Goal: Task Accomplishment & Management: Manage account settings

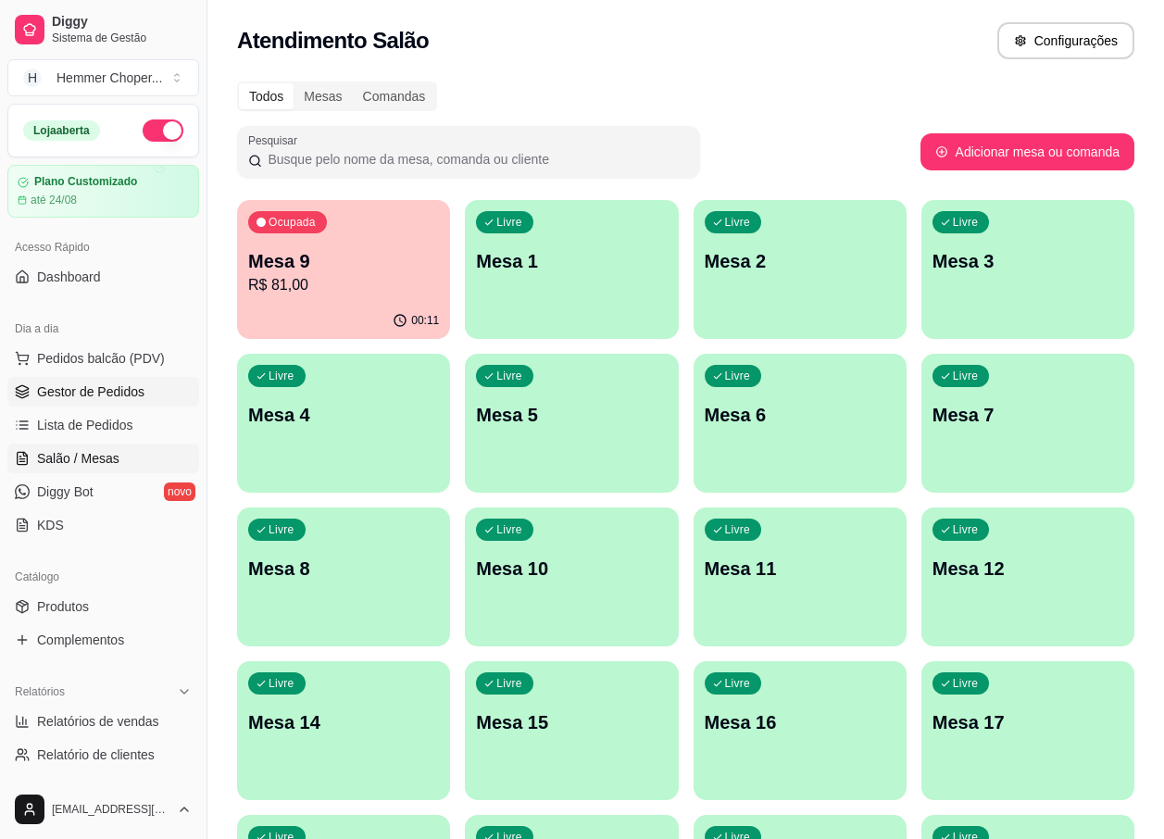
click at [107, 398] on span "Gestor de Pedidos" at bounding box center [90, 392] width 107 height 19
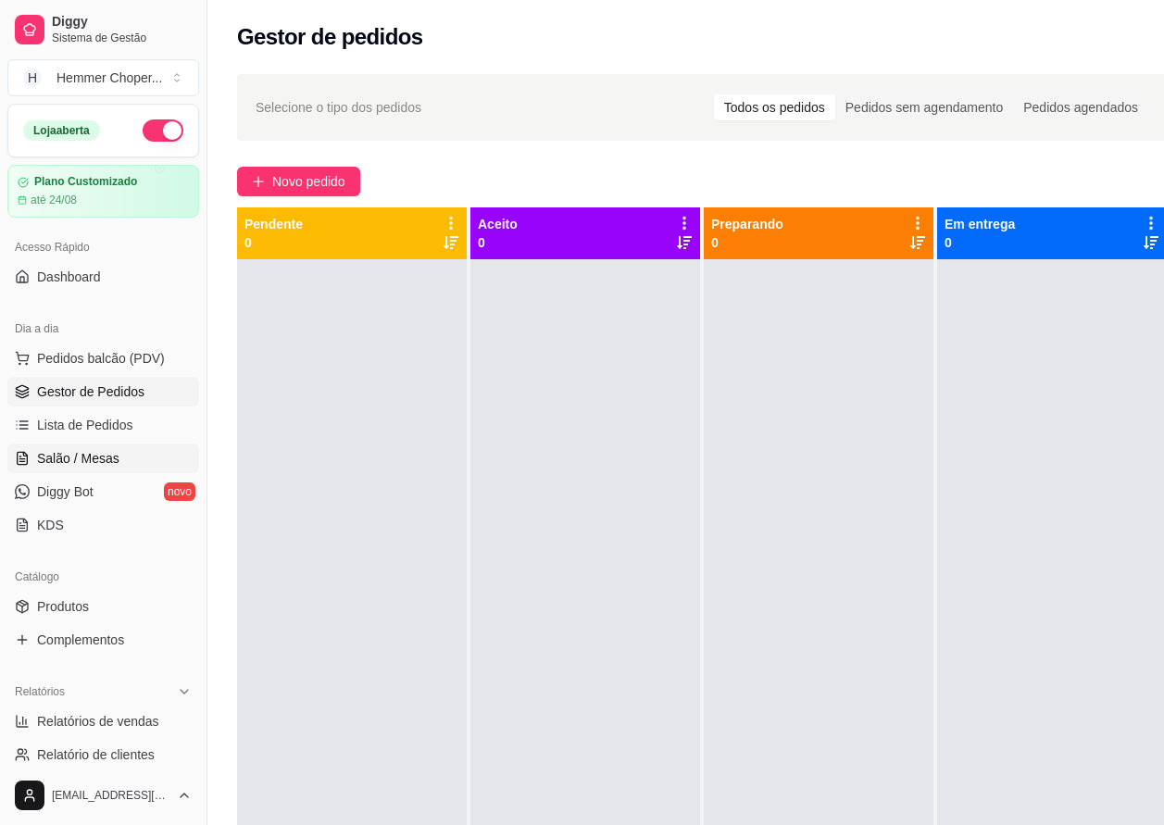
click at [88, 456] on span "Salão / Mesas" at bounding box center [78, 458] width 82 height 19
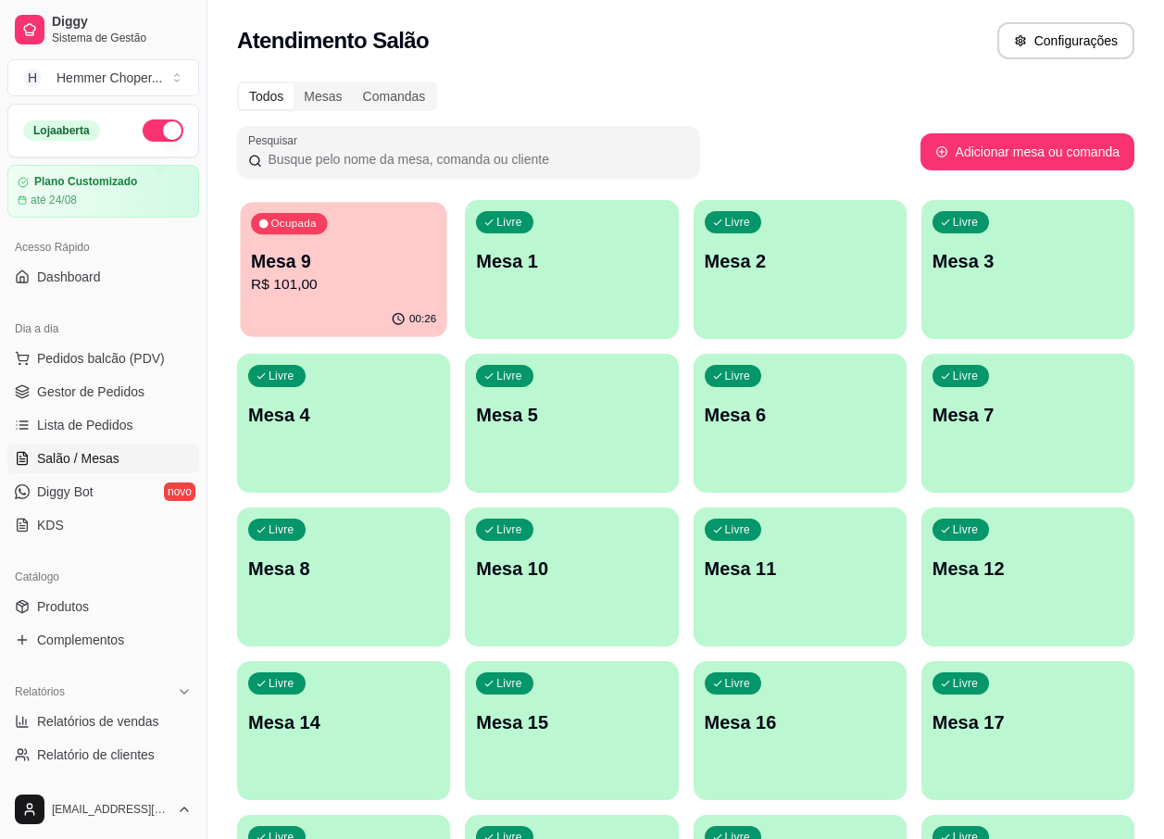
click at [314, 299] on div "Ocupada Mesa 9 R$ 101,00" at bounding box center [343, 252] width 207 height 100
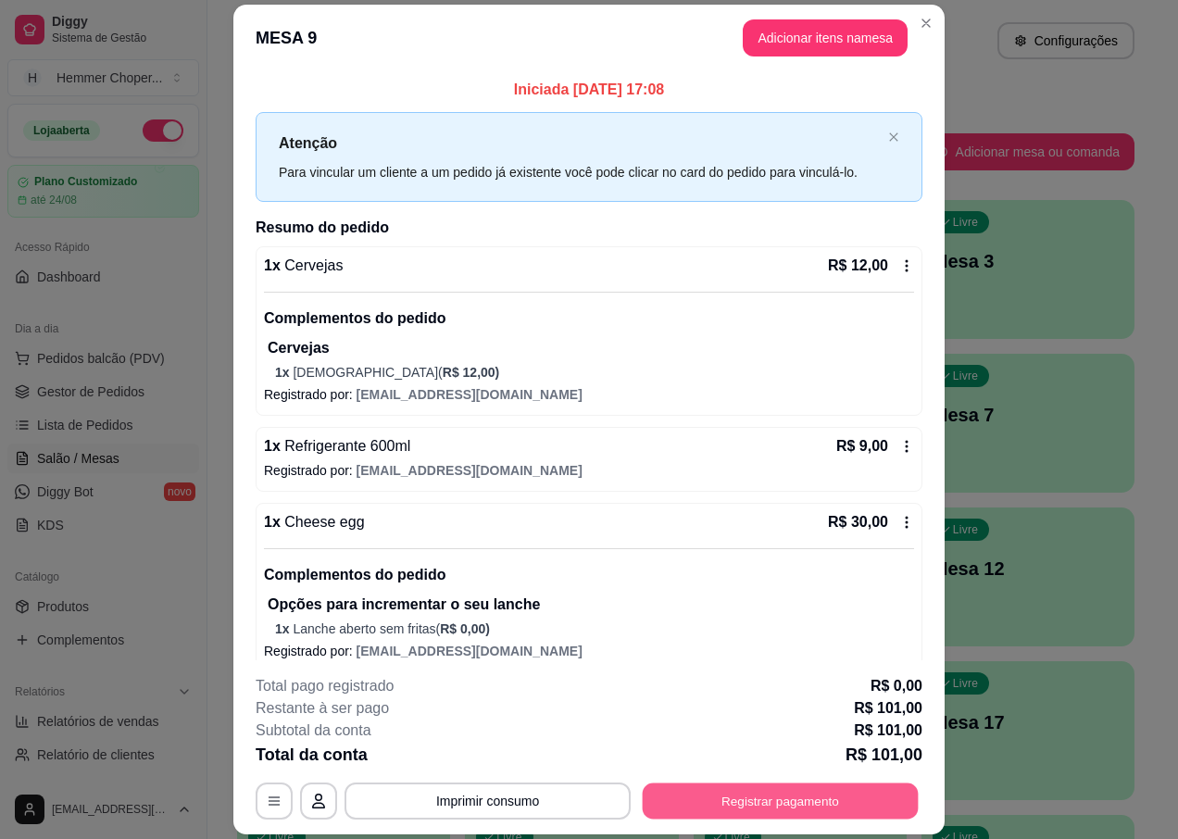
click at [723, 802] on button "Registrar pagamento" at bounding box center [781, 802] width 276 height 36
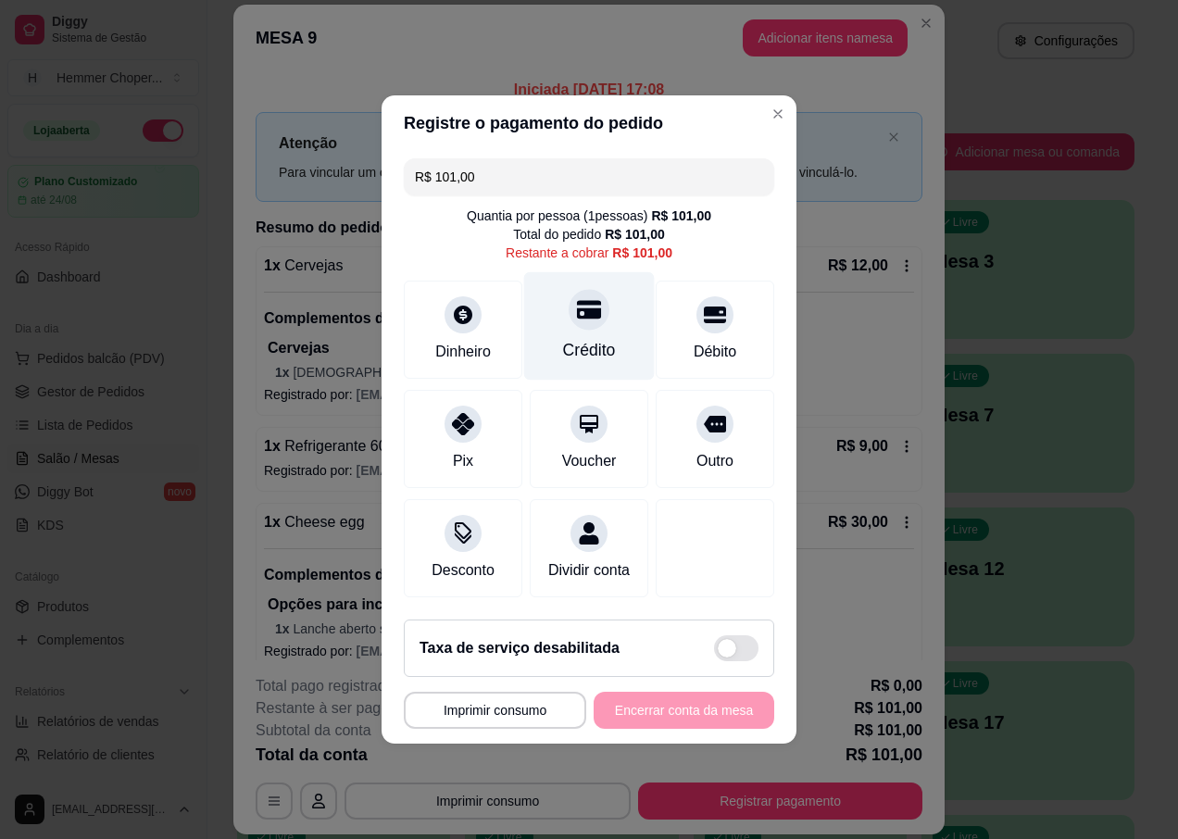
click at [582, 323] on div "Crédito" at bounding box center [589, 326] width 131 height 108
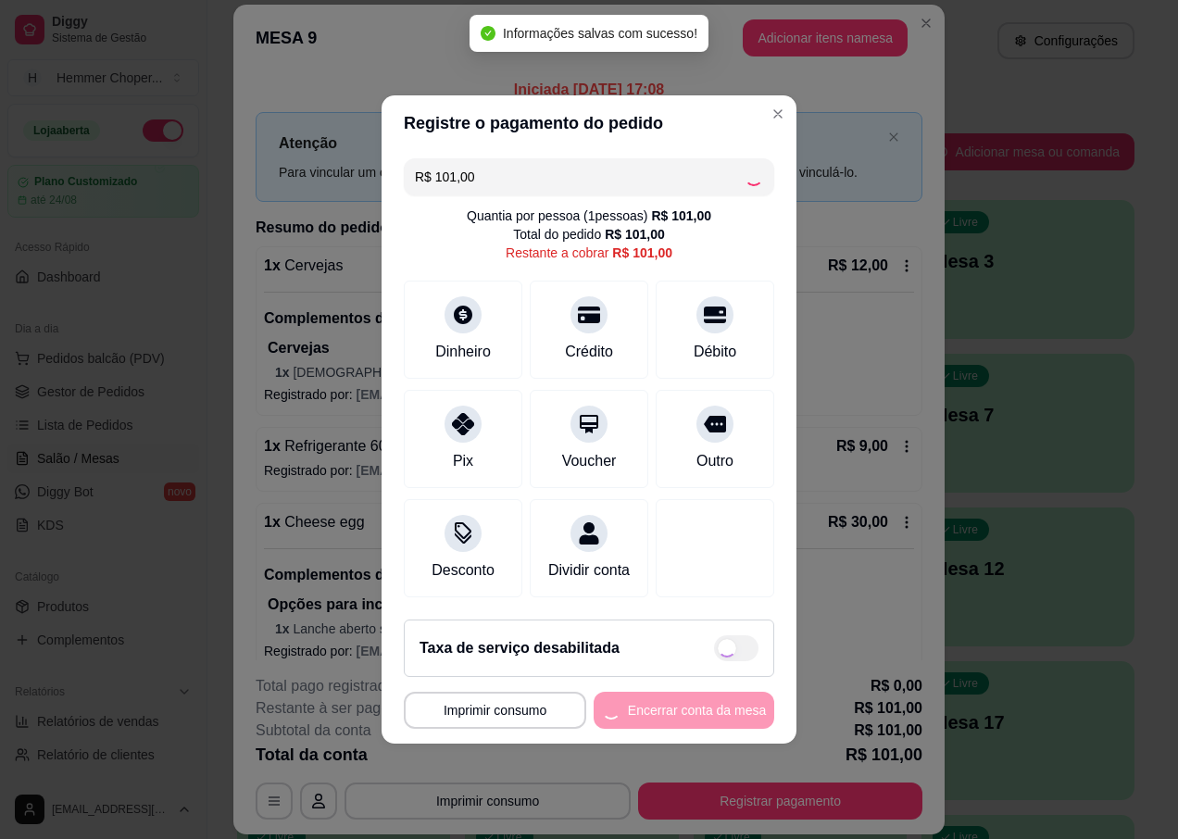
type input "R$ 0,00"
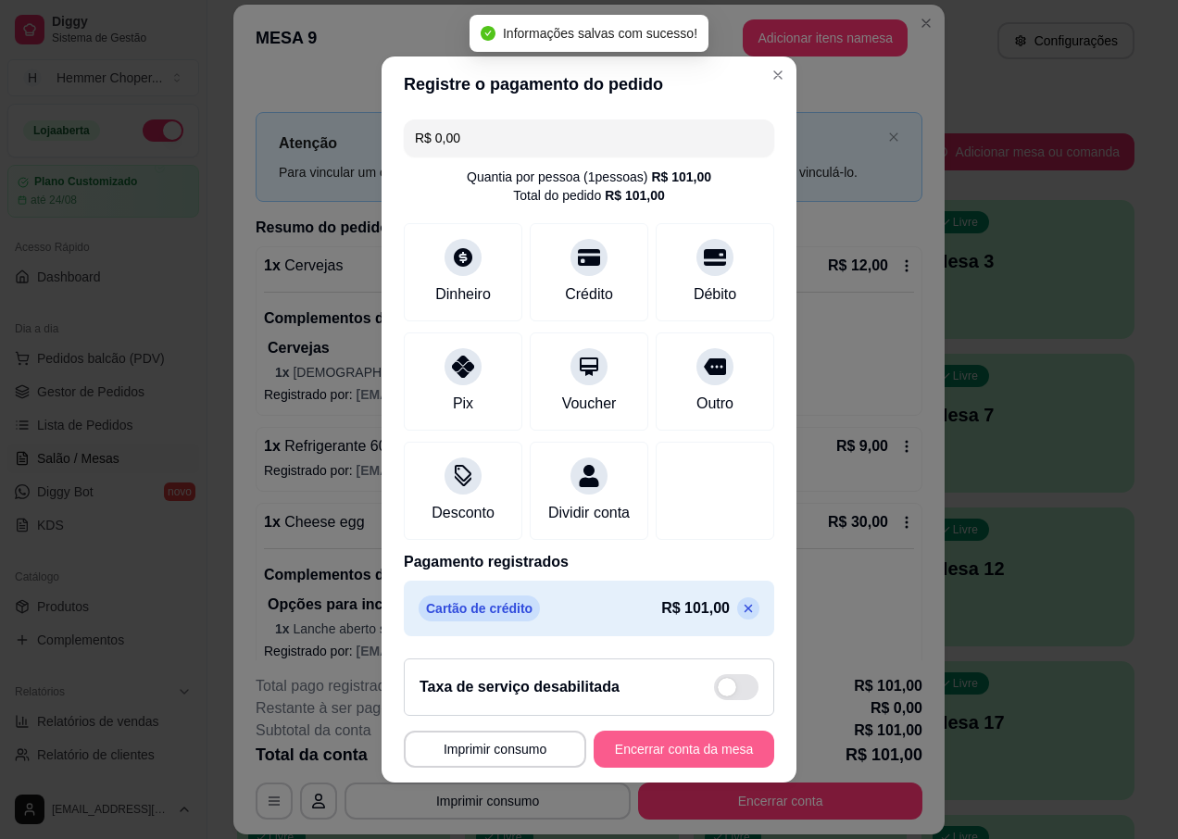
click at [640, 757] on button "Encerrar conta da mesa" at bounding box center [684, 749] width 181 height 37
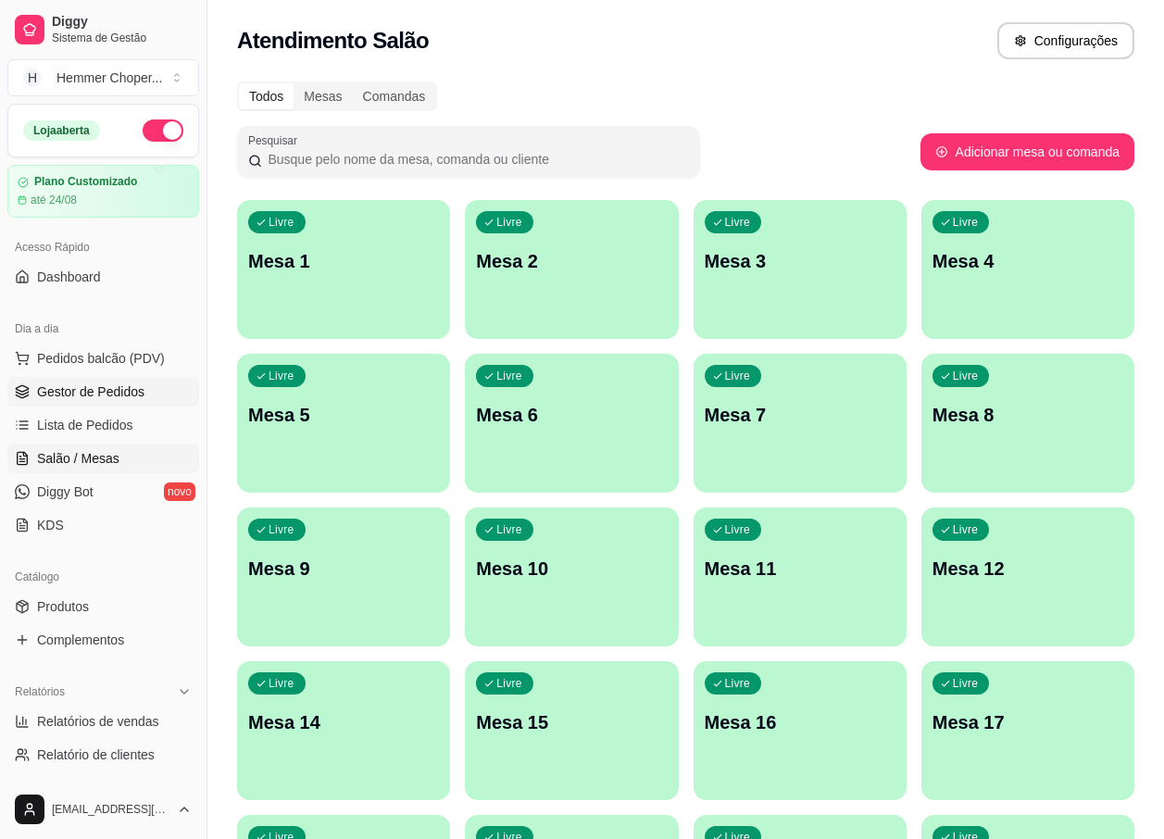
click at [97, 387] on span "Gestor de Pedidos" at bounding box center [90, 392] width 107 height 19
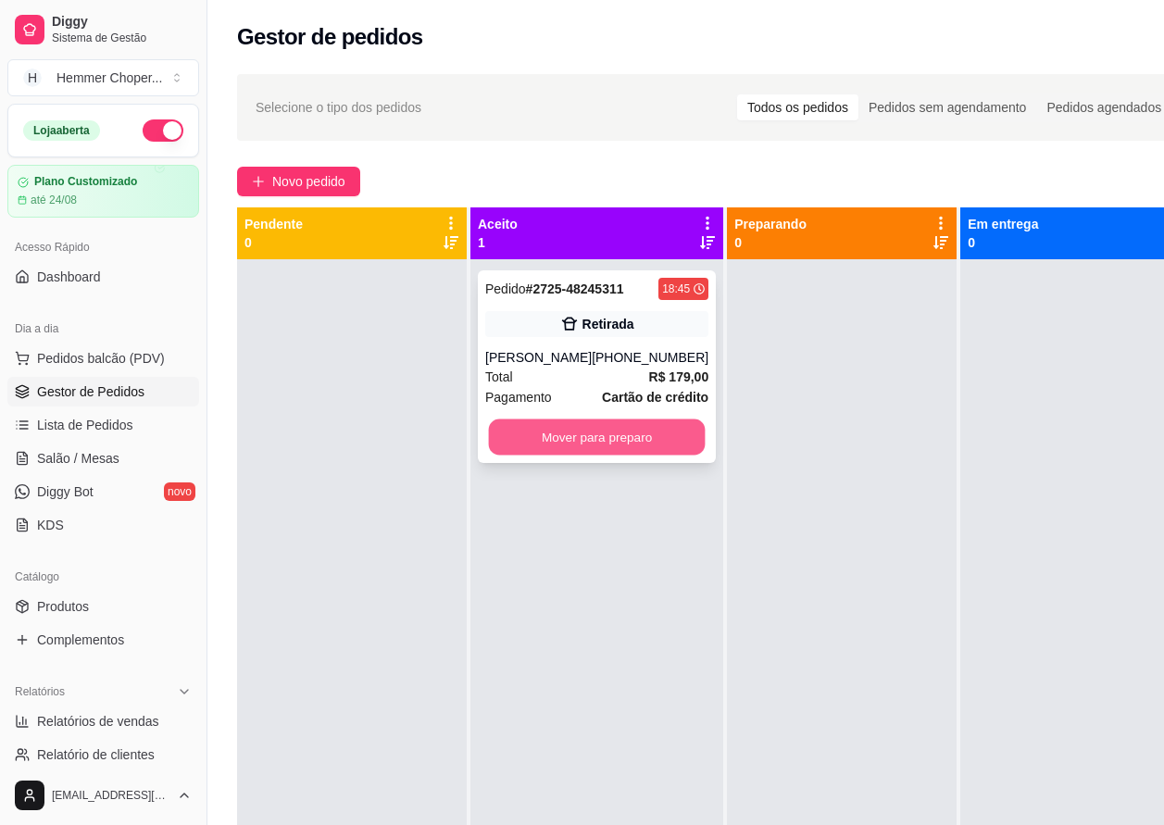
click at [539, 442] on button "Mover para preparo" at bounding box center [597, 438] width 217 height 36
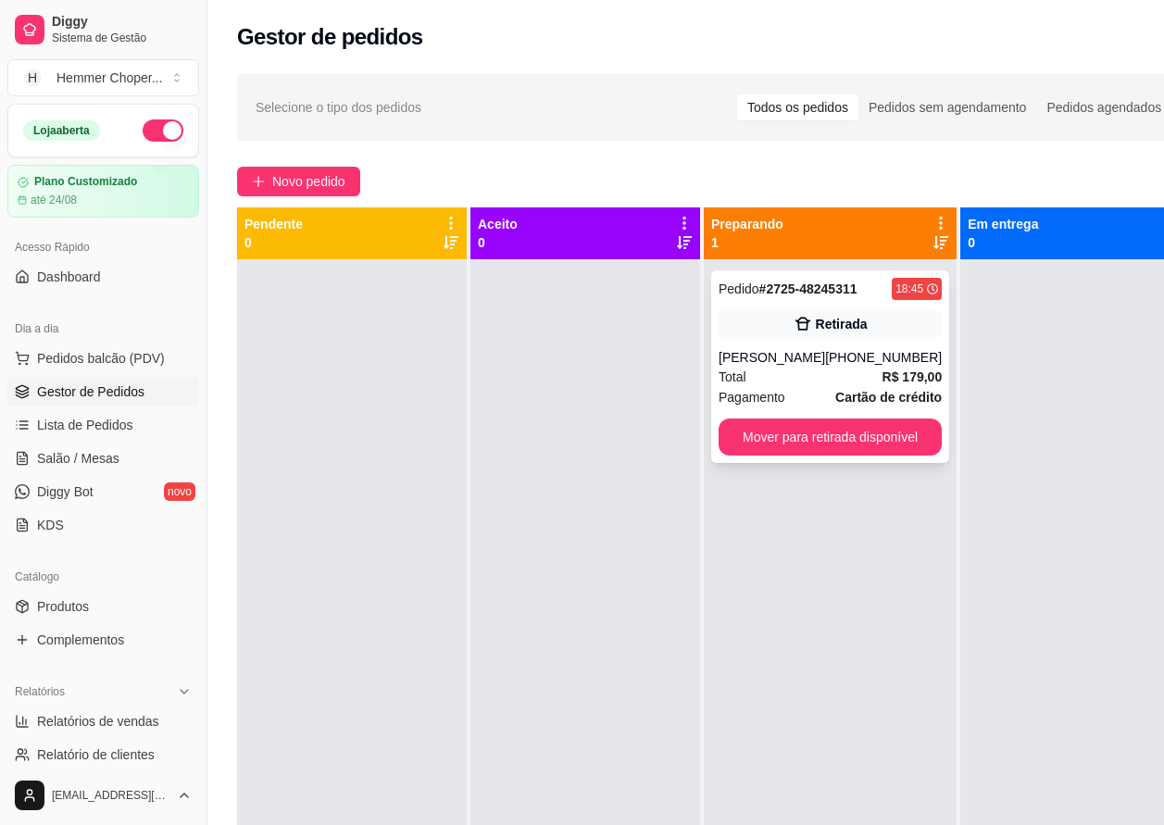
click at [798, 360] on div "[PERSON_NAME]" at bounding box center [772, 357] width 107 height 19
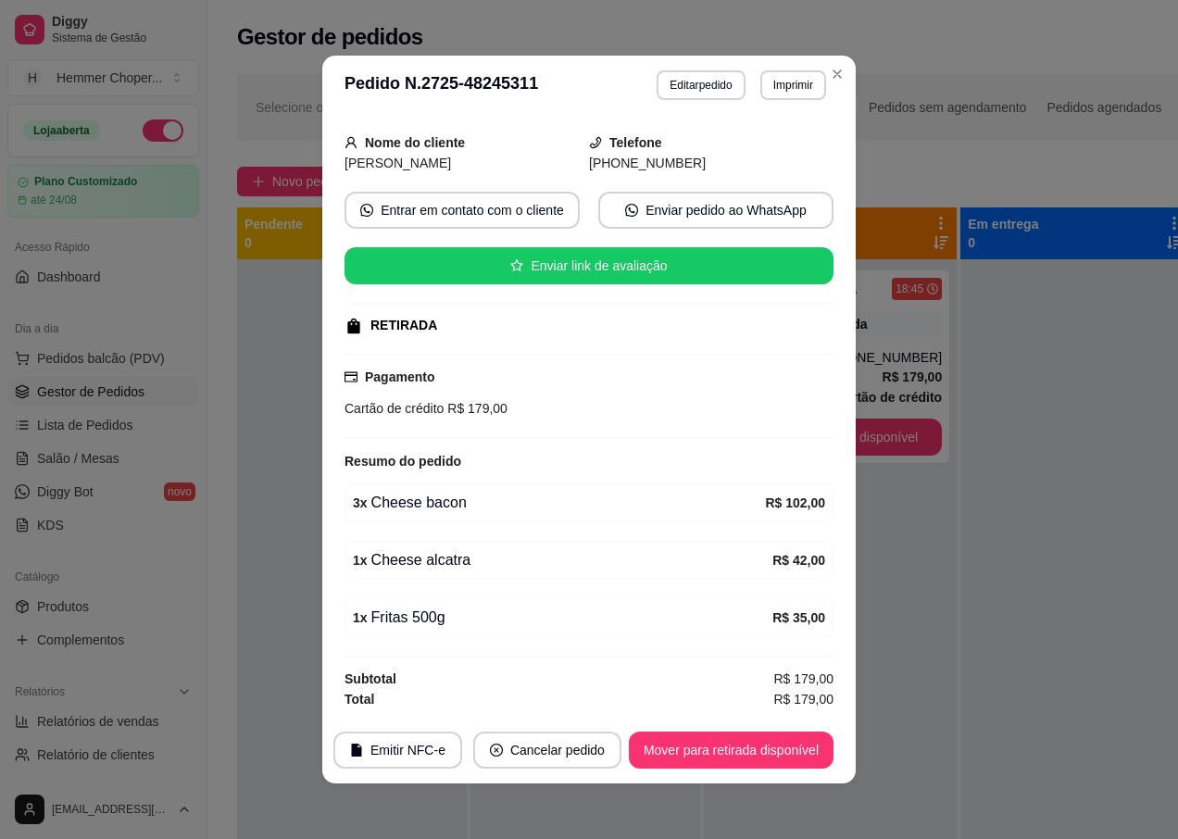
scroll to position [4, 0]
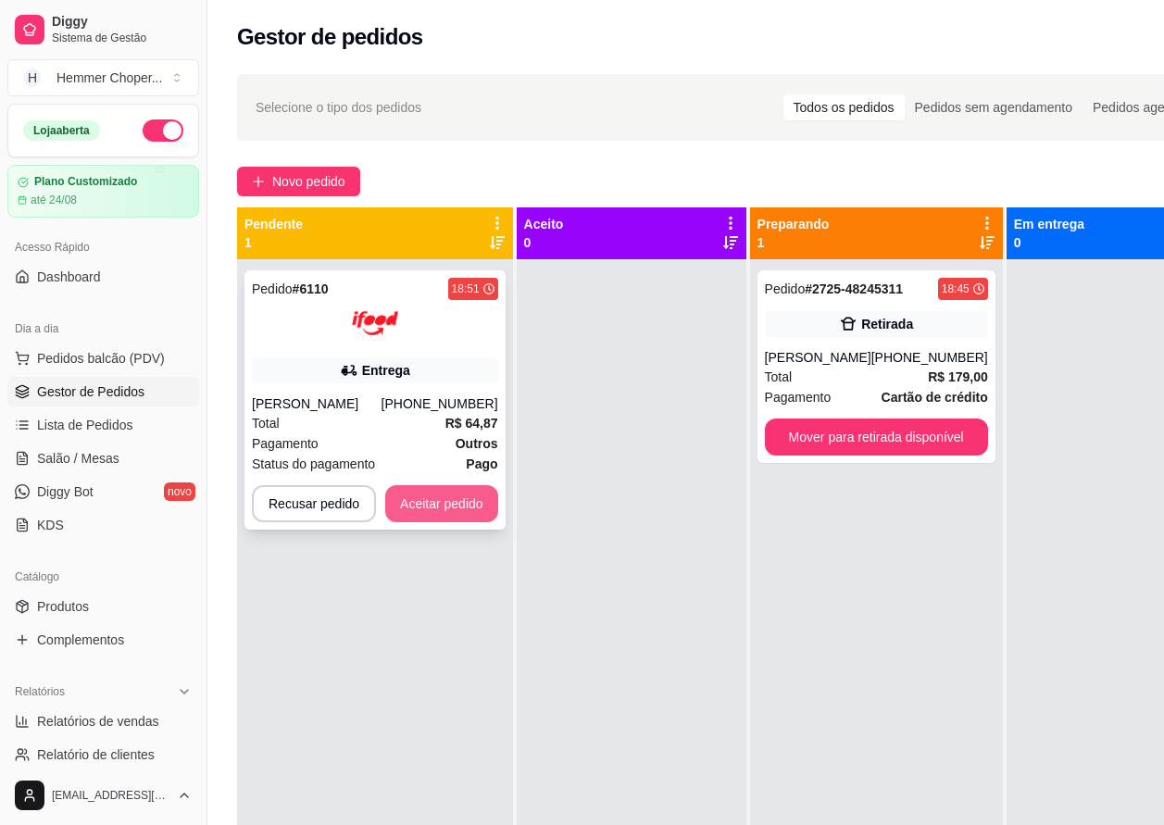
click at [444, 504] on button "Aceitar pedido" at bounding box center [441, 503] width 113 height 37
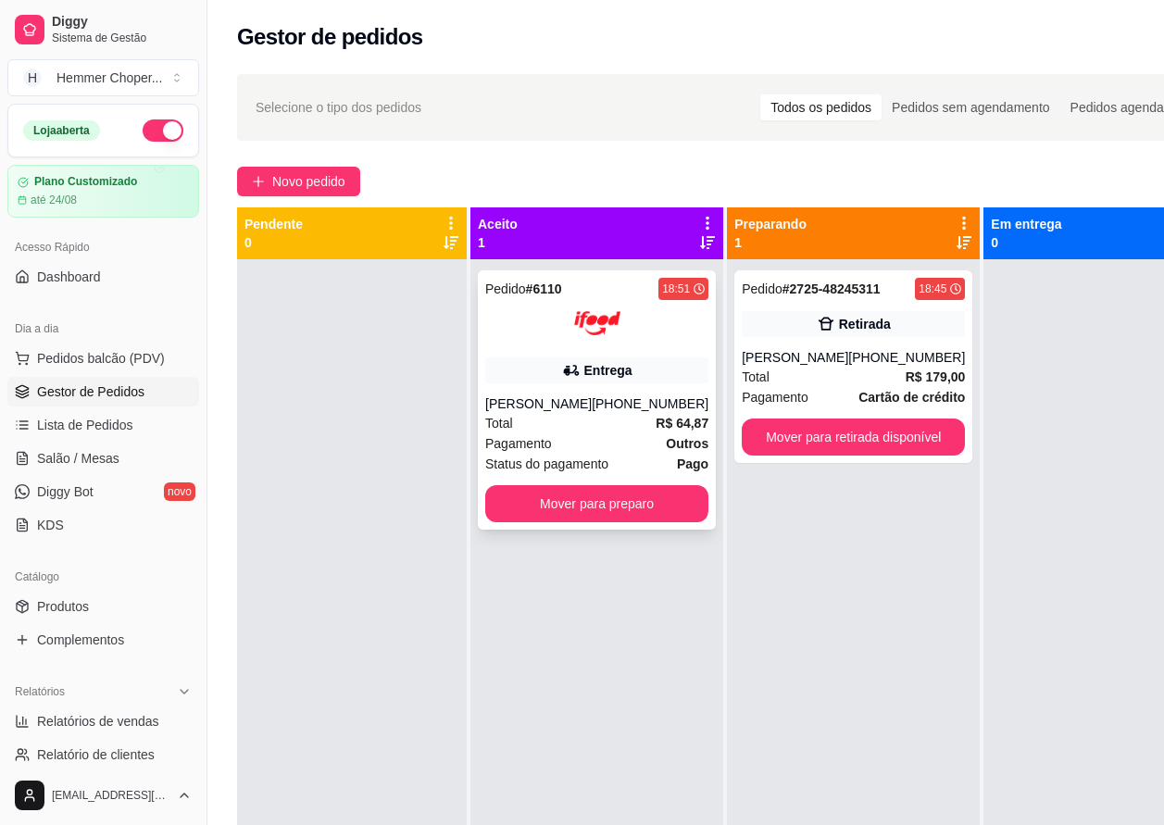
click at [582, 421] on div "Total R$ 64,87" at bounding box center [596, 423] width 223 height 20
click at [544, 504] on button "Mover para preparo" at bounding box center [596, 503] width 223 height 37
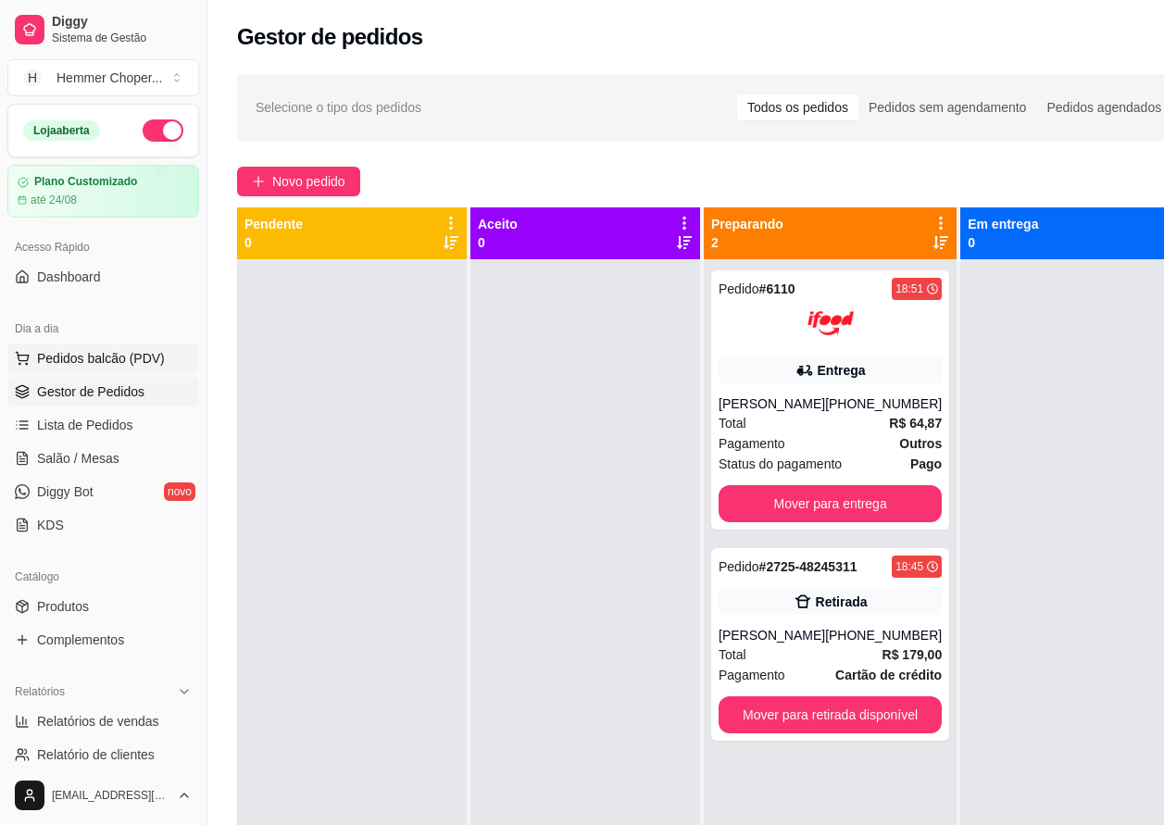
click at [109, 364] on span "Pedidos balcão (PDV)" at bounding box center [101, 358] width 128 height 19
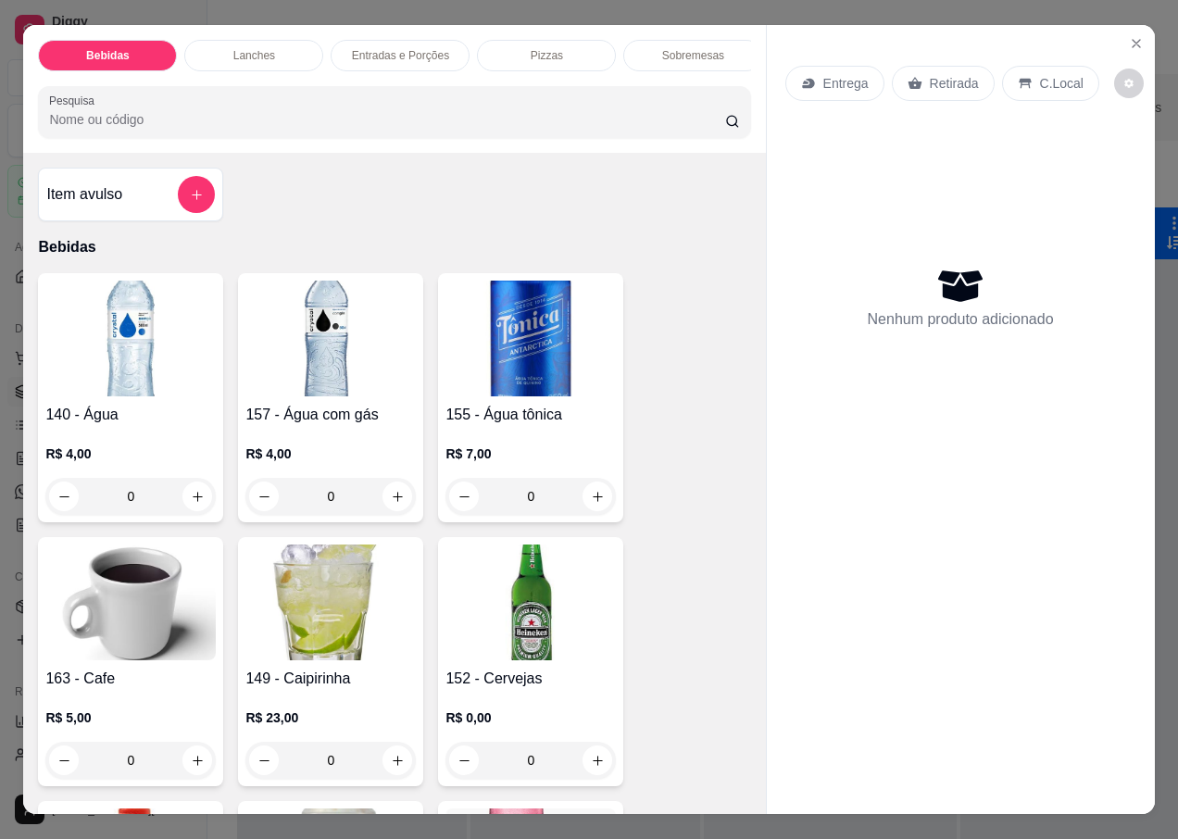
click at [962, 74] on p "Retirada" at bounding box center [954, 83] width 49 height 19
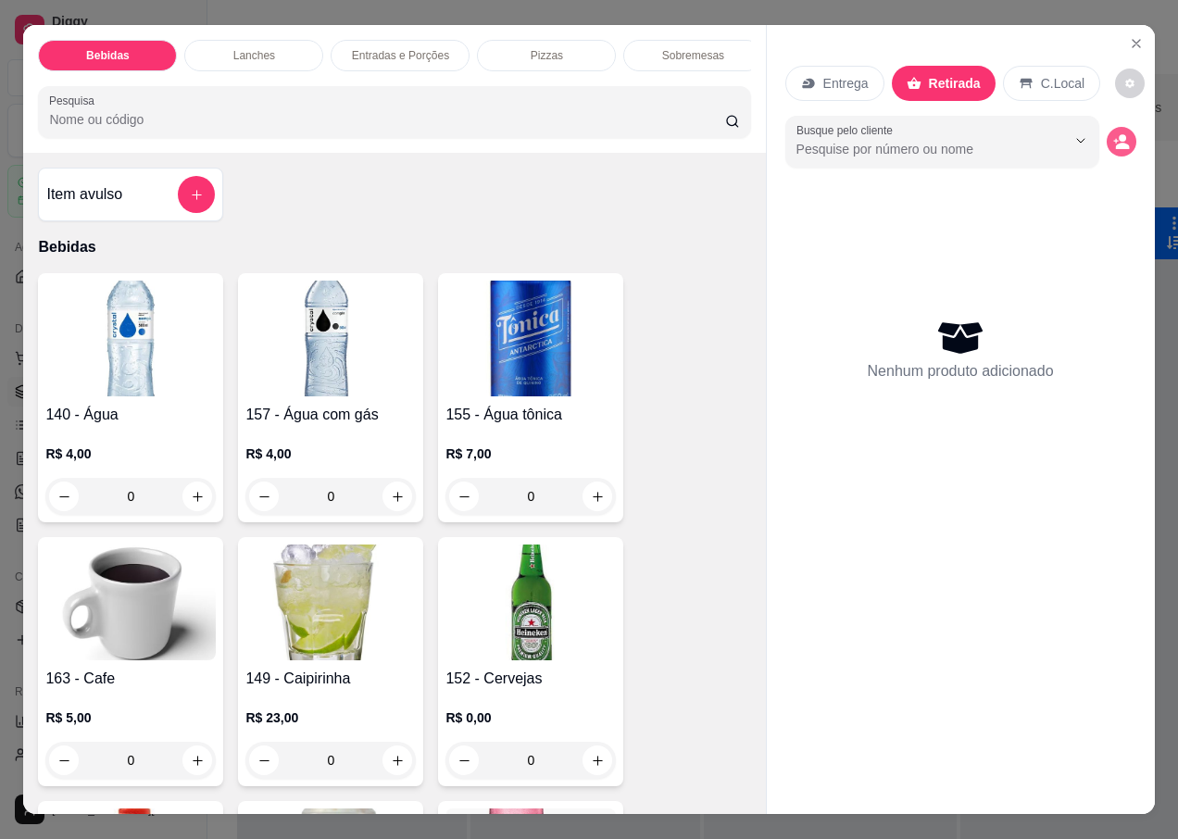
click at [1114, 135] on icon "decrease-product-quantity" at bounding box center [1121, 141] width 17 height 17
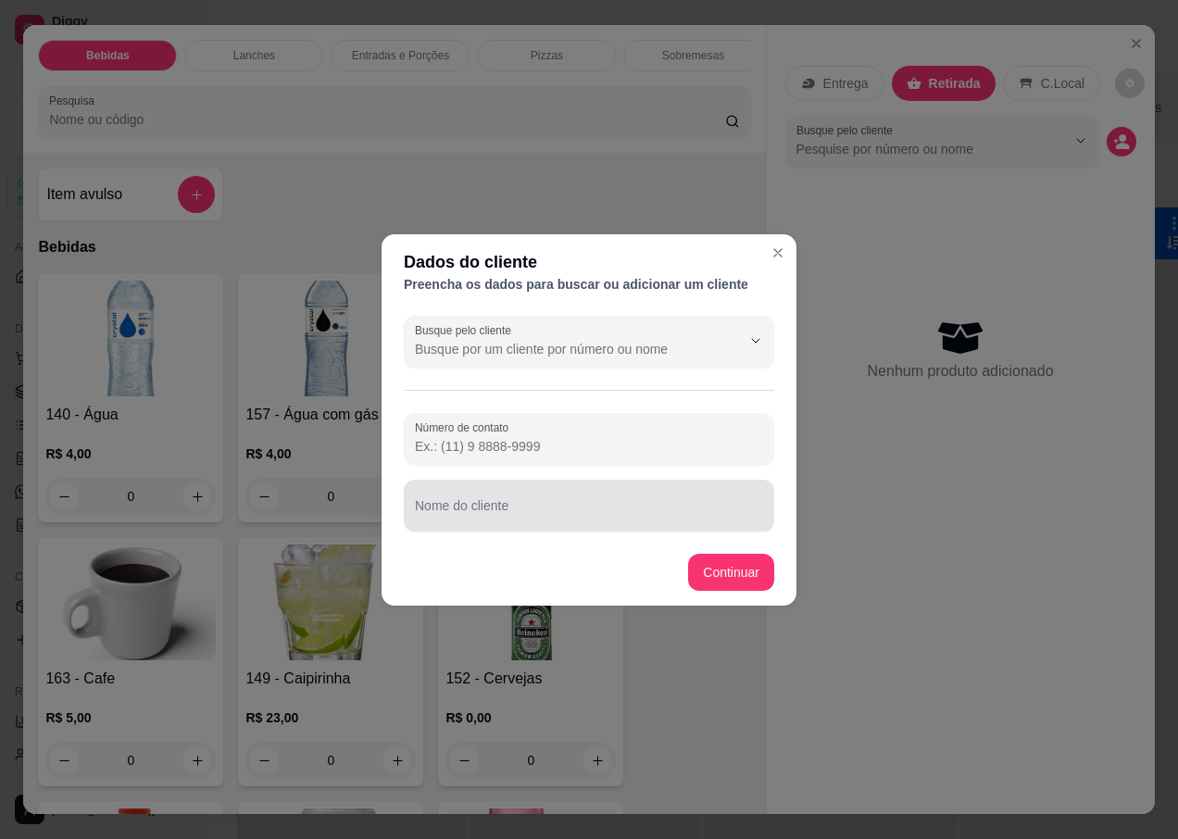
click at [483, 493] on div at bounding box center [589, 505] width 348 height 37
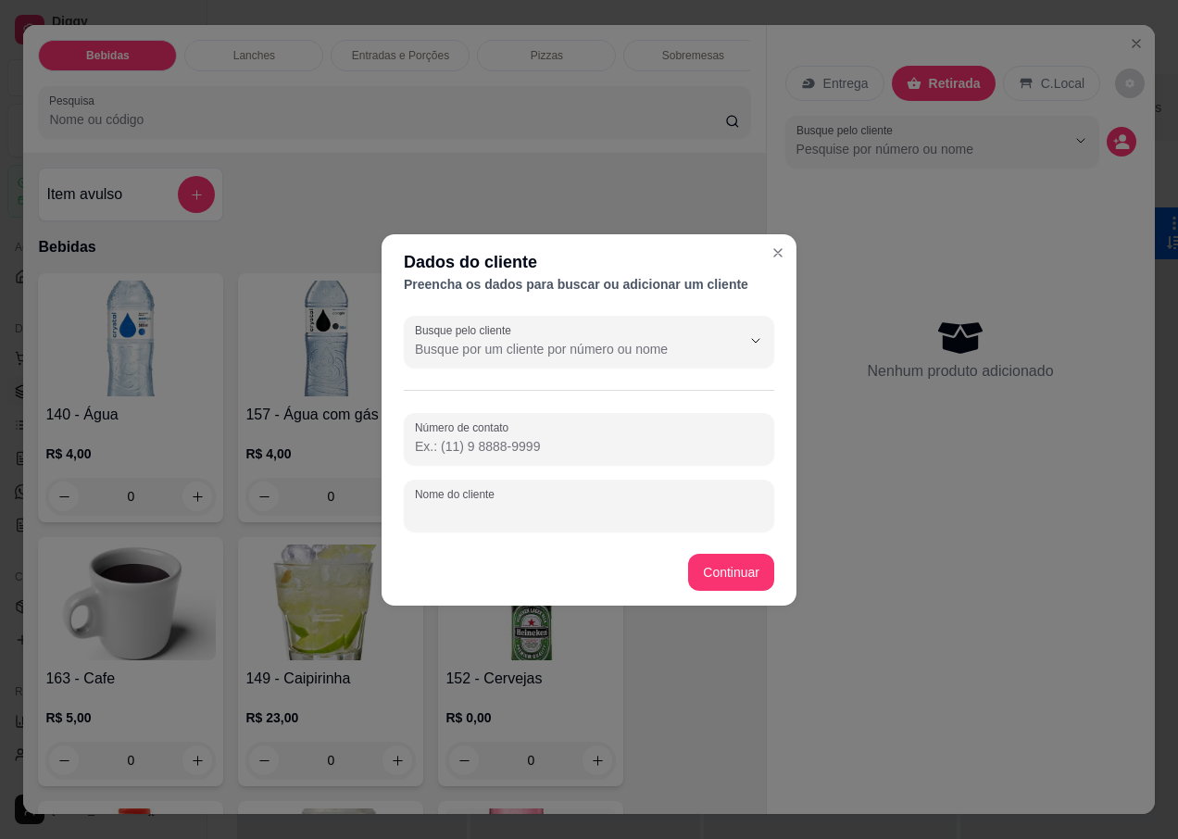
click at [486, 506] on input "Nome do cliente" at bounding box center [589, 513] width 348 height 19
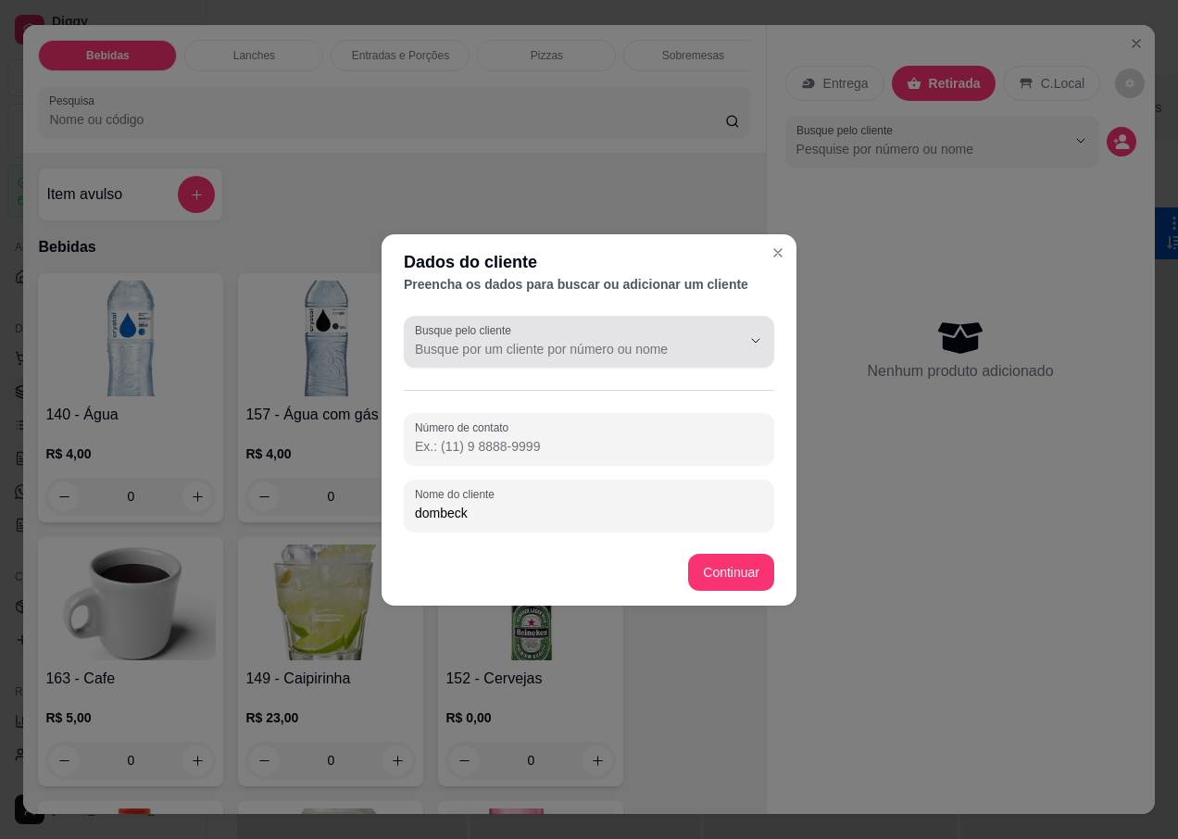
type input "dombeck"
click at [508, 340] on input "Busque pelo cliente" at bounding box center [563, 349] width 296 height 19
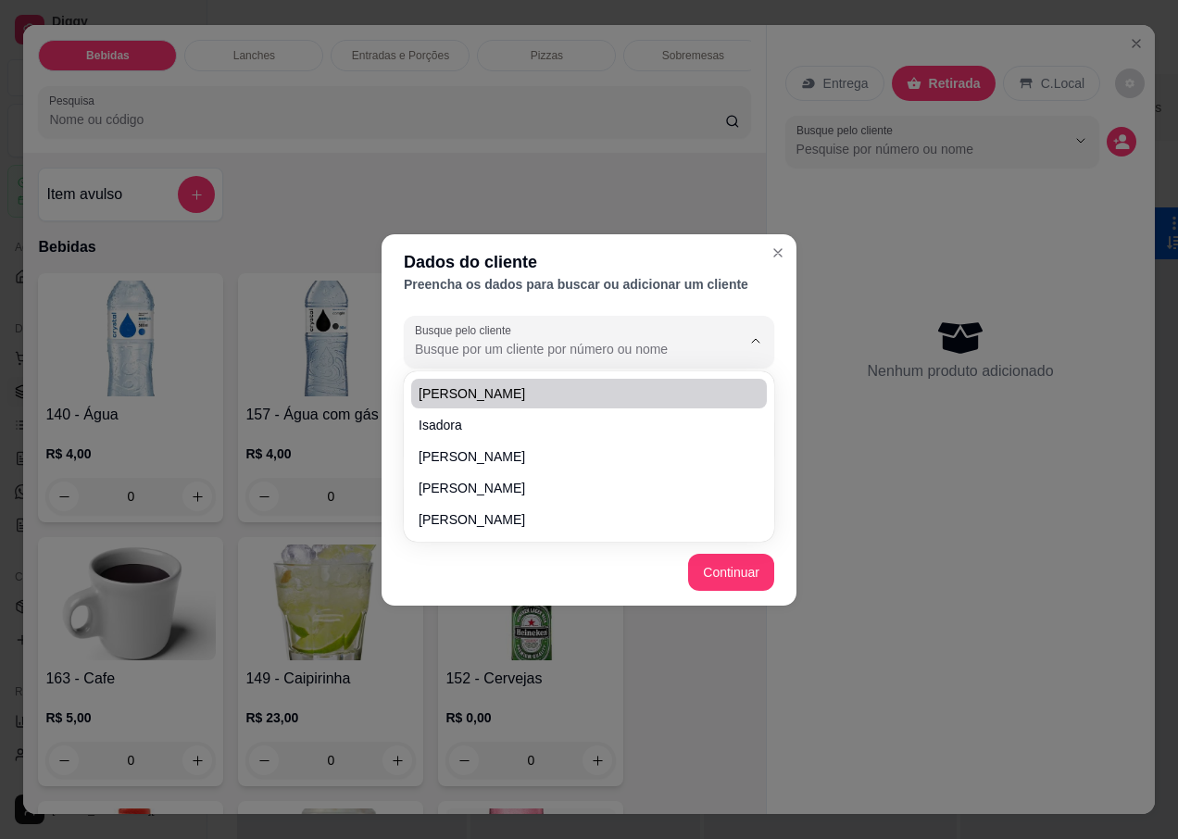
click at [483, 388] on span "[PERSON_NAME]" at bounding box center [580, 393] width 322 height 19
type input "[PERSON_NAME]"
type input "[PHONE_NUMBER]"
type input "[PERSON_NAME]"
type input "G"
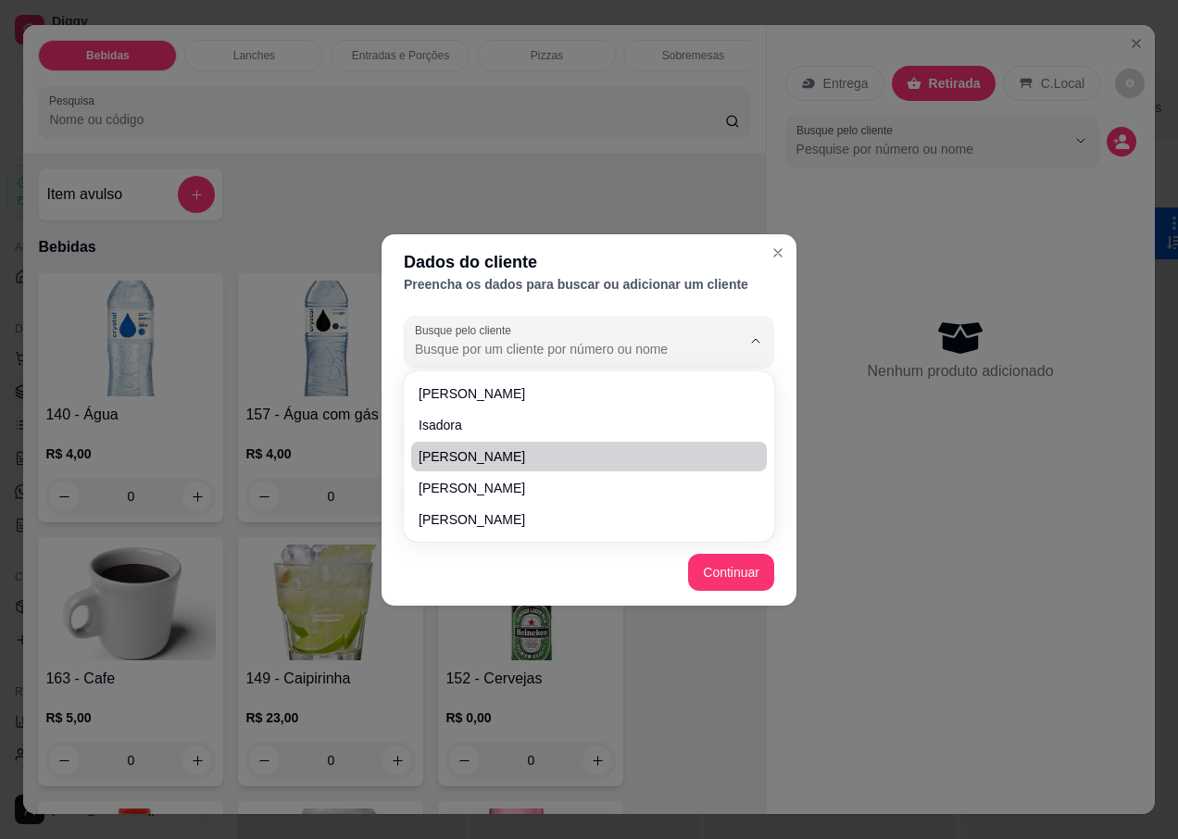
click at [482, 577] on footer "Continuar" at bounding box center [589, 572] width 415 height 67
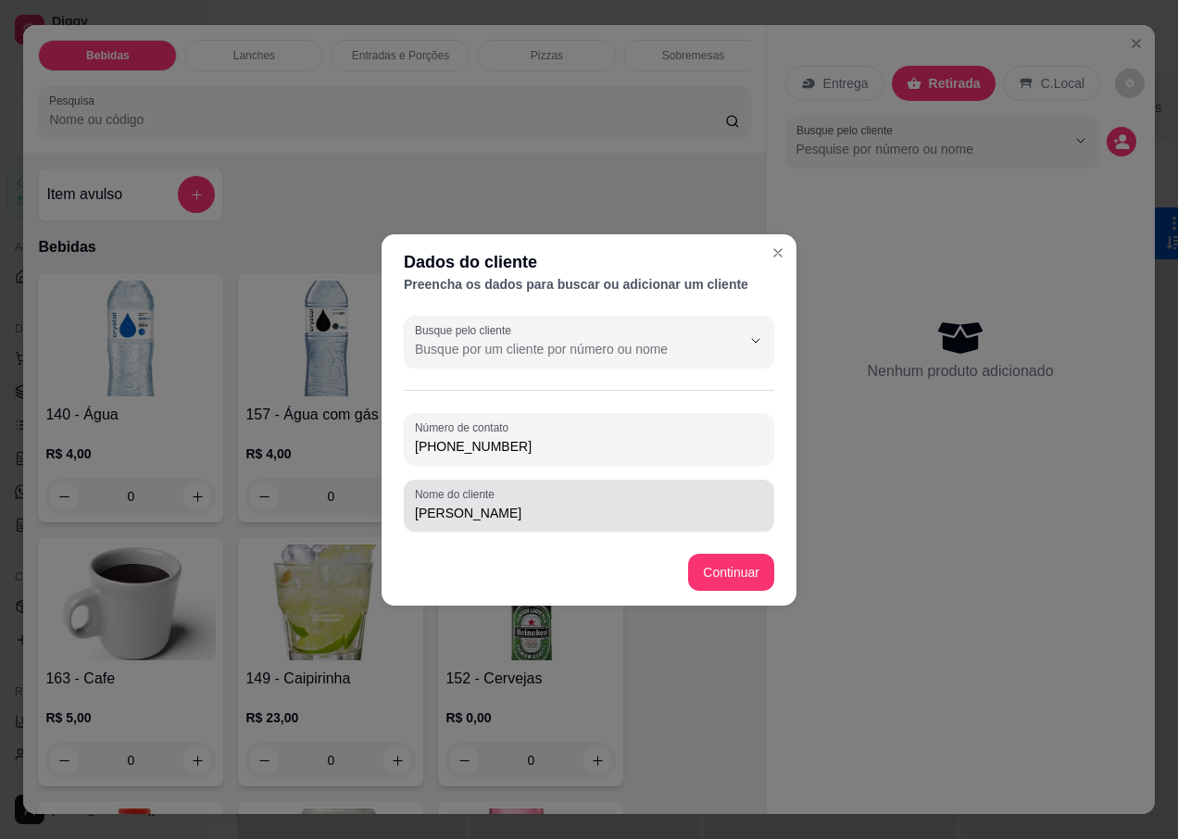
click at [521, 512] on input "[PERSON_NAME]" at bounding box center [589, 513] width 348 height 19
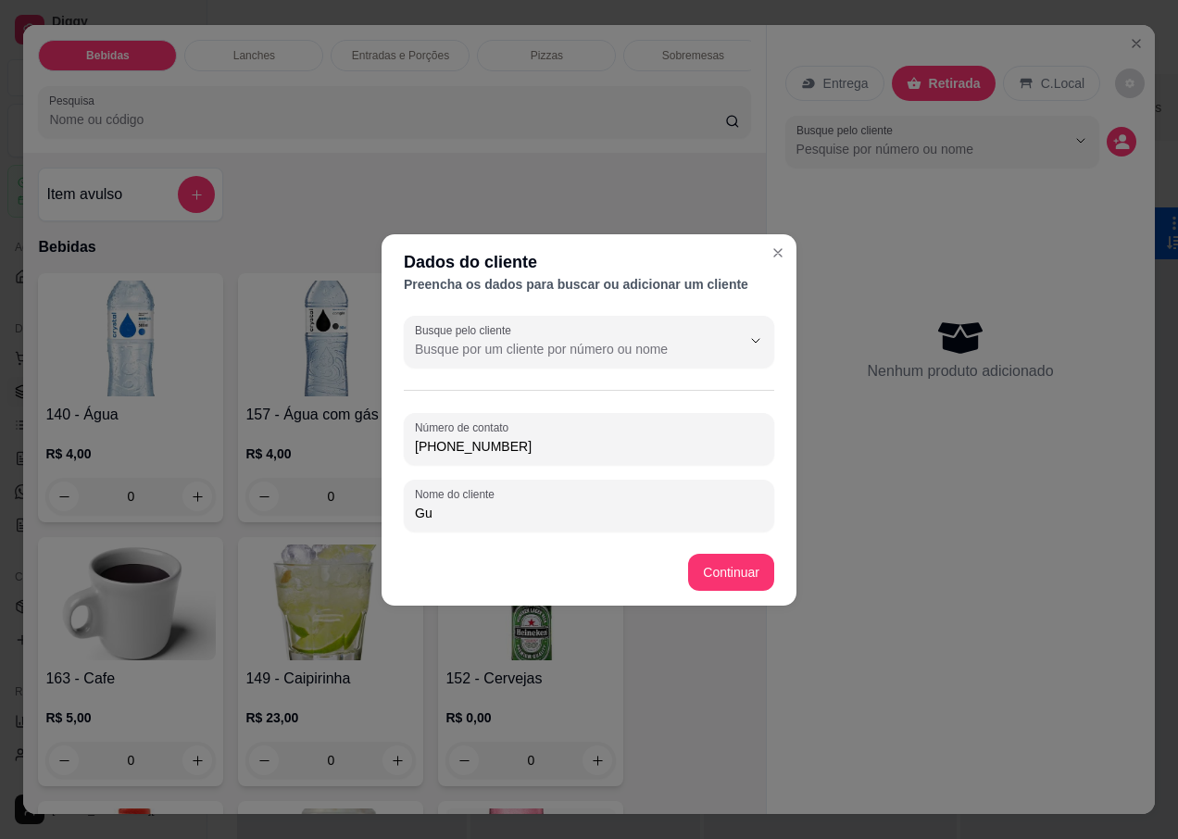
type input "G"
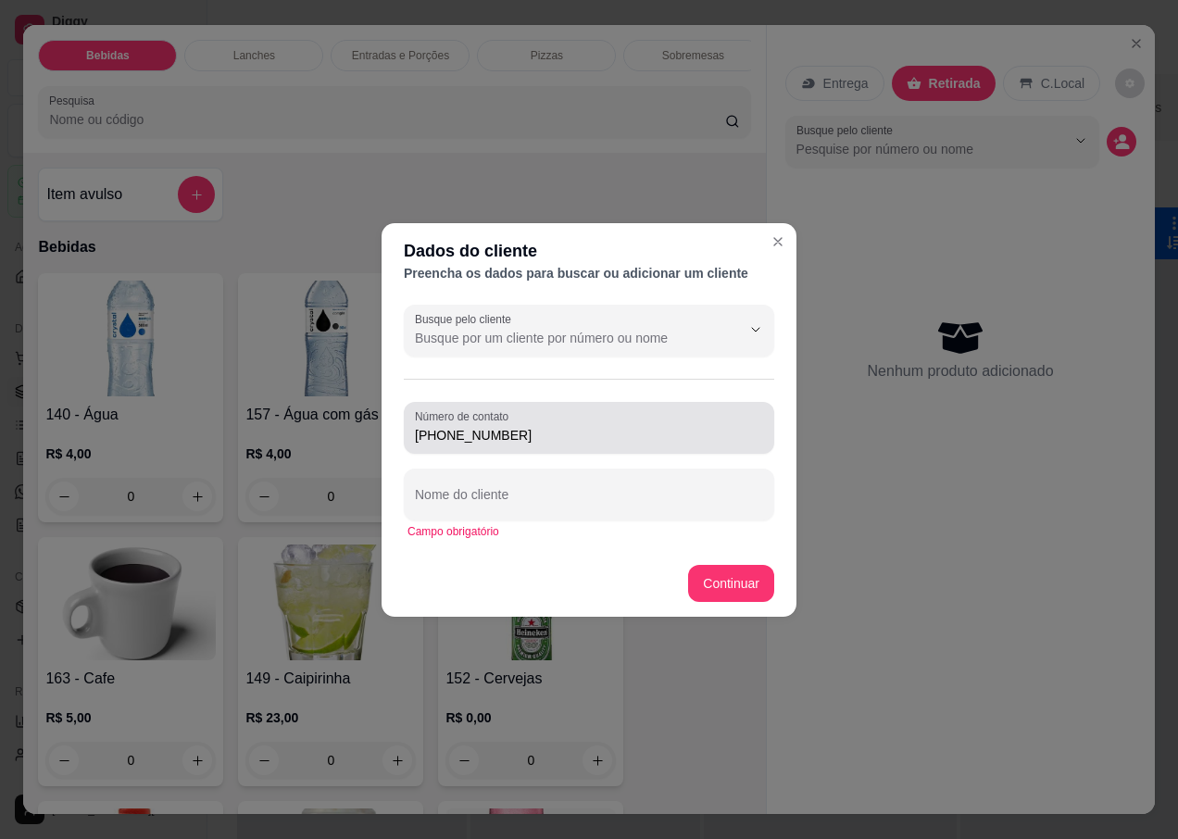
click at [550, 424] on div "[PHONE_NUMBER]" at bounding box center [589, 427] width 348 height 37
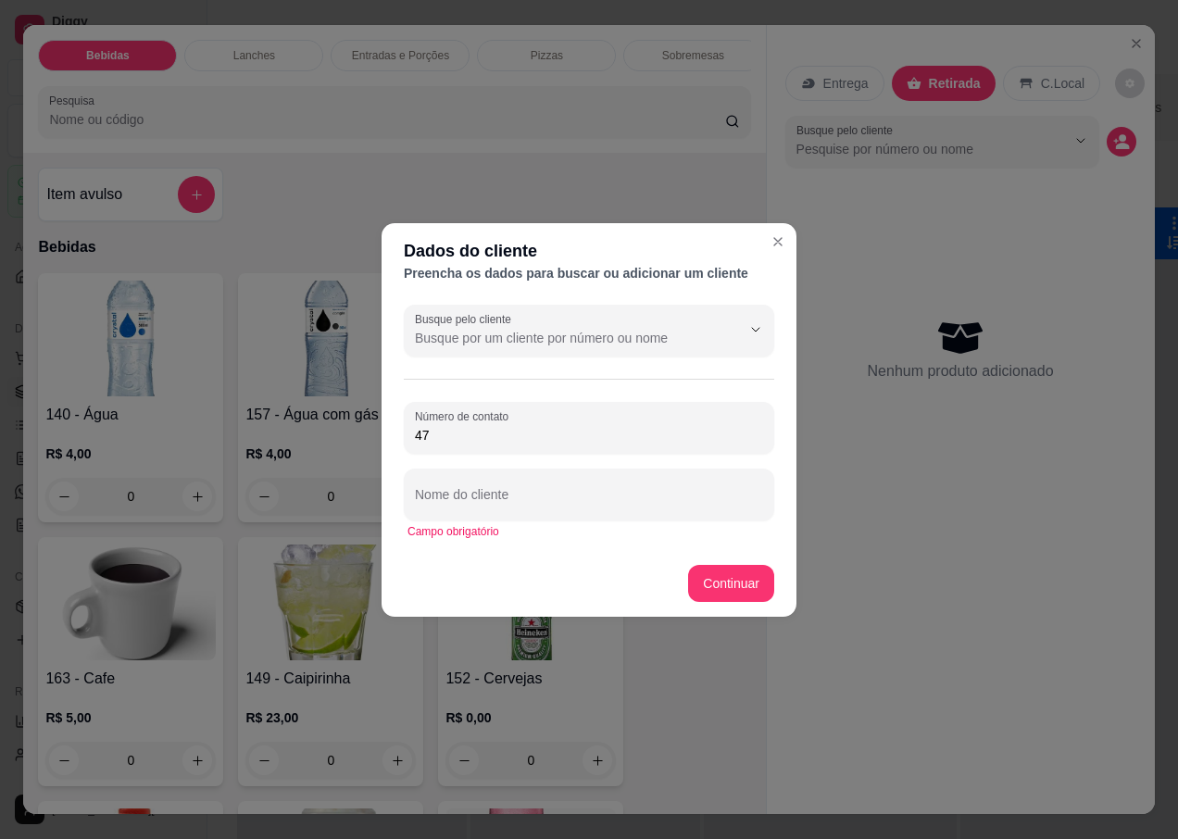
type input "4"
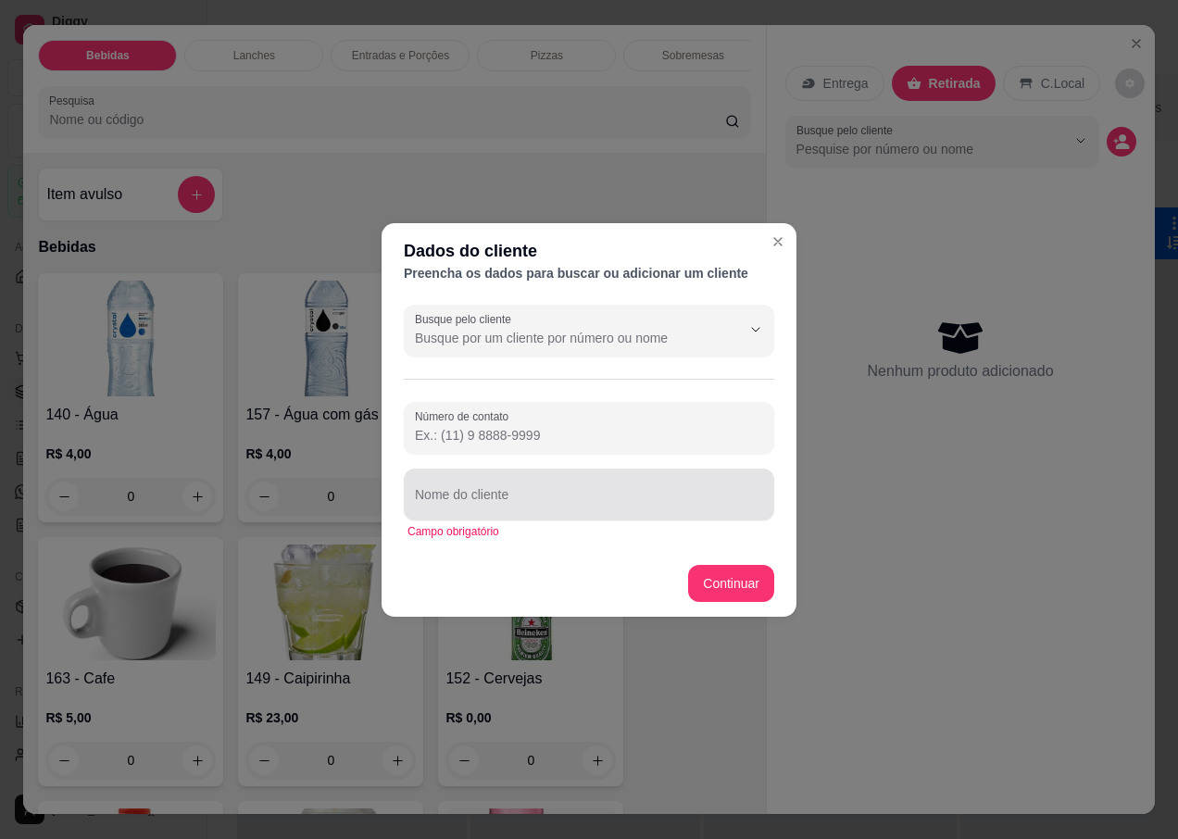
click at [491, 507] on input "Nome do cliente" at bounding box center [589, 502] width 348 height 19
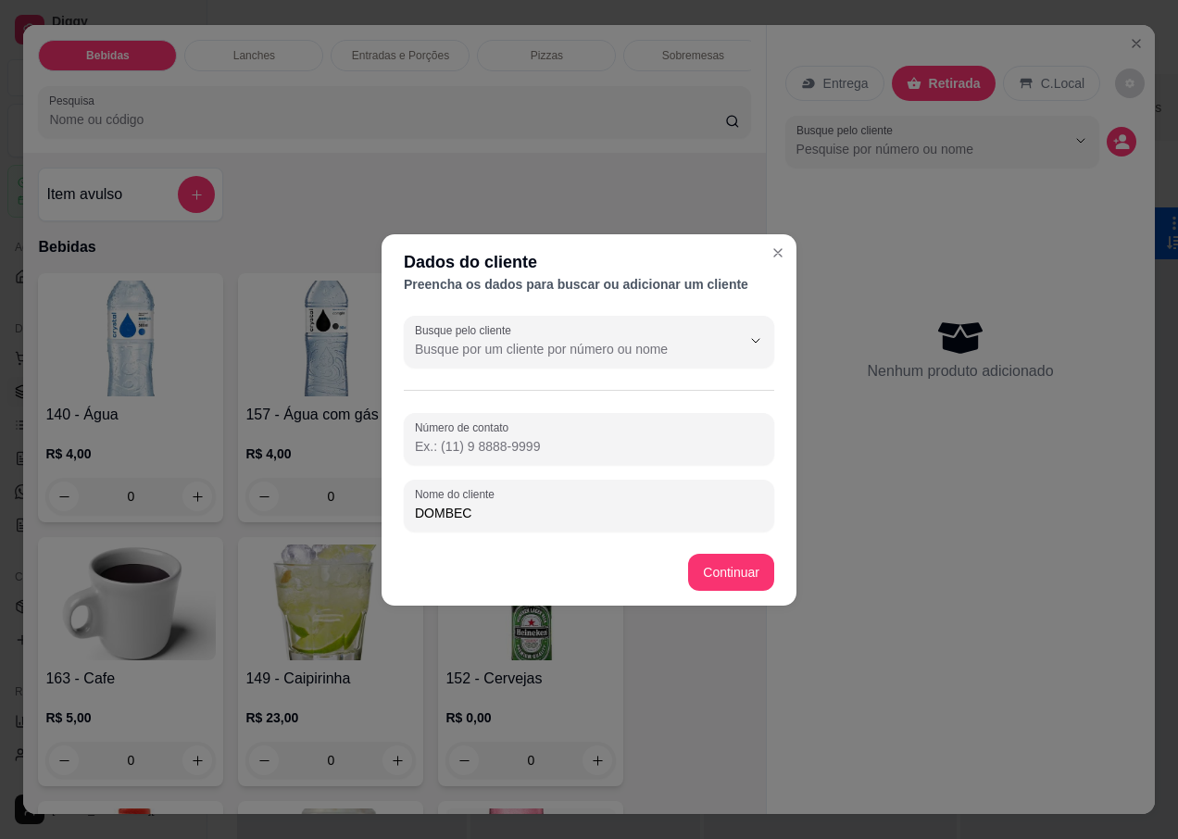
type input "DOMBECK"
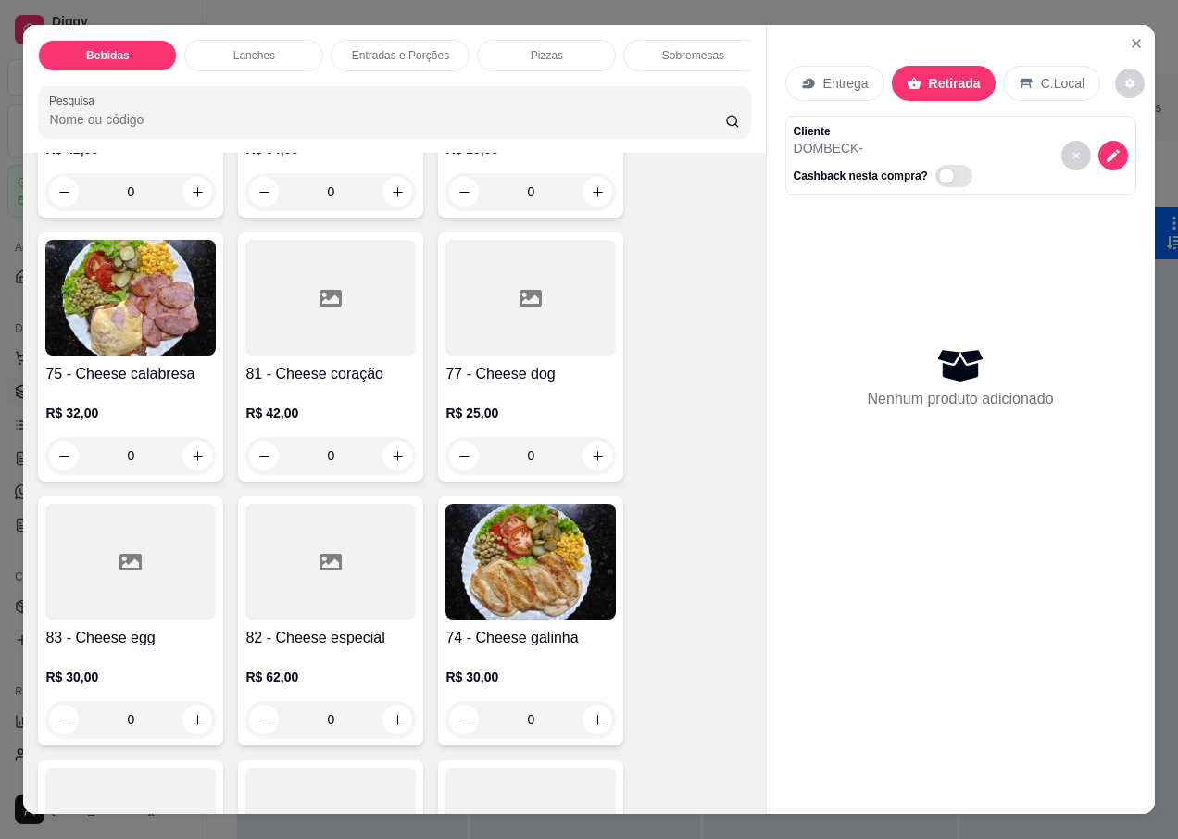
scroll to position [3705, 0]
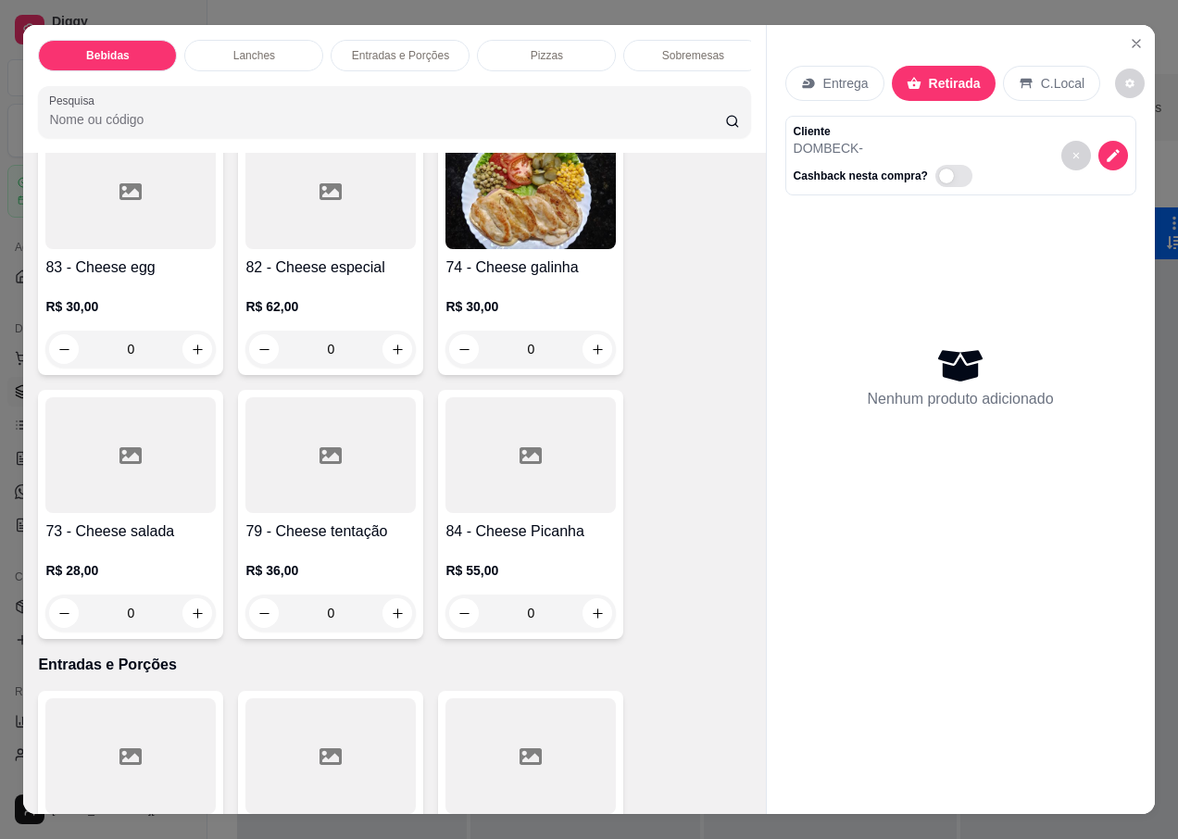
click at [121, 561] on p "R$ 28,00" at bounding box center [130, 570] width 170 height 19
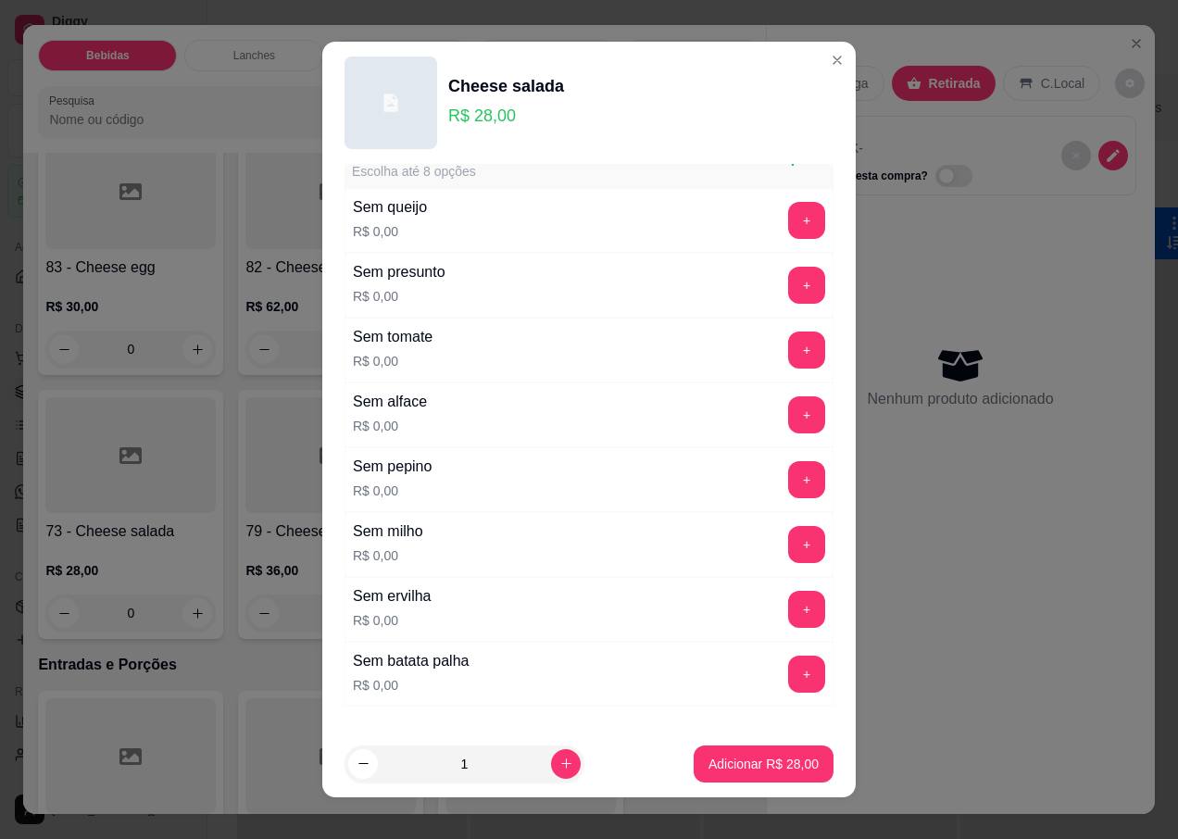
scroll to position [1321, 0]
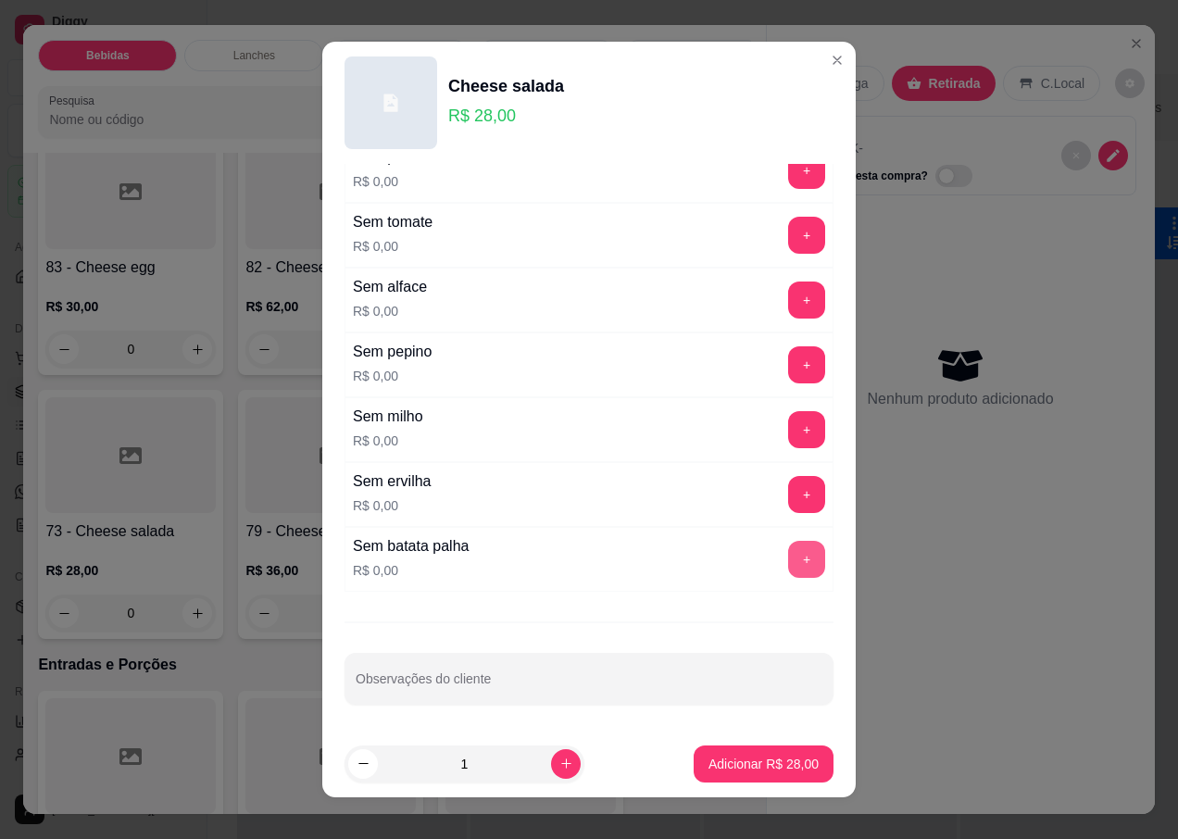
click at [788, 549] on button "+" at bounding box center [806, 559] width 37 height 37
click at [389, 709] on div "Opções para incrementar o seu lanche Escolha até 5 opções Completo Lanche abert…" at bounding box center [589, 447] width 534 height 566
click at [392, 727] on div "Opções para incrementar o seu lanche Escolha até 5 opções Completo Lanche abert…" at bounding box center [589, 447] width 534 height 566
click at [412, 682] on div "Observações do cliente" at bounding box center [589, 679] width 489 height 52
type input "20;30 HRS"
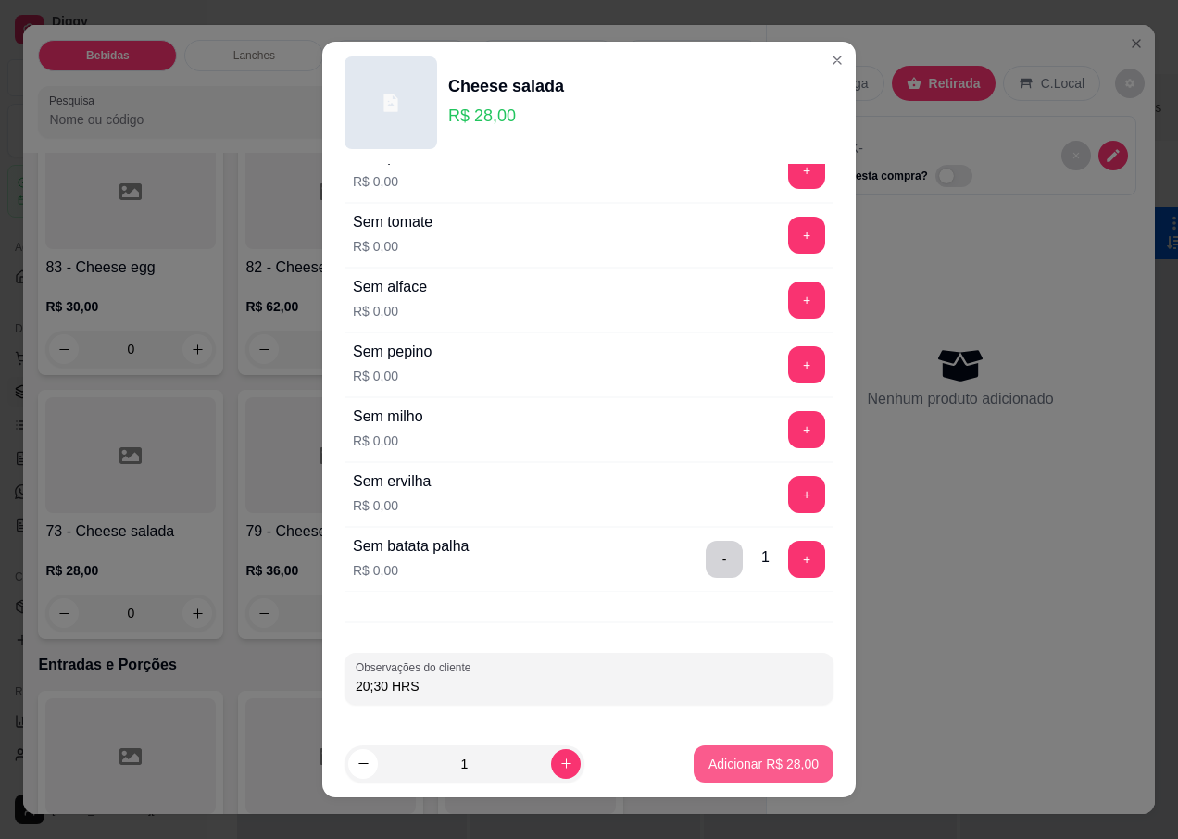
click at [721, 763] on p "Adicionar R$ 28,00" at bounding box center [764, 764] width 110 height 19
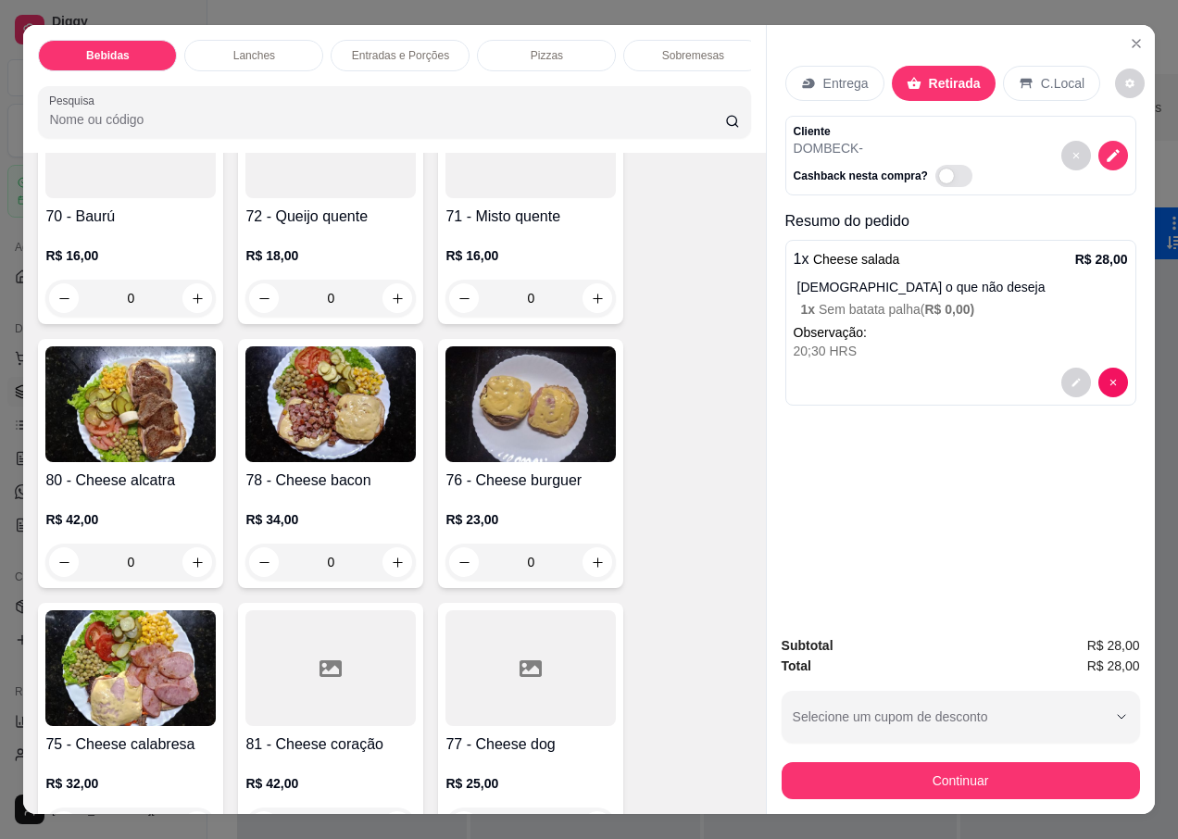
scroll to position [2779, 0]
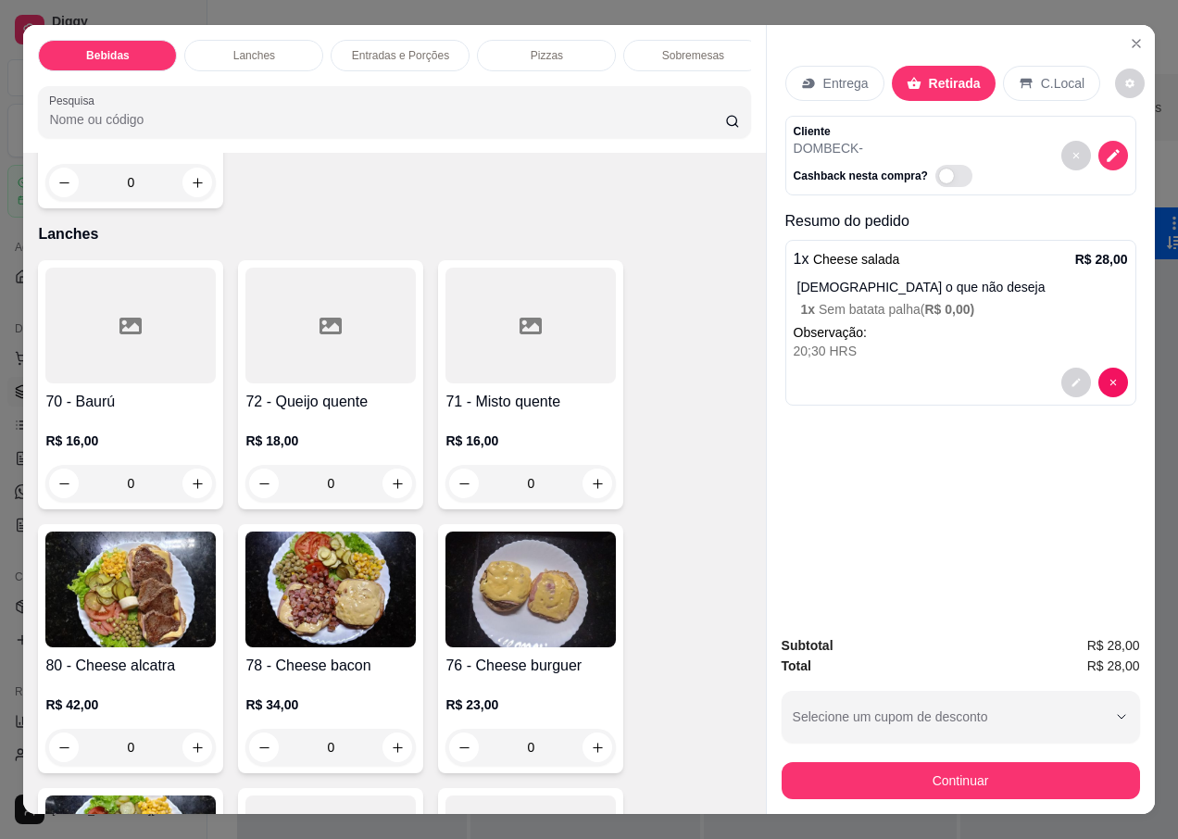
click at [126, 413] on div "R$ 16,00 0" at bounding box center [130, 457] width 170 height 89
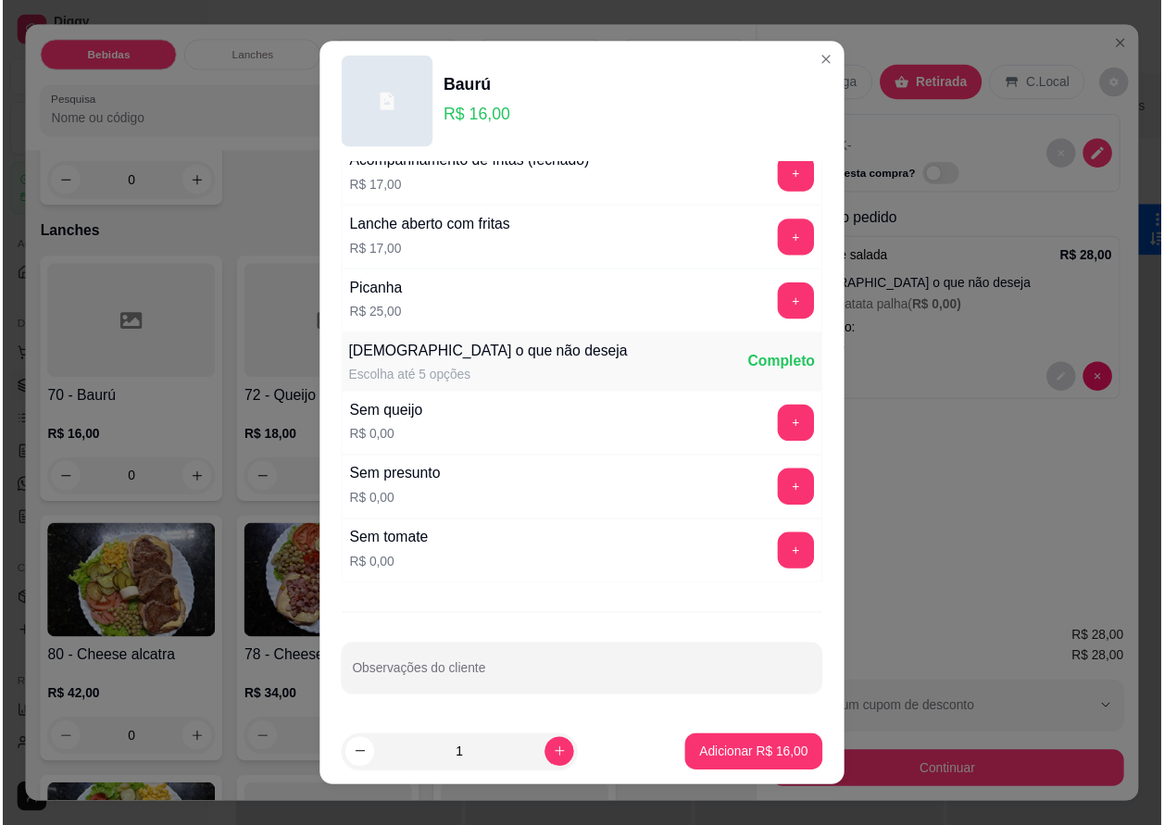
scroll to position [18, 0]
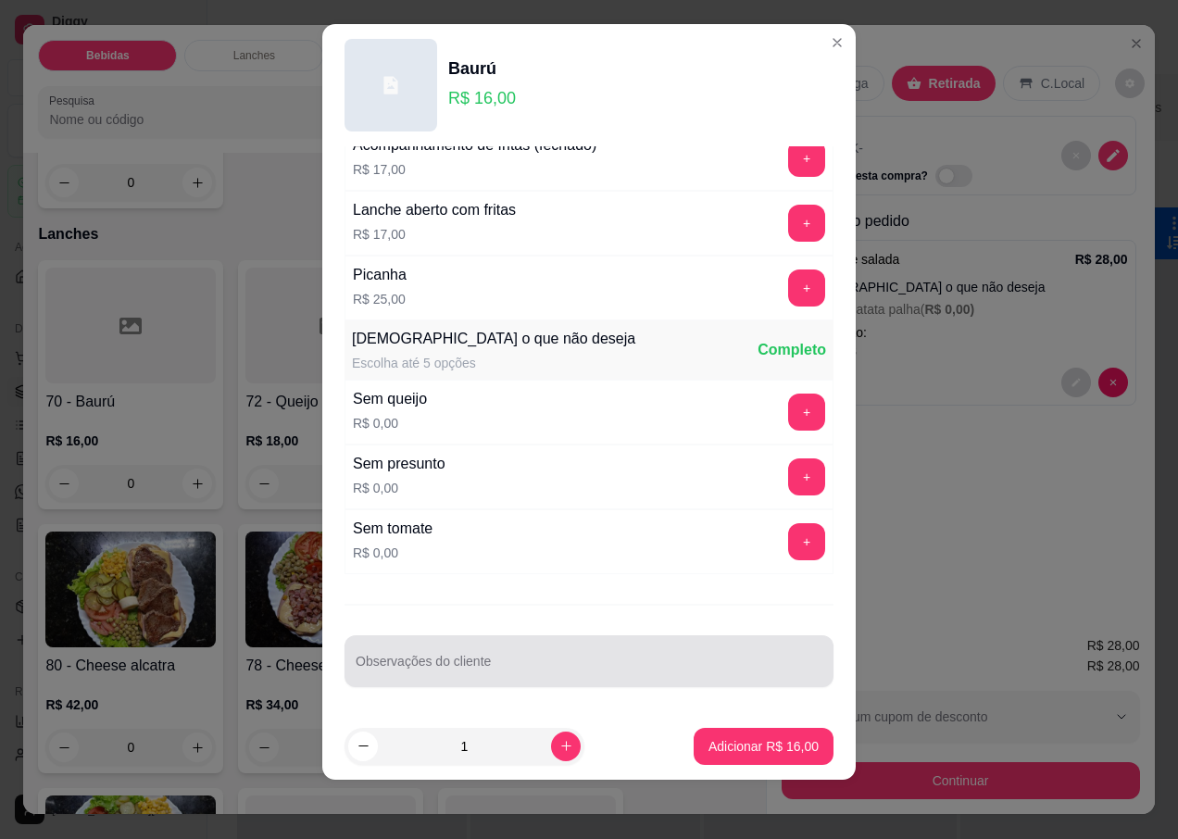
click at [419, 658] on div at bounding box center [589, 661] width 467 height 37
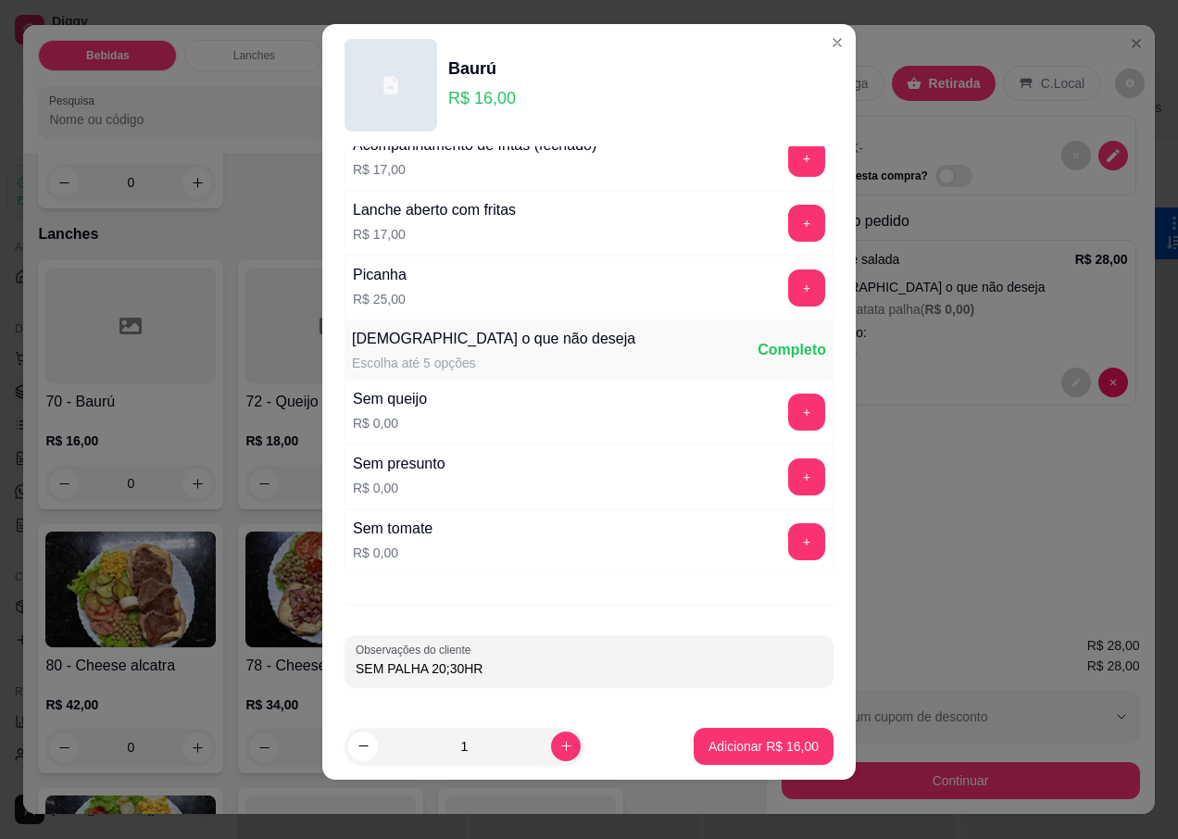
type input "SEM PALHA 20;30HRS"
click at [742, 738] on p "Adicionar R$ 16,00" at bounding box center [763, 746] width 107 height 18
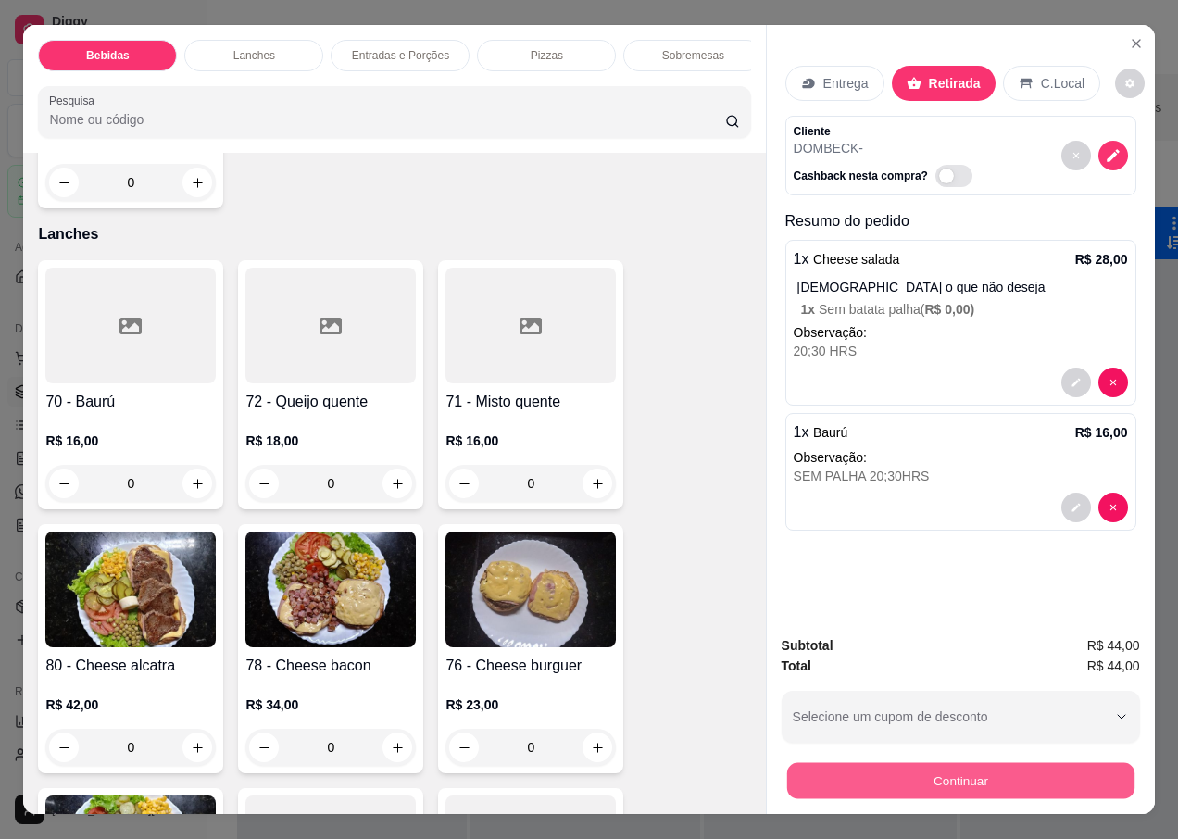
click at [872, 762] on button "Continuar" at bounding box center [959, 780] width 347 height 36
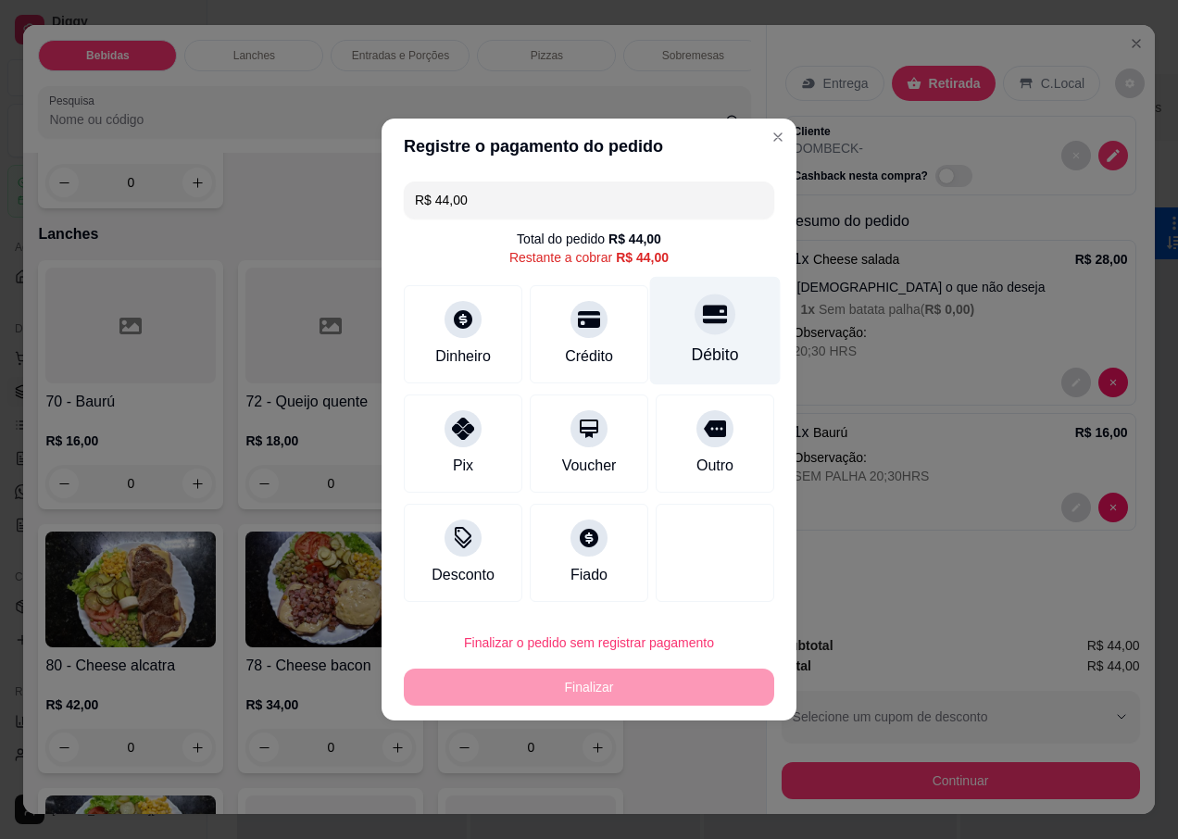
click at [702, 336] on div "Débito" at bounding box center [715, 331] width 131 height 108
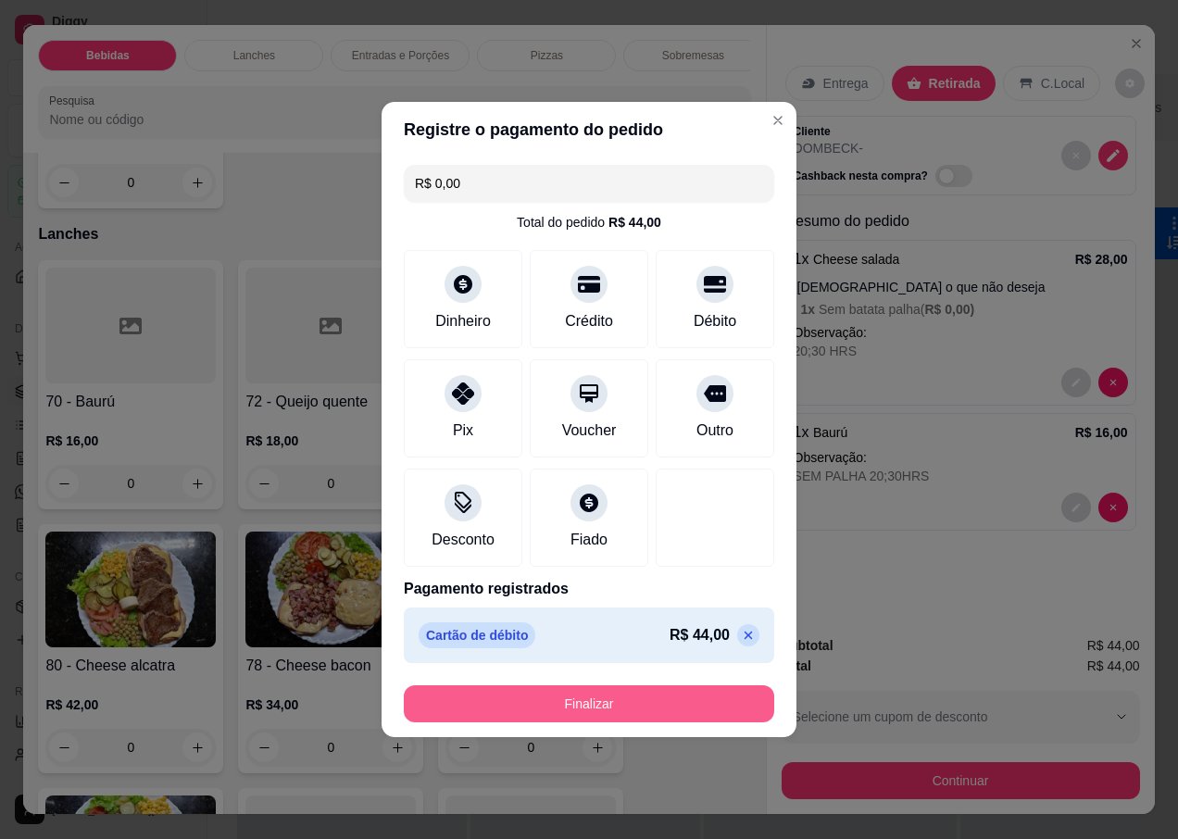
click at [563, 698] on button "Finalizar" at bounding box center [589, 703] width 370 height 37
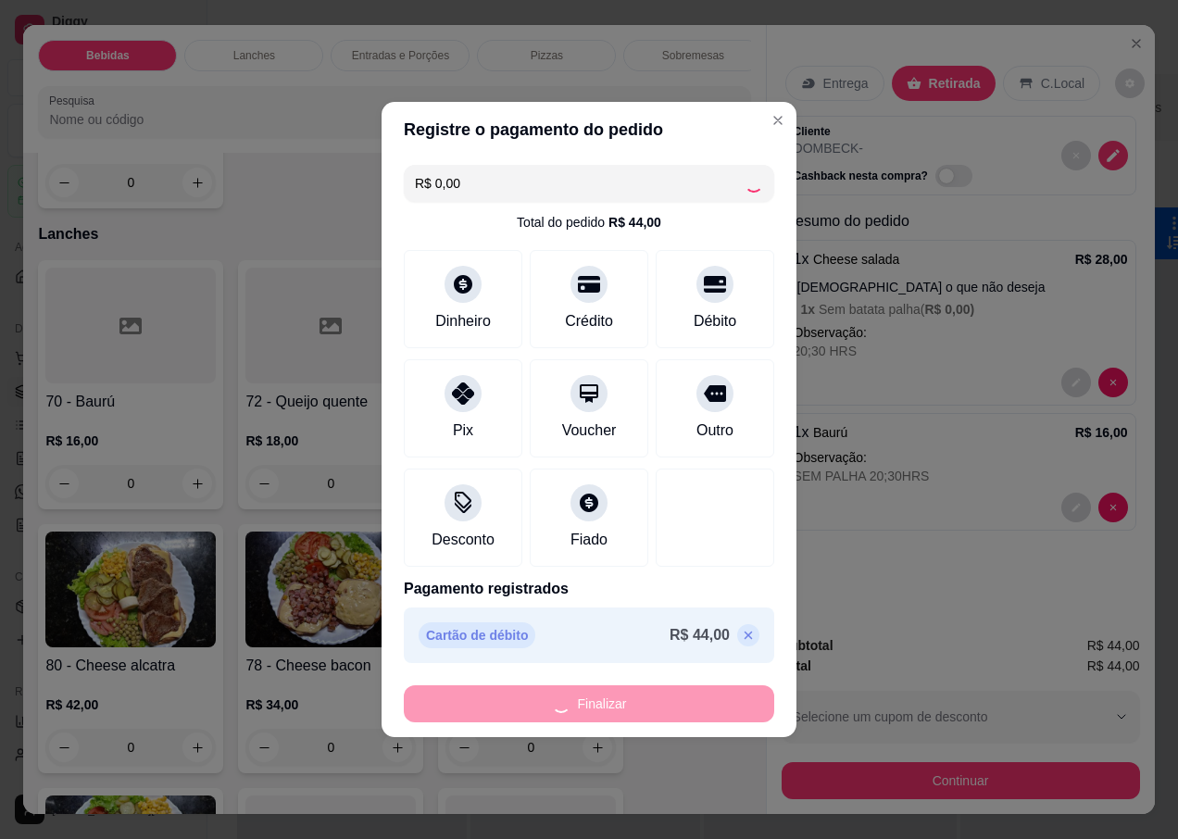
type input "-R$ 44,00"
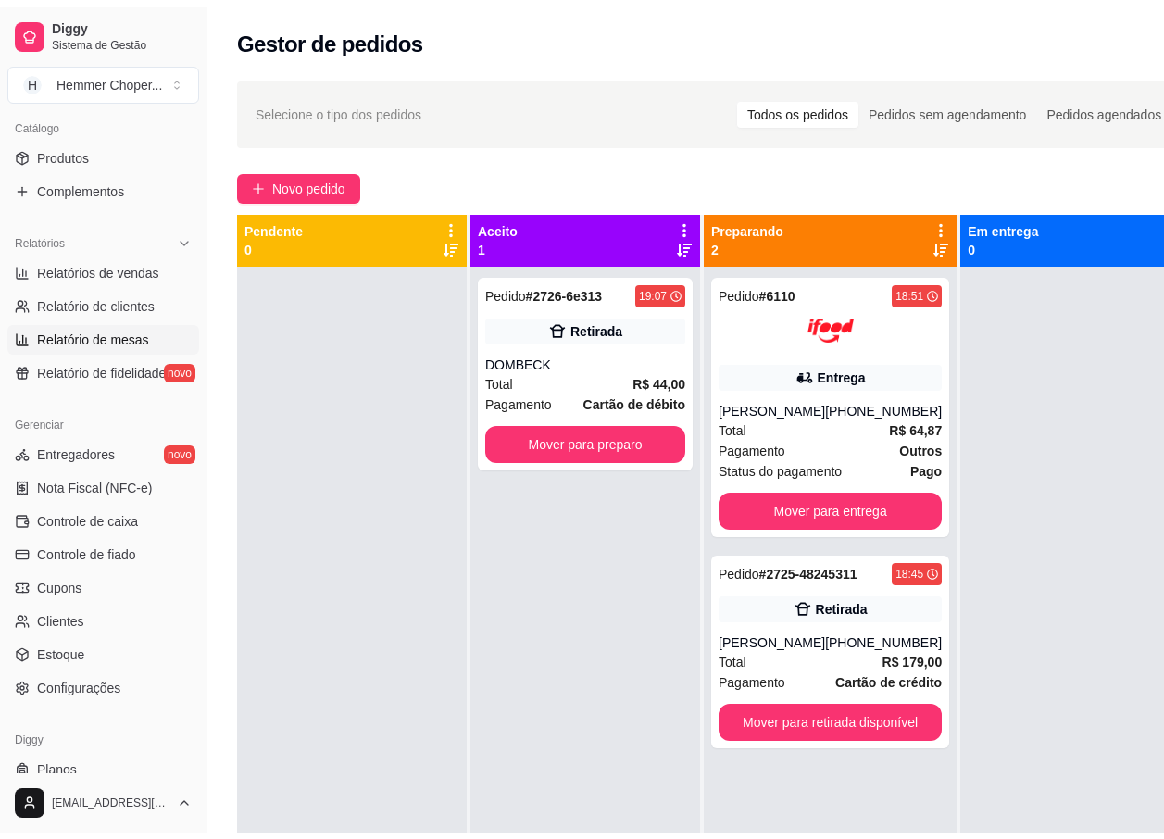
scroll to position [494, 0]
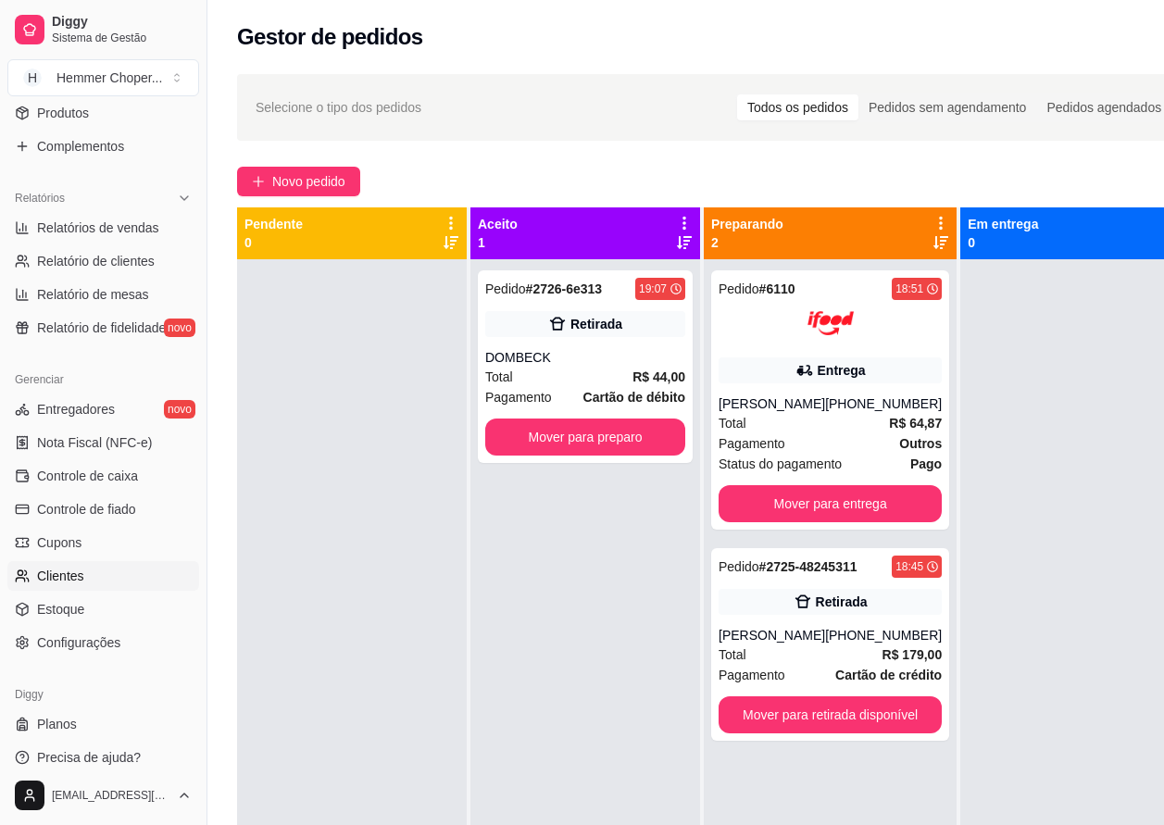
click at [80, 573] on span "Clientes" at bounding box center [60, 576] width 47 height 19
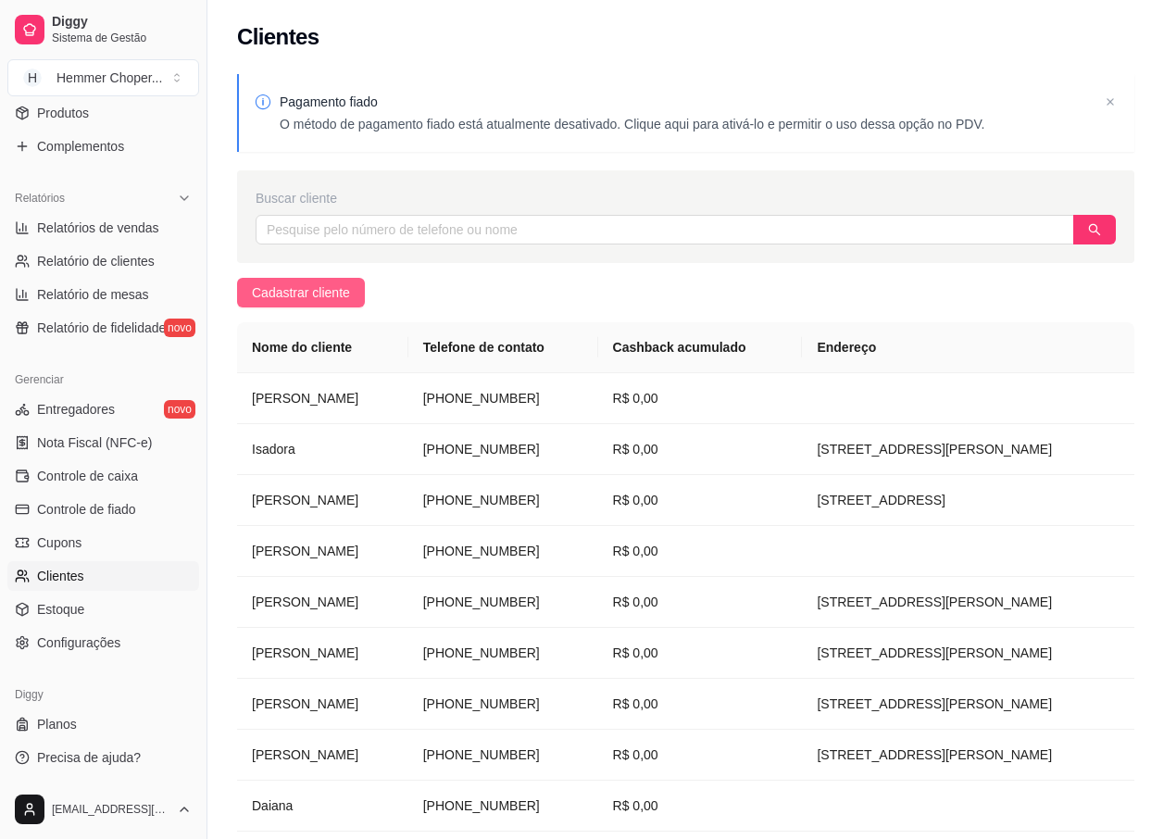
click at [304, 292] on span "Cadastrar cliente" at bounding box center [301, 292] width 98 height 20
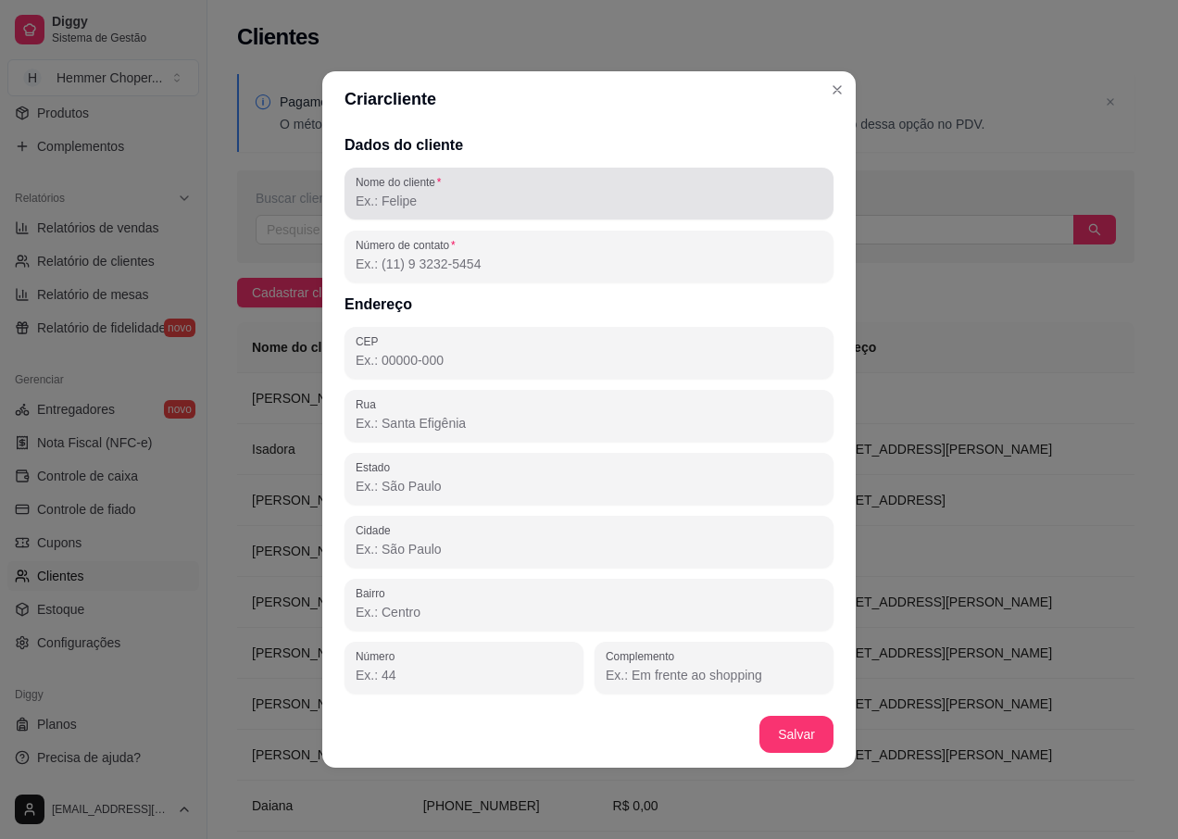
click at [423, 207] on input "Nome do cliente" at bounding box center [589, 201] width 467 height 19
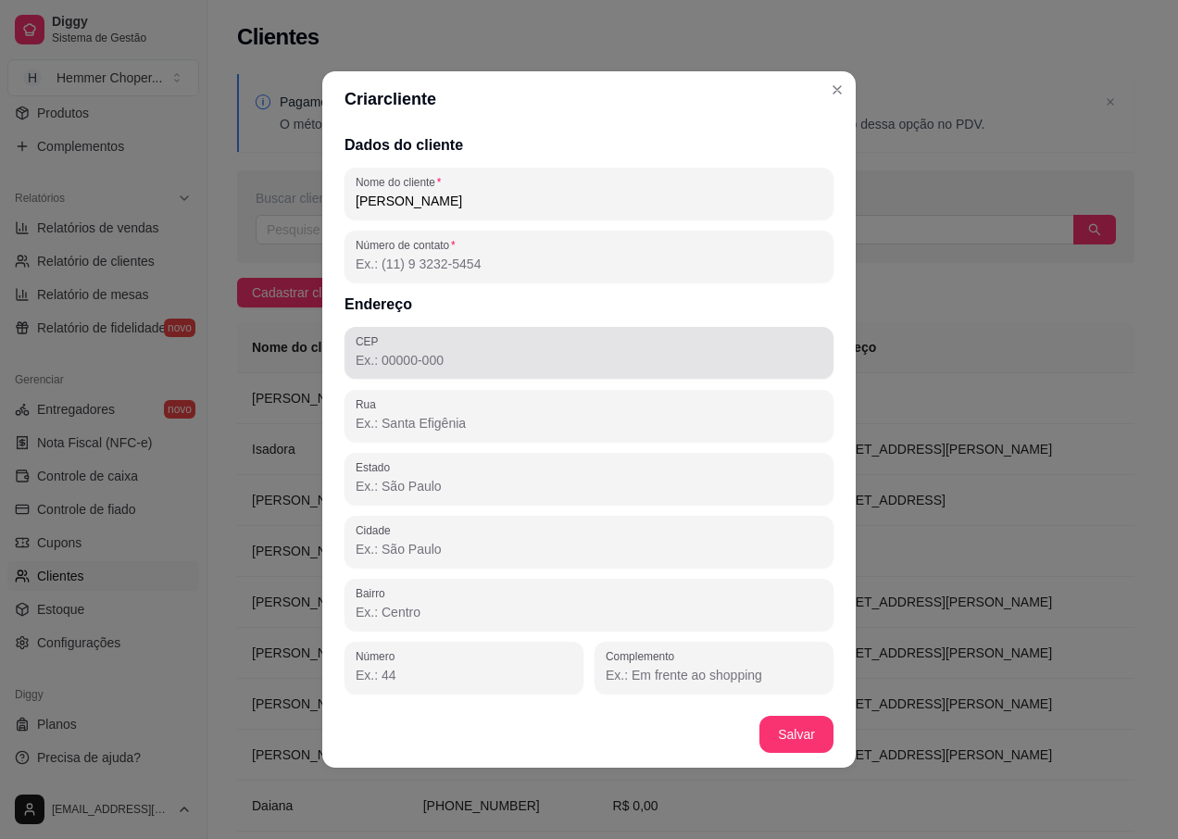
type input "[PERSON_NAME]"
click at [414, 362] on input "CEP" at bounding box center [589, 360] width 467 height 19
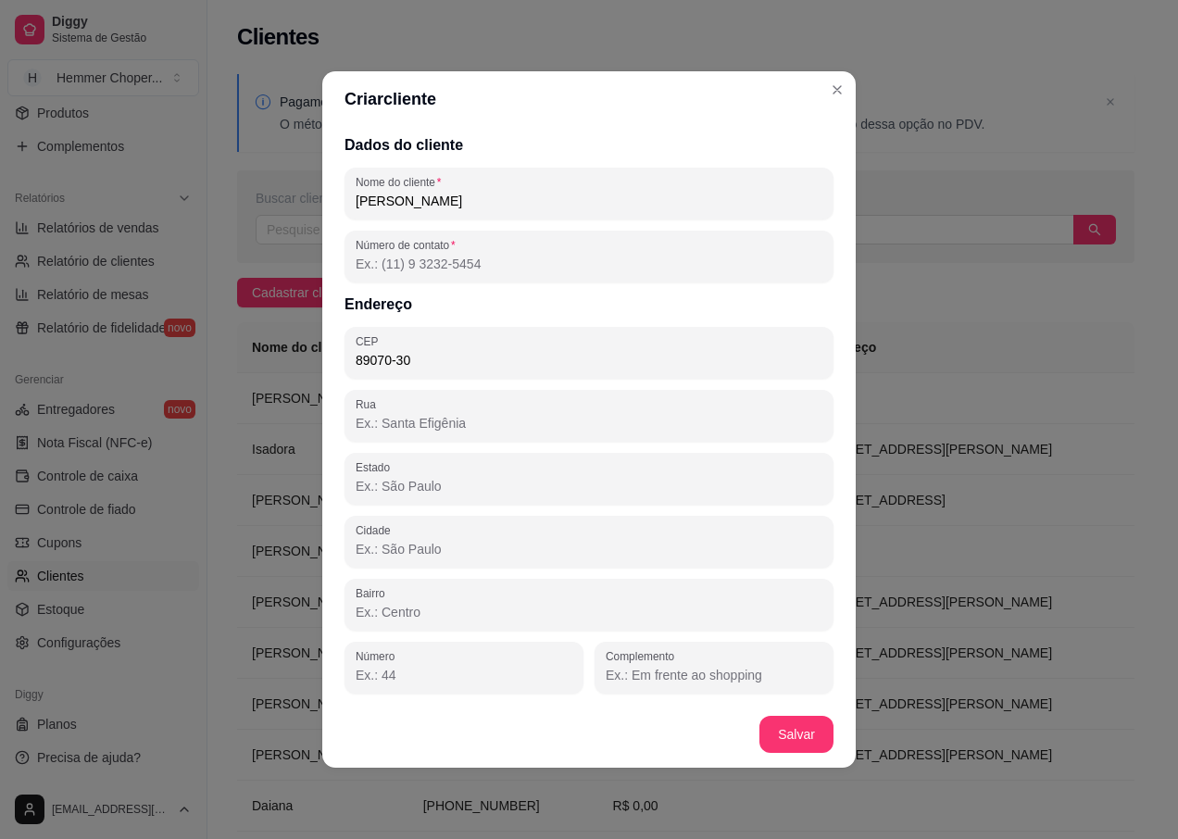
type input "89070-300"
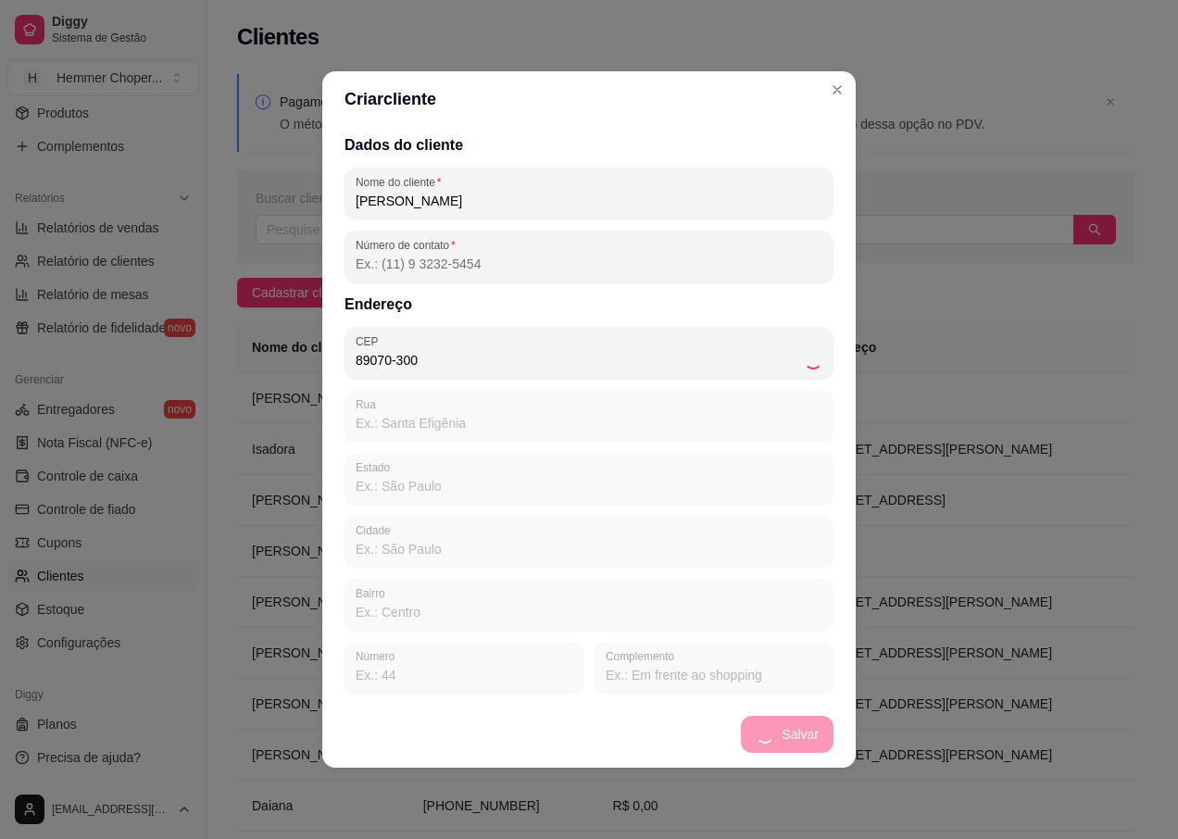
type input "Rua Pastor [PERSON_NAME]"
type input "SC"
type input "Blumenau"
type input "[GEOGRAPHIC_DATA]"
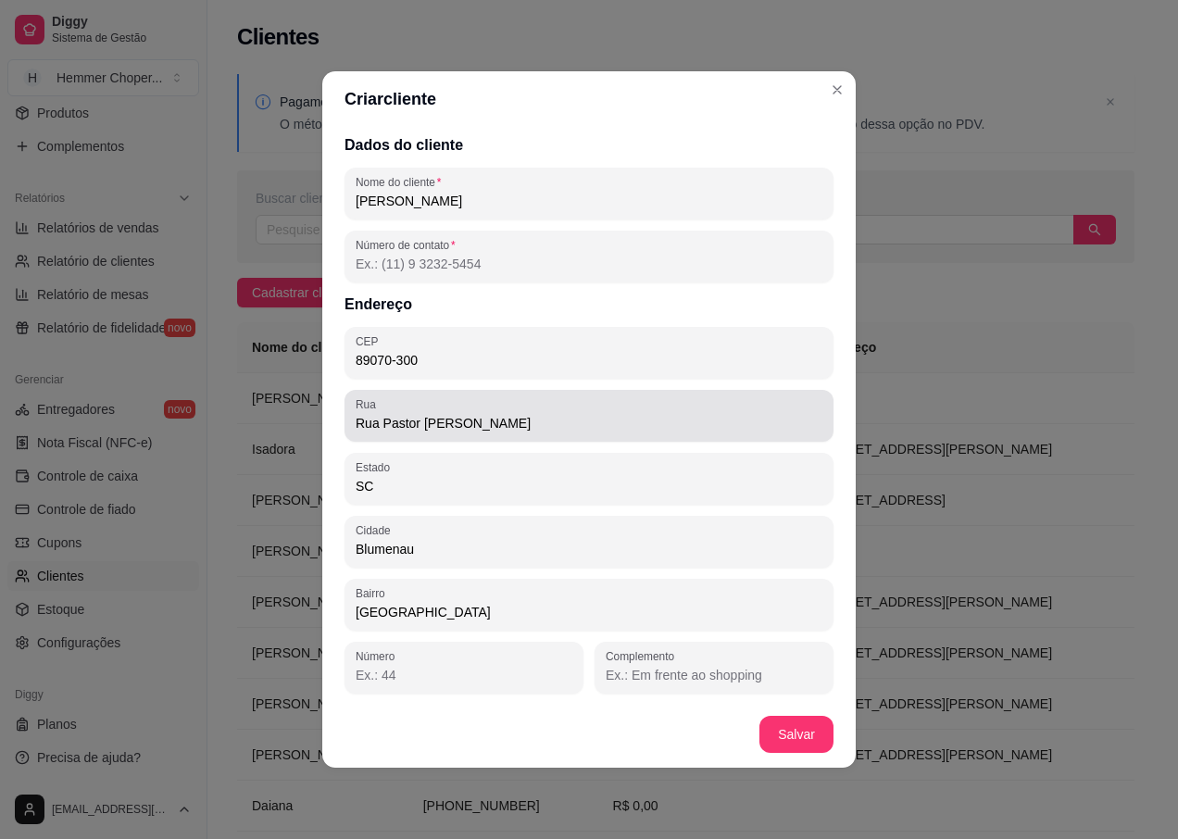
type input "89070-300"
click at [741, 419] on input "Rua Pastor [PERSON_NAME]" at bounding box center [589, 423] width 467 height 19
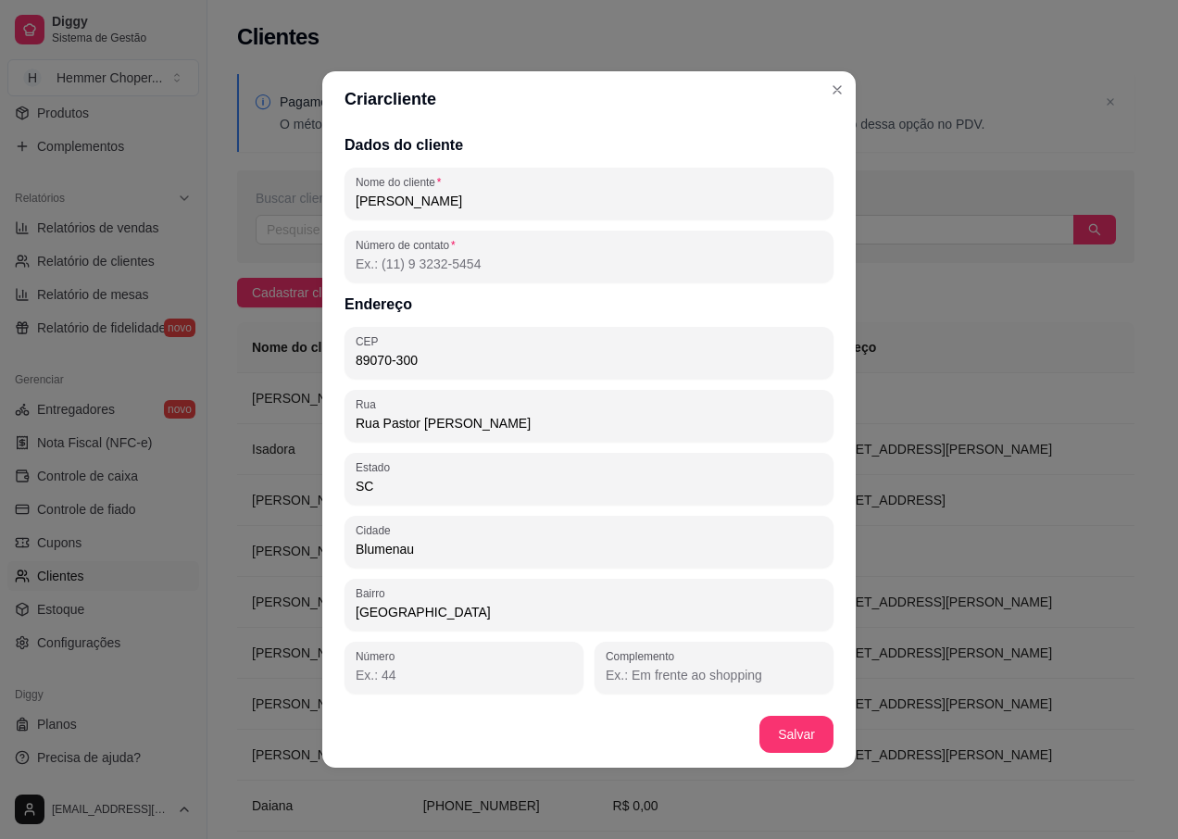
click at [761, 403] on div "Rua Pastor [PERSON_NAME]" at bounding box center [589, 415] width 467 height 37
drag, startPoint x: 631, startPoint y: 447, endPoint x: 616, endPoint y: 460, distance: 19.7
click at [629, 449] on div "Dados do cliente Nome do cliente [PERSON_NAME] Número de contato Endereço CEP 8…" at bounding box center [589, 414] width 534 height 574
click at [354, 672] on div "Número" at bounding box center [464, 668] width 239 height 52
type input "151"
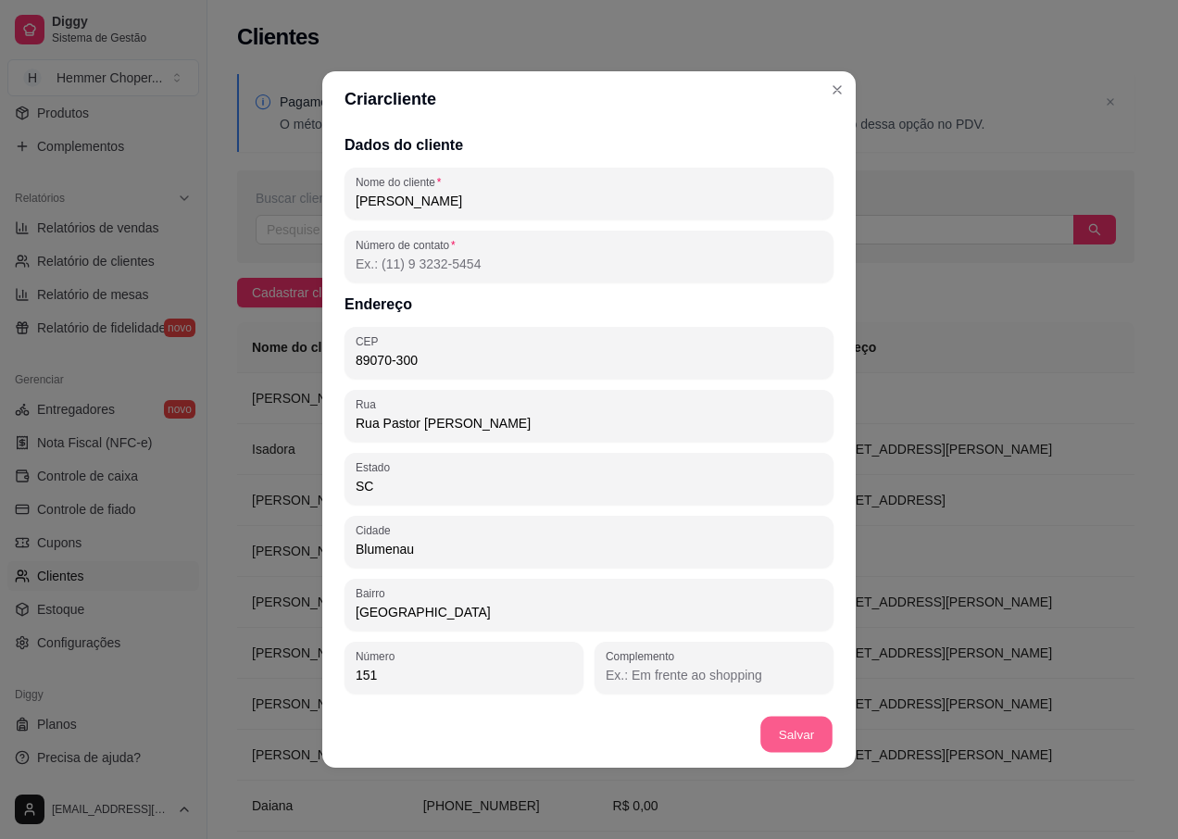
click at [819, 737] on button "Salvar" at bounding box center [796, 735] width 72 height 36
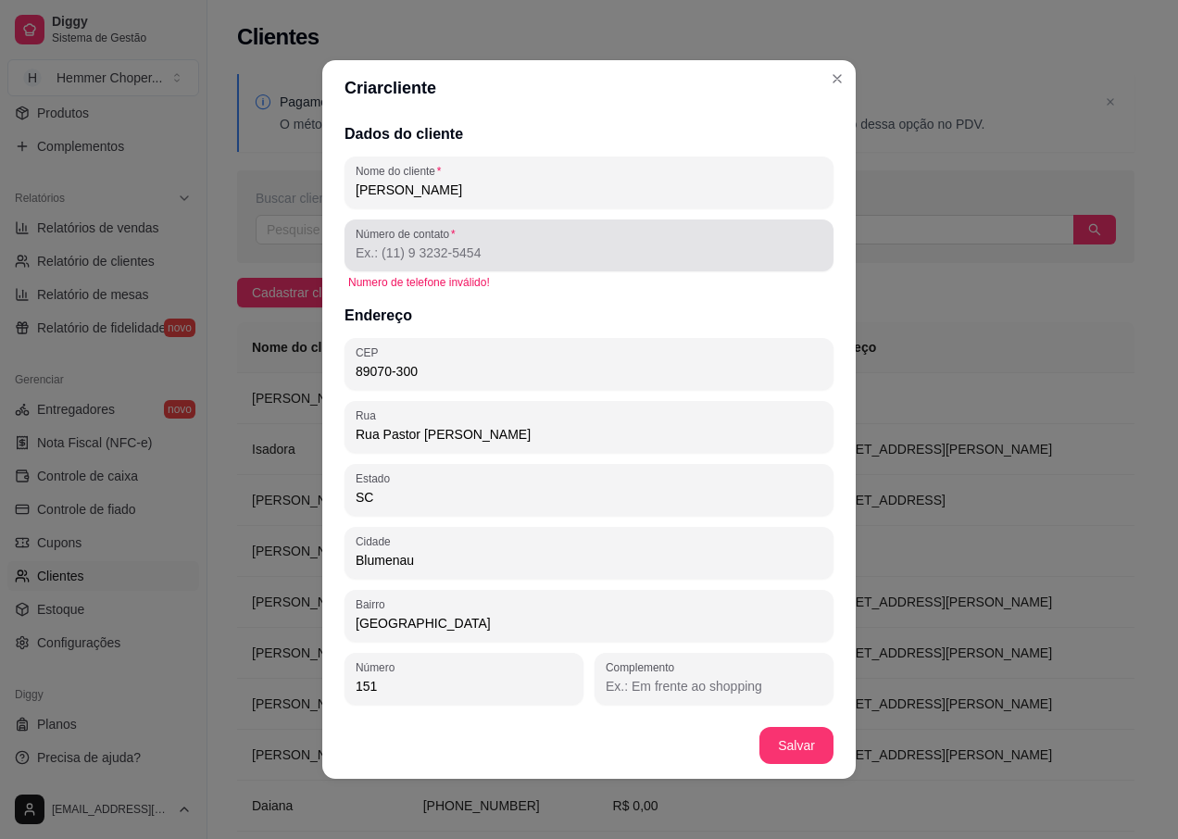
click at [417, 247] on input "Número de contato" at bounding box center [589, 253] width 467 height 19
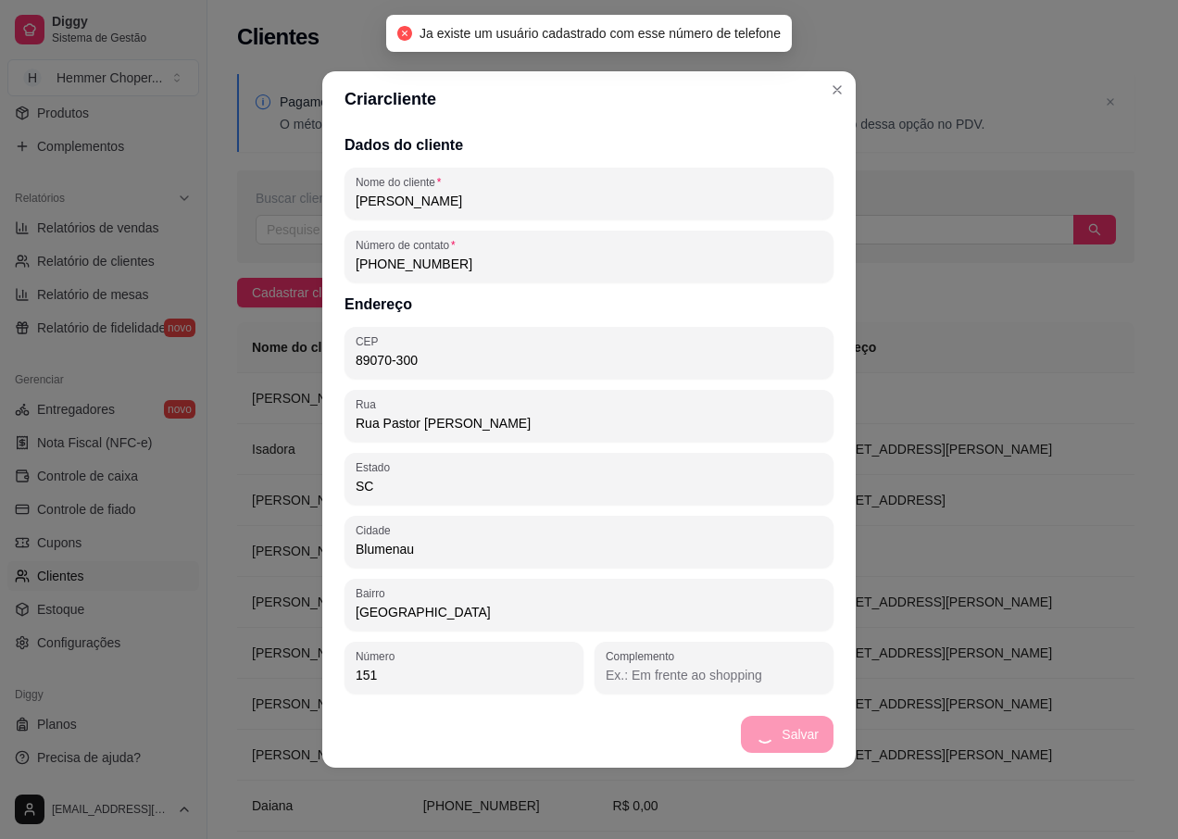
click at [797, 148] on h2 "Dados do cliente" at bounding box center [589, 145] width 489 height 22
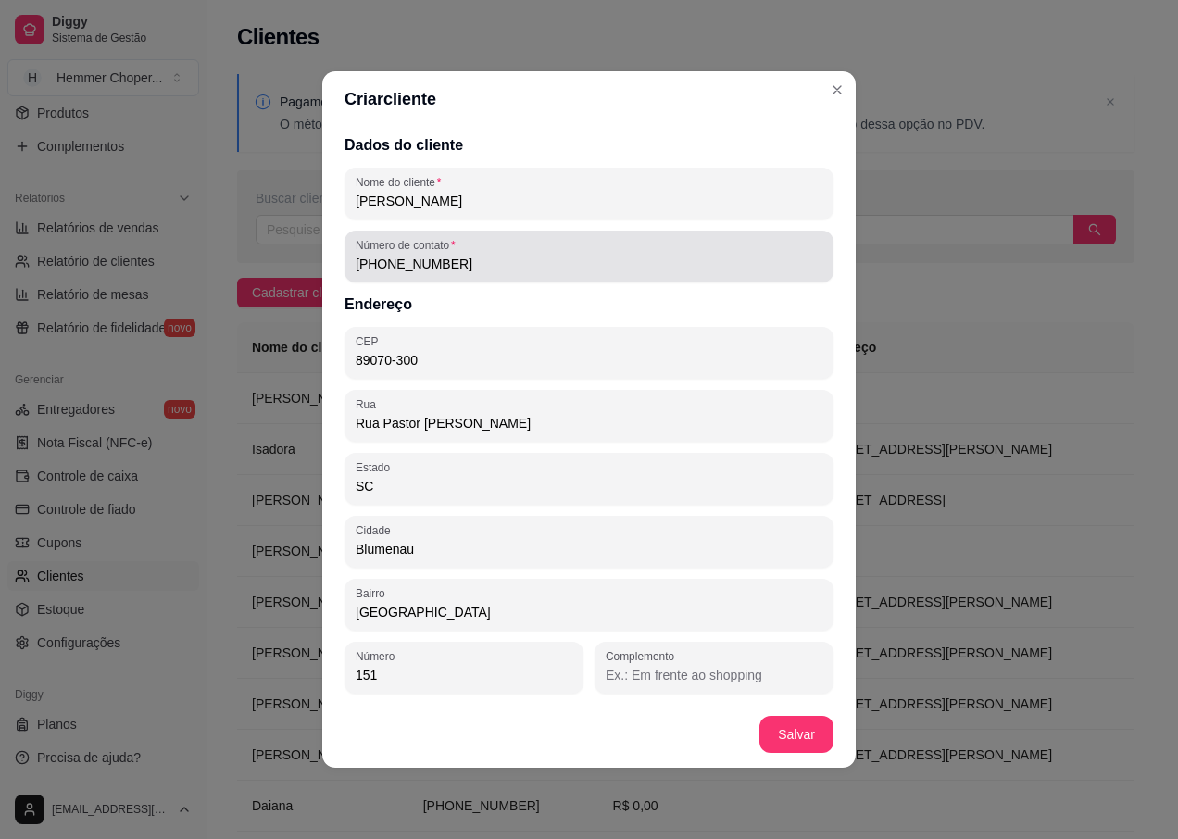
click at [458, 263] on input "[PHONE_NUMBER]" at bounding box center [589, 264] width 467 height 19
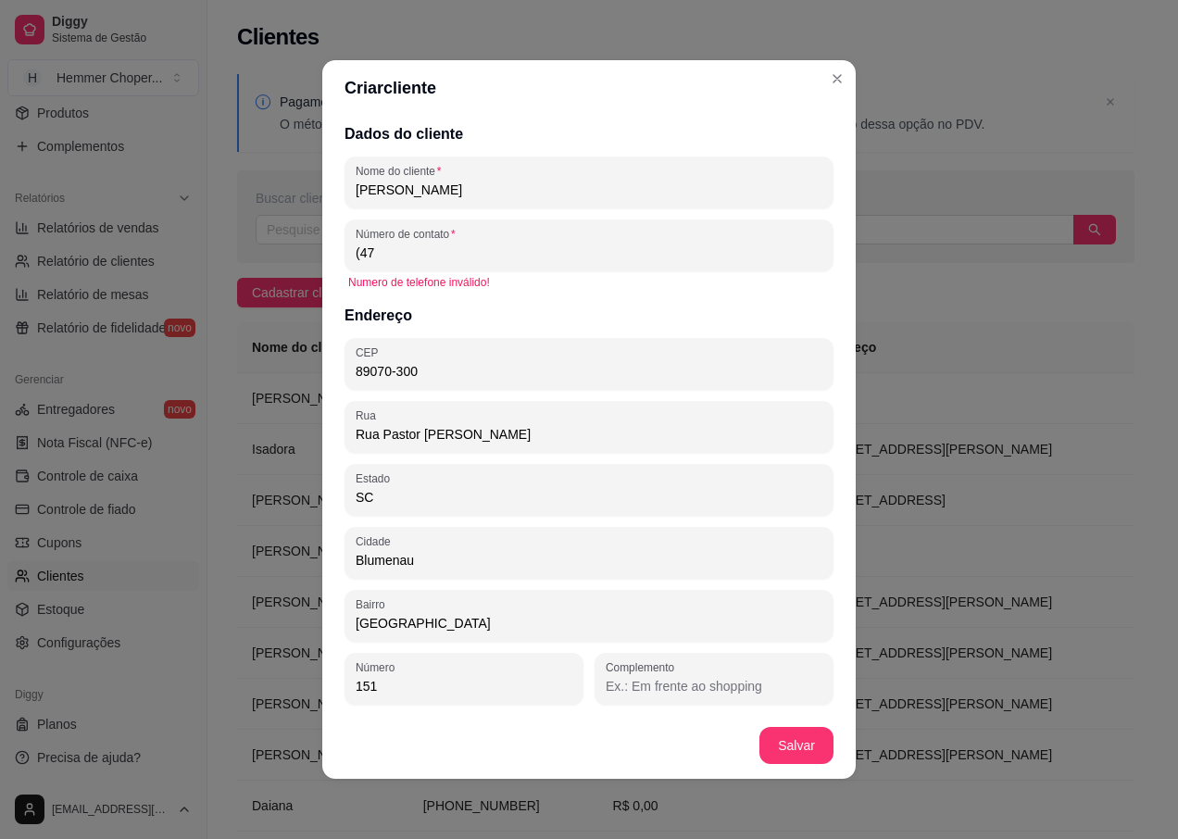
type input "(4"
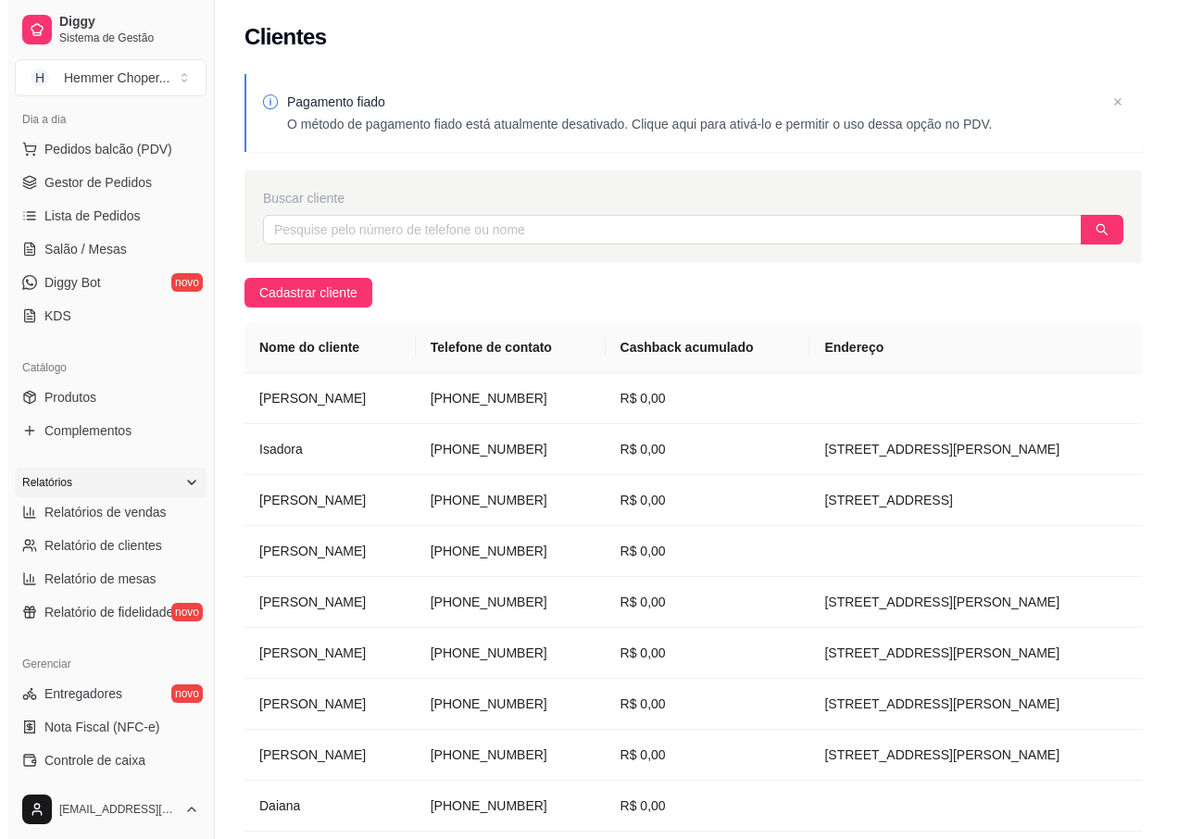
scroll to position [31, 0]
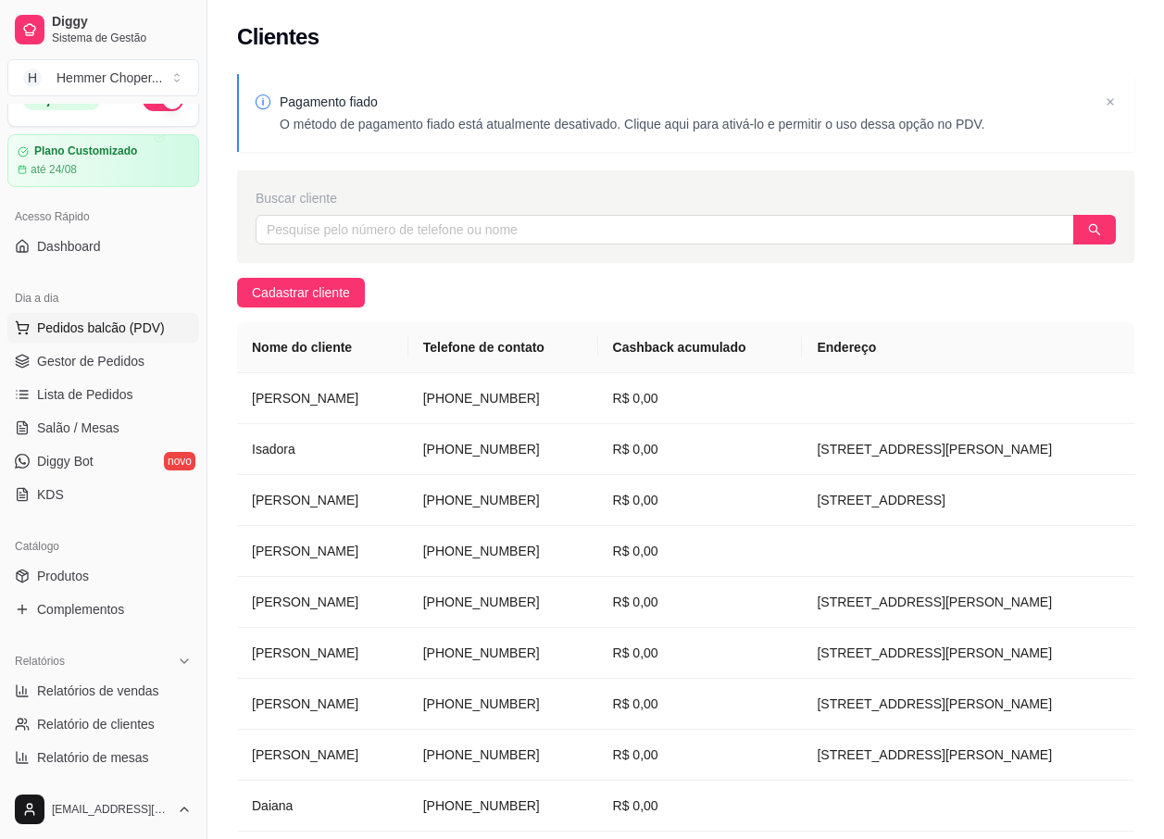
click at [92, 330] on span "Pedidos balcão (PDV)" at bounding box center [101, 328] width 128 height 19
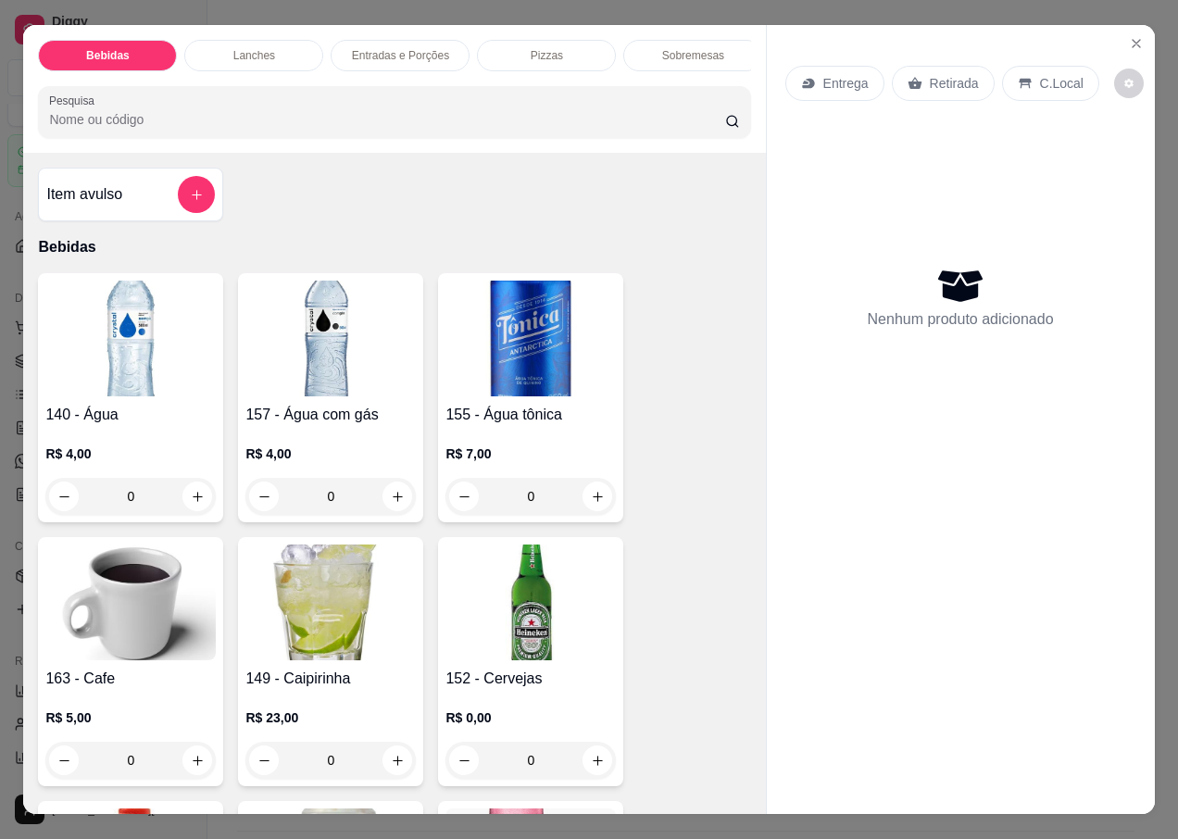
click at [944, 81] on p "Retirada" at bounding box center [954, 83] width 49 height 19
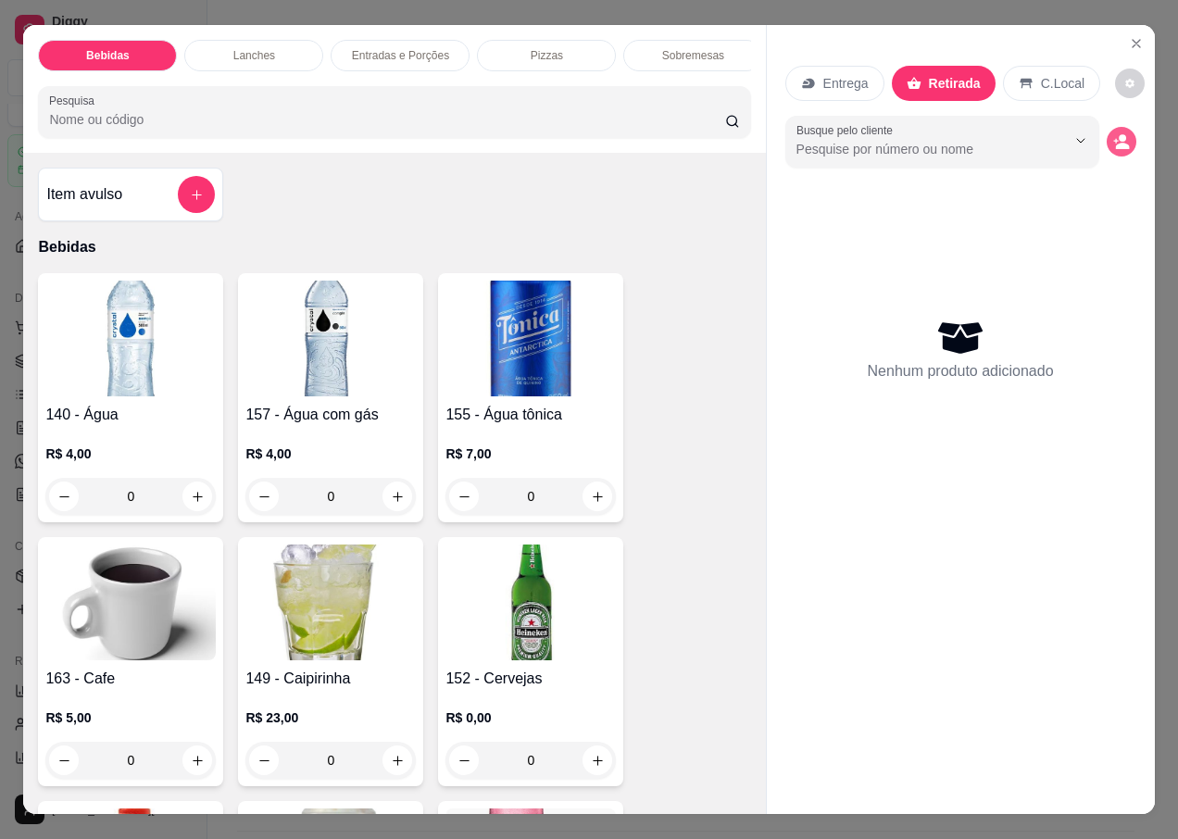
click at [1115, 143] on icon "decrease-product-quantity" at bounding box center [1122, 146] width 14 height 6
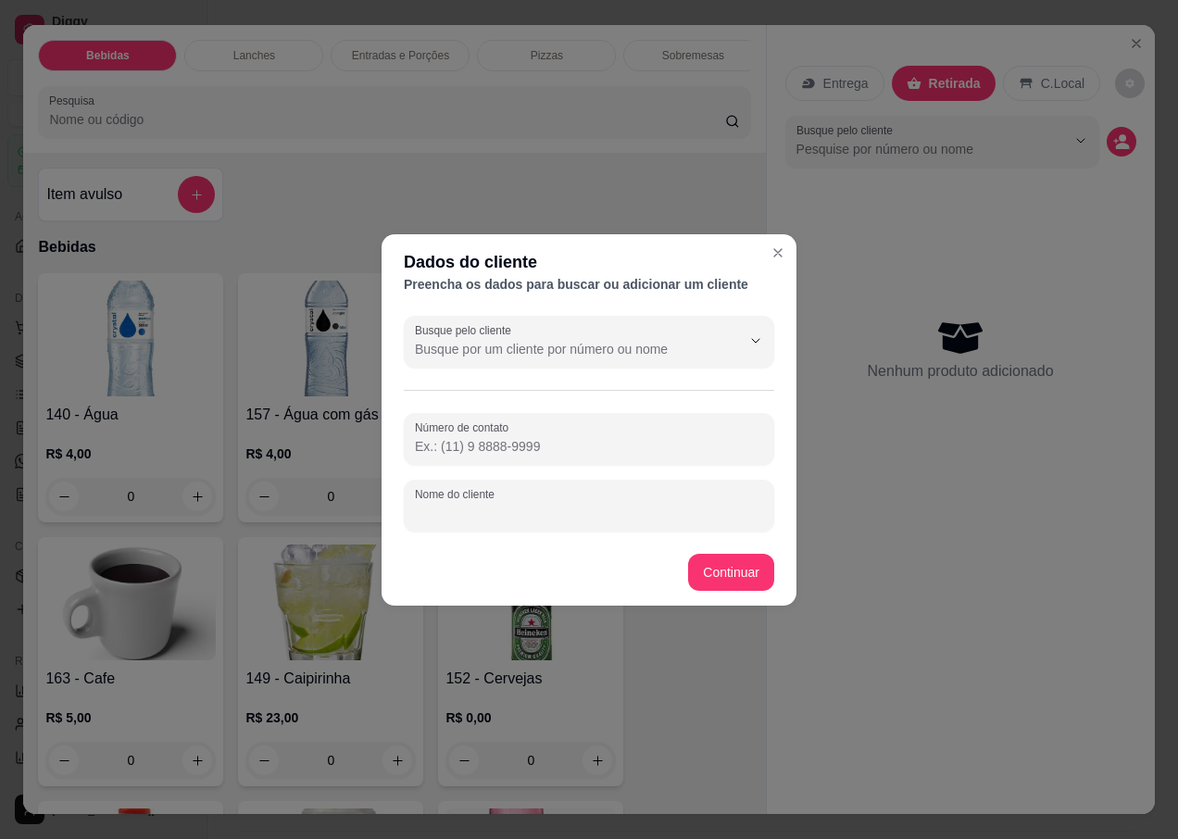
click at [474, 511] on div "Nome do cliente" at bounding box center [589, 506] width 370 height 52
type input "ARIENE"
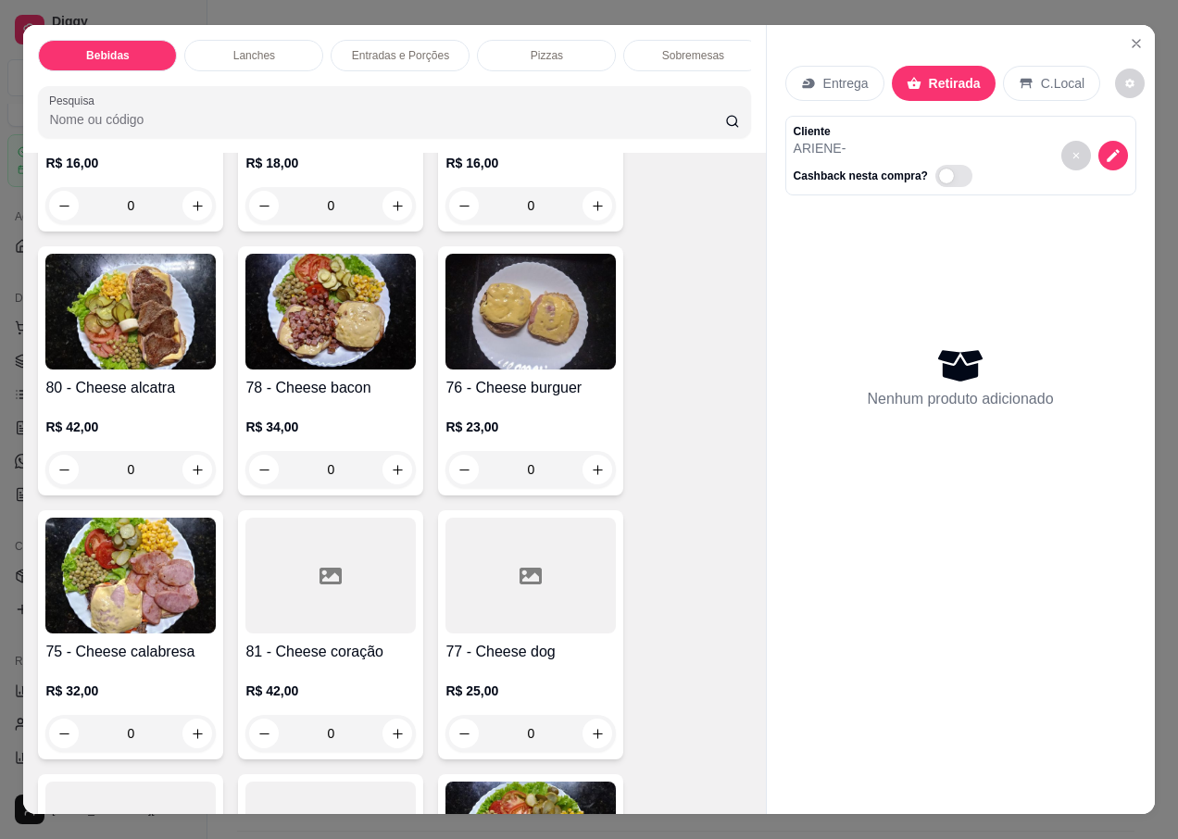
scroll to position [3242, 0]
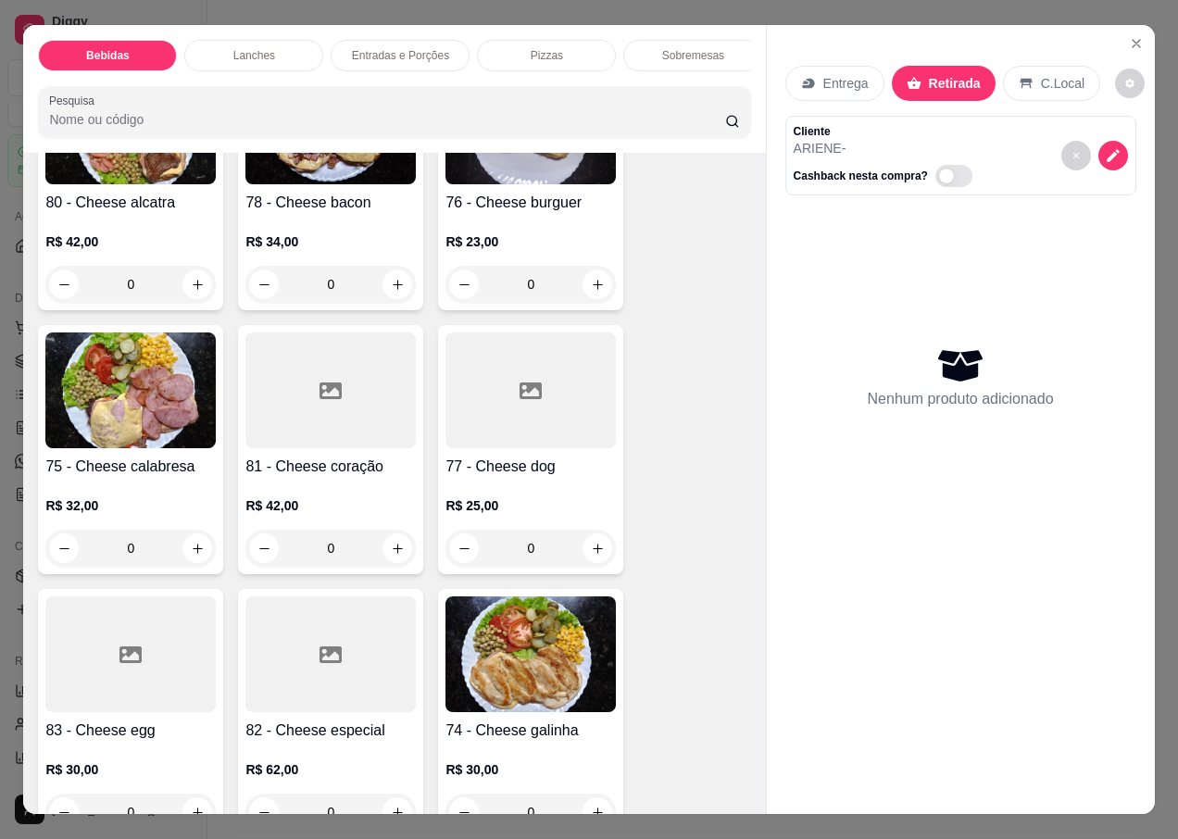
click at [112, 691] on div at bounding box center [130, 654] width 170 height 116
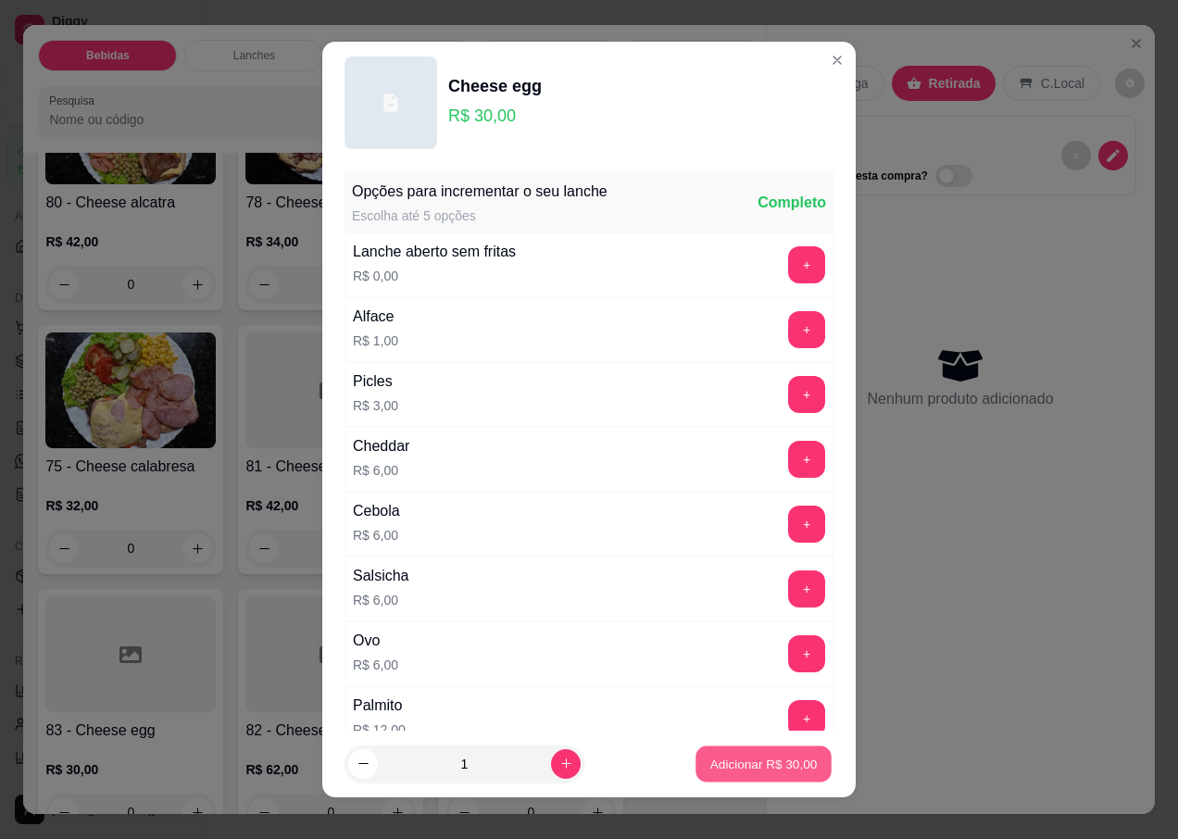
click at [713, 761] on p "Adicionar R$ 30,00" at bounding box center [763, 764] width 107 height 18
type input "1"
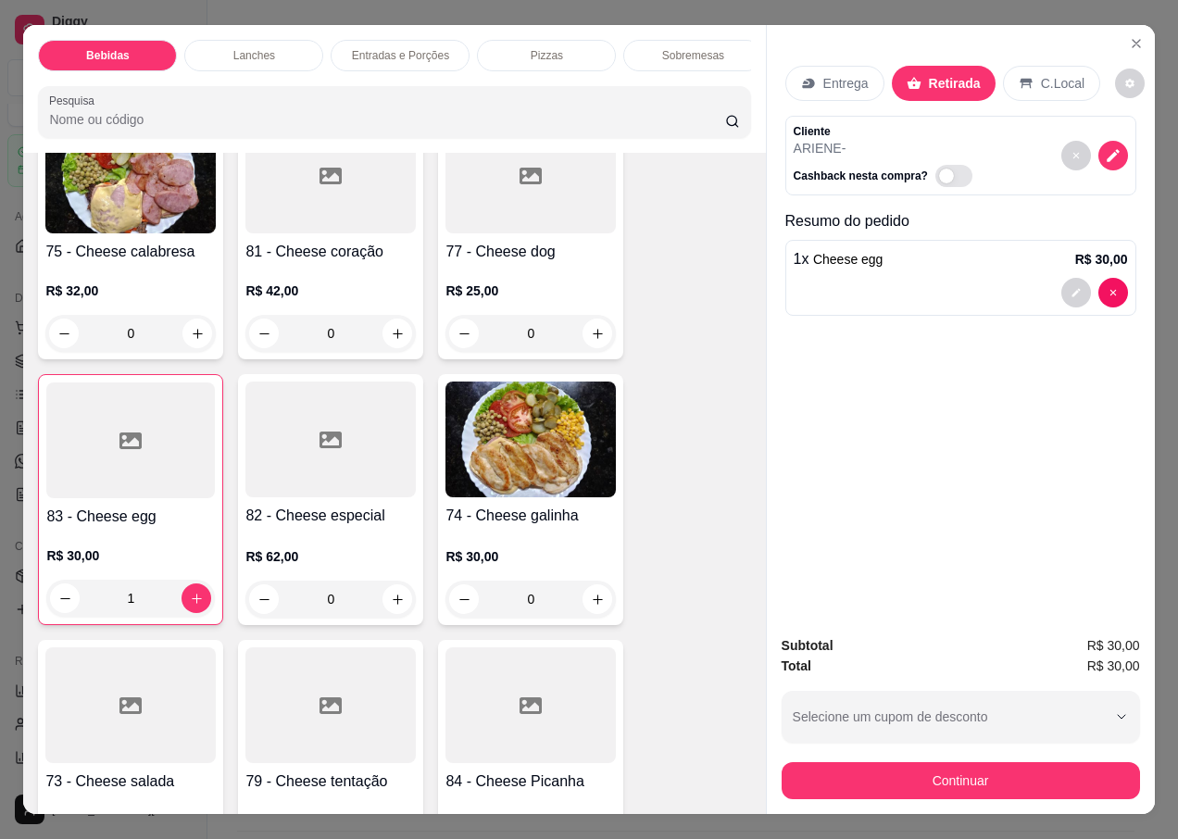
scroll to position [3520, 0]
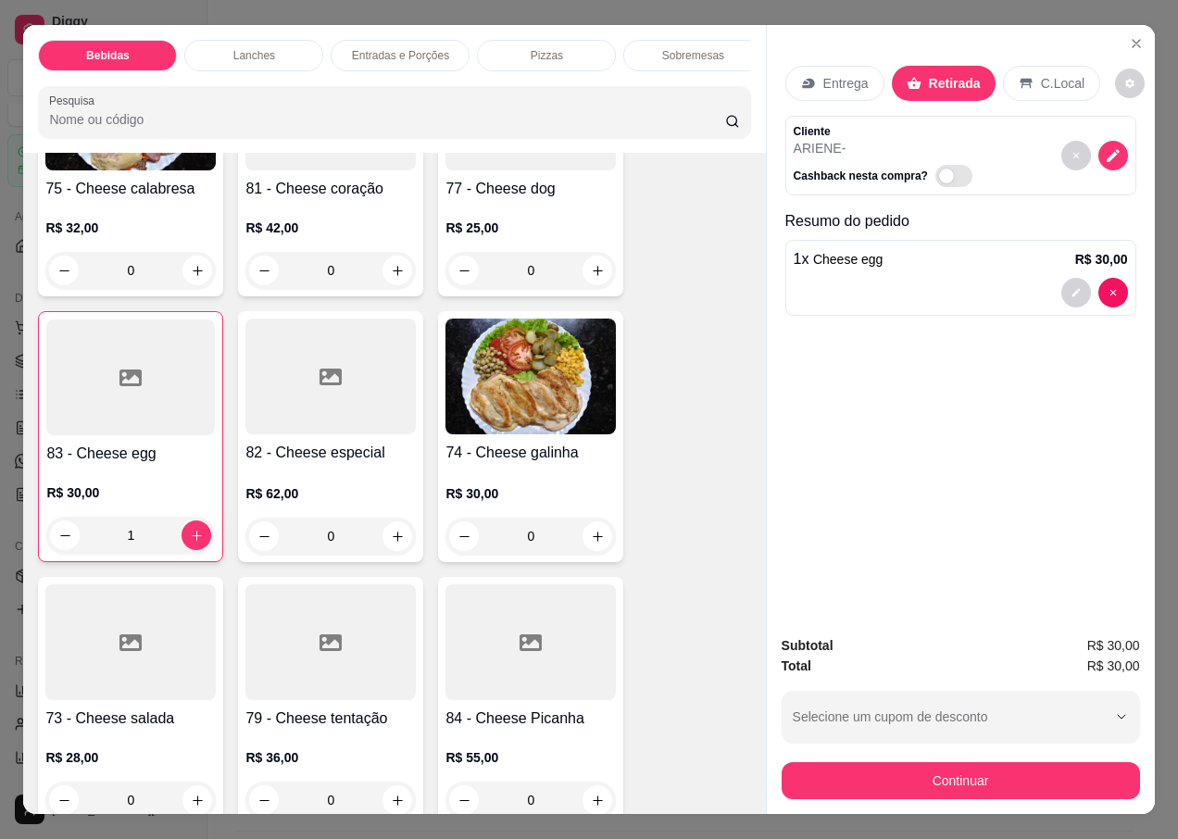
click at [129, 708] on h4 "73 - Cheese salada" at bounding box center [130, 719] width 170 height 22
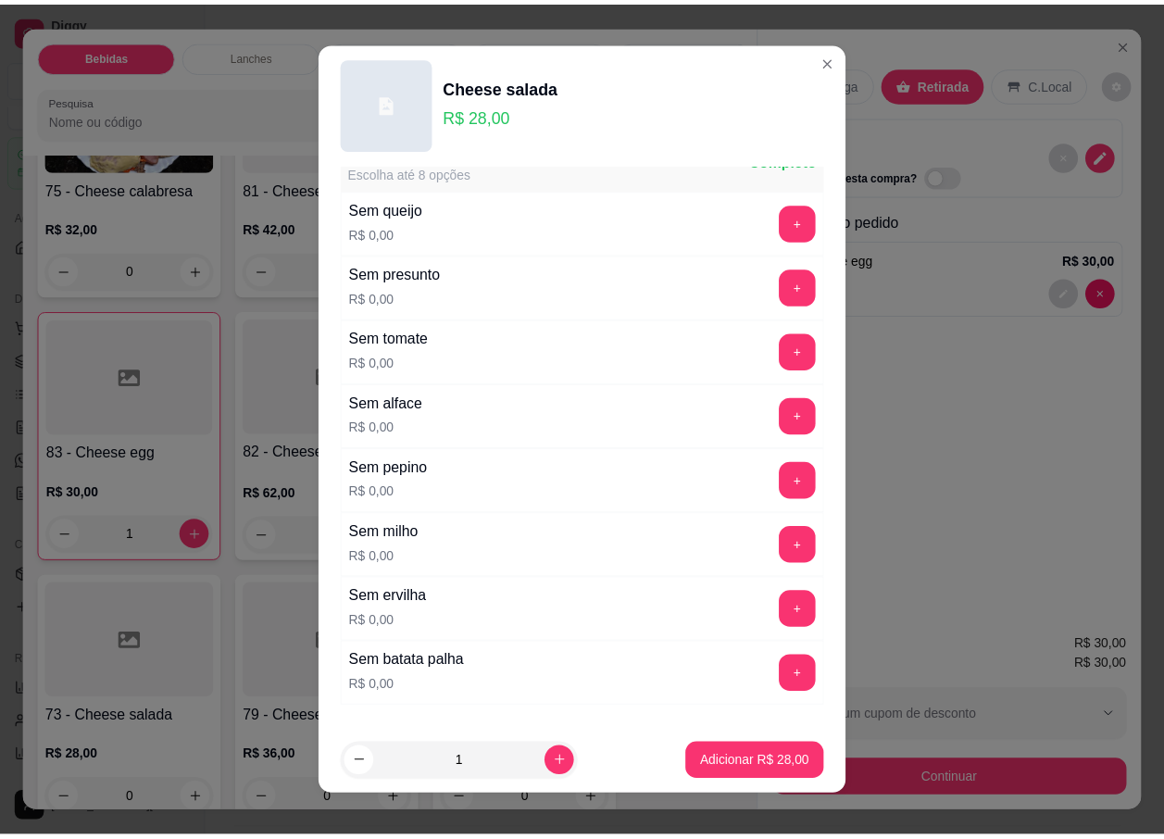
scroll to position [1321, 0]
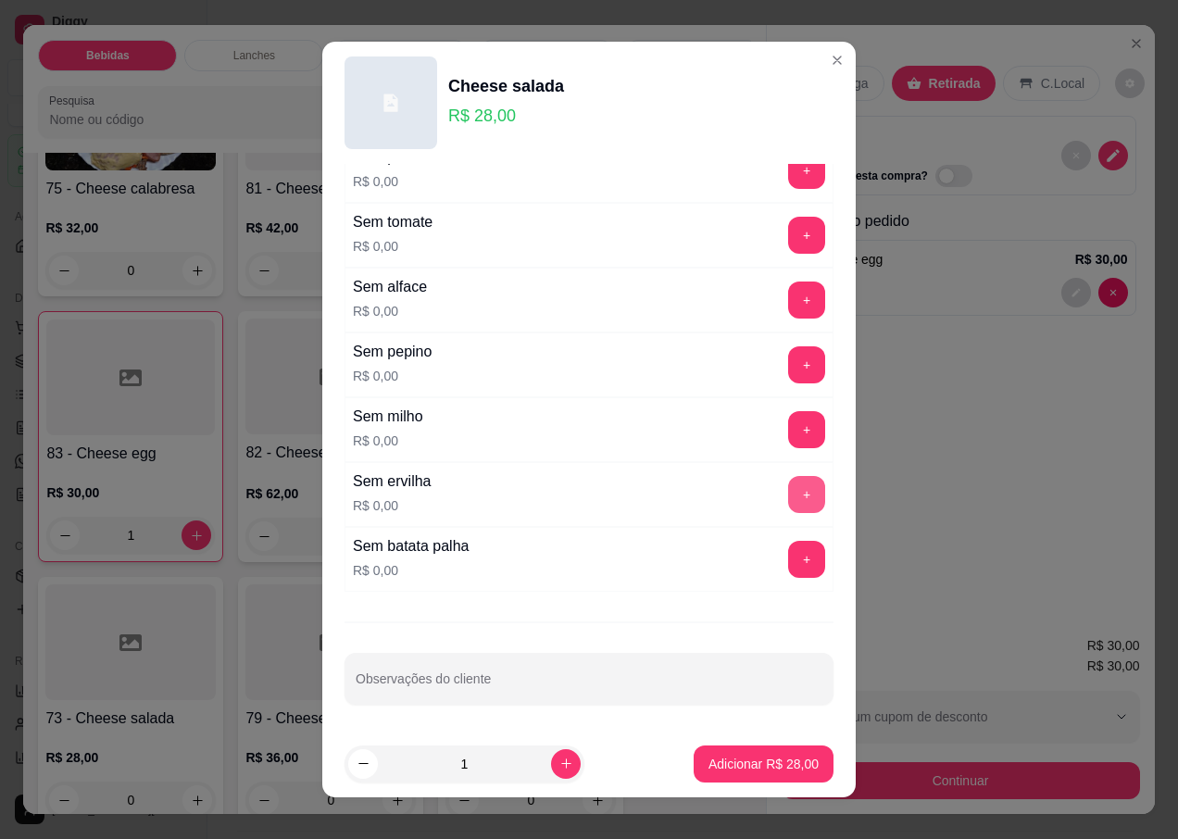
click at [788, 488] on button "+" at bounding box center [806, 494] width 37 height 37
click at [726, 764] on p "Adicionar R$ 28,00" at bounding box center [764, 764] width 110 height 19
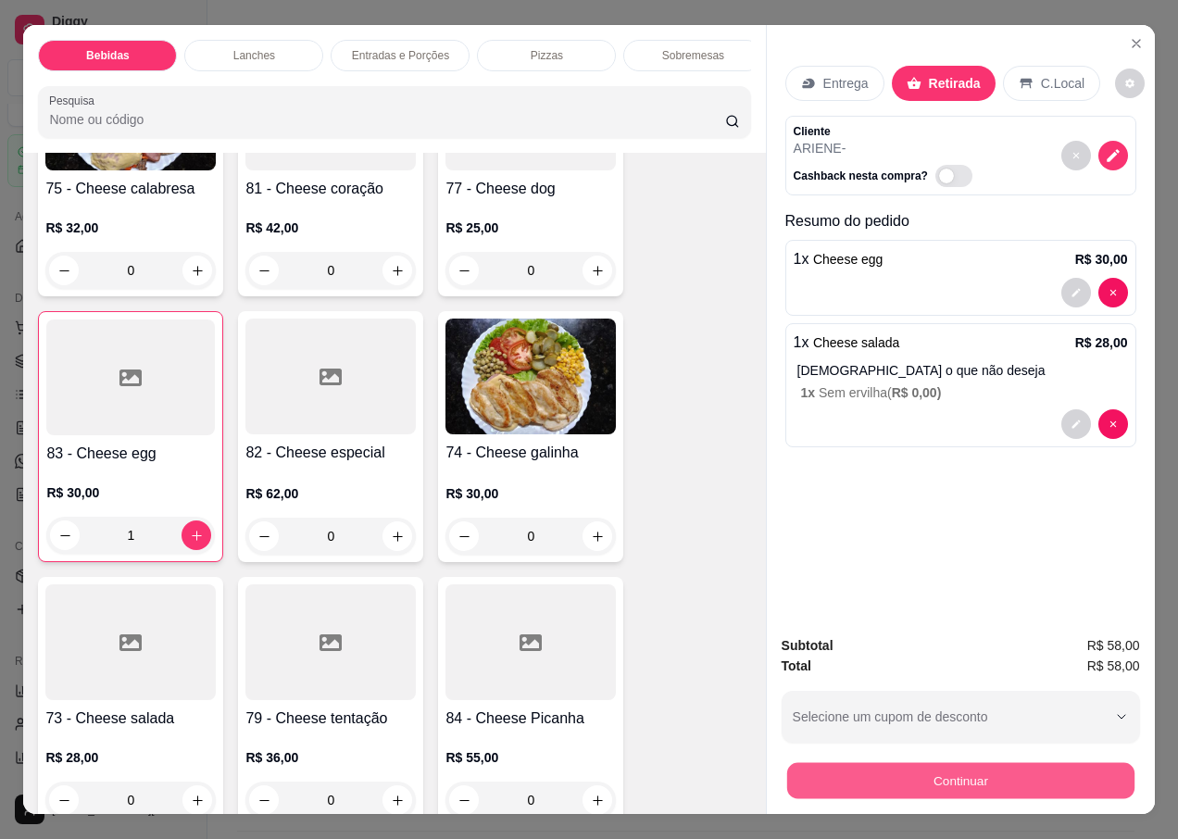
click at [871, 785] on button "Continuar" at bounding box center [959, 780] width 347 height 36
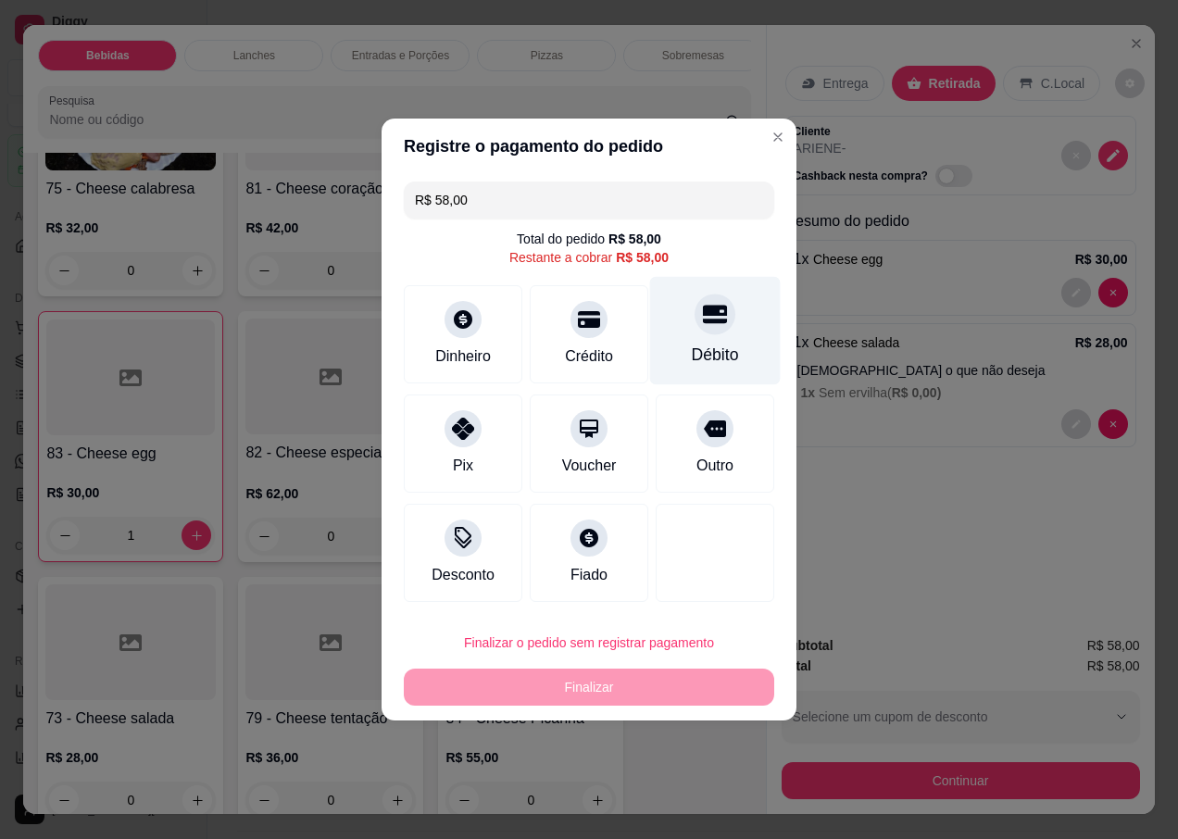
click at [694, 344] on div "Débito" at bounding box center [715, 331] width 131 height 108
type input "R$ 0,00"
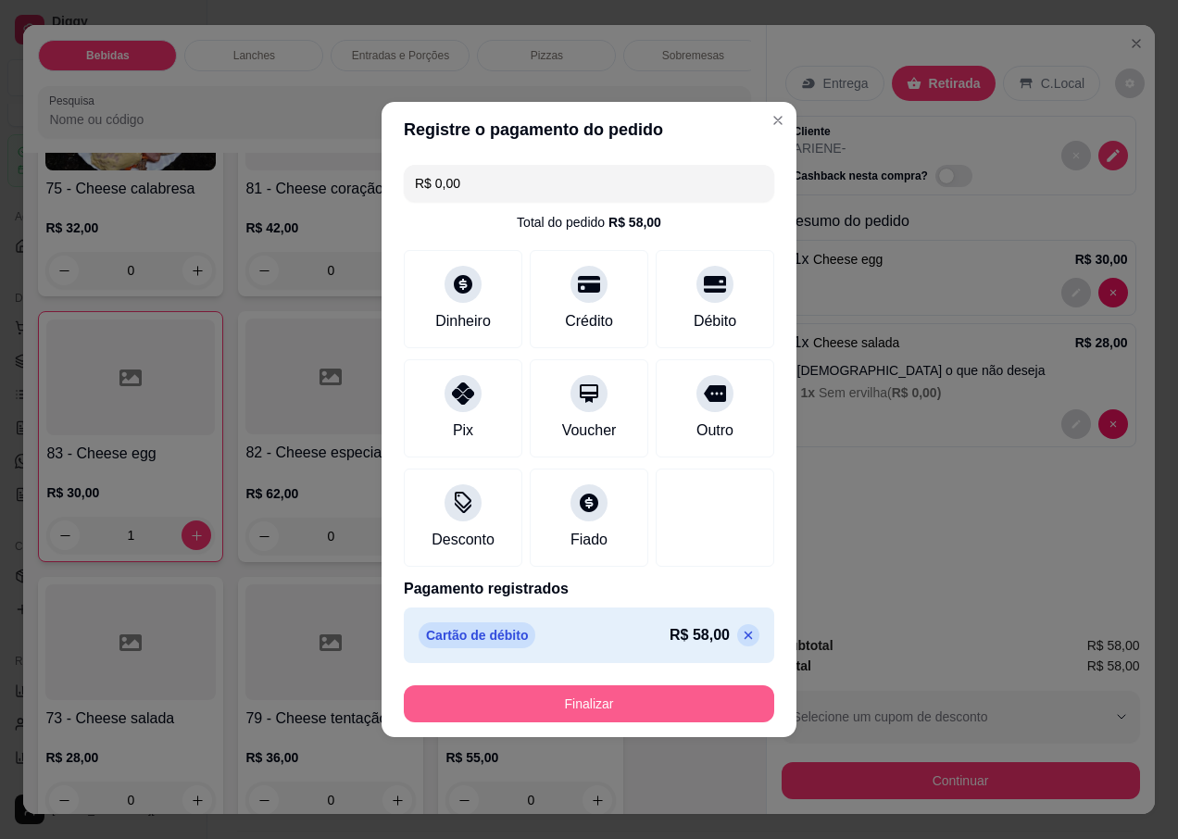
click at [494, 697] on button "Finalizar" at bounding box center [589, 703] width 370 height 37
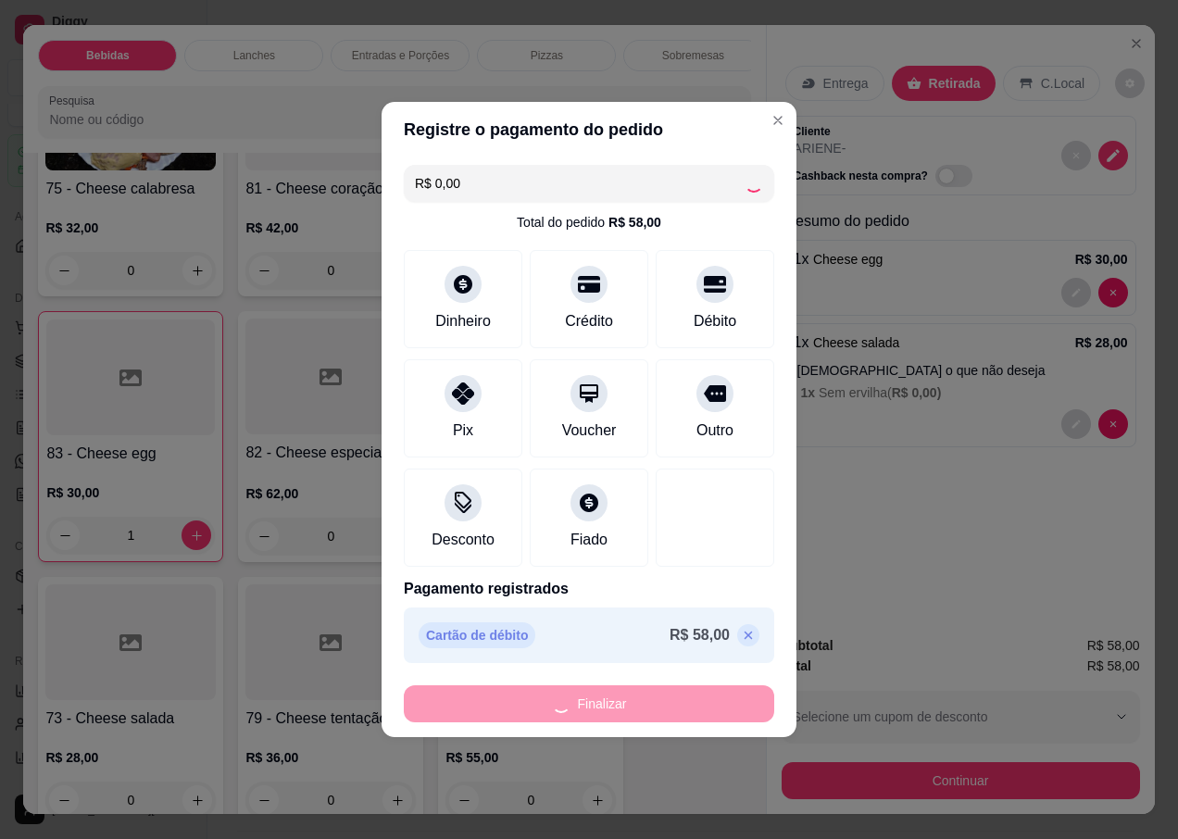
type input "0"
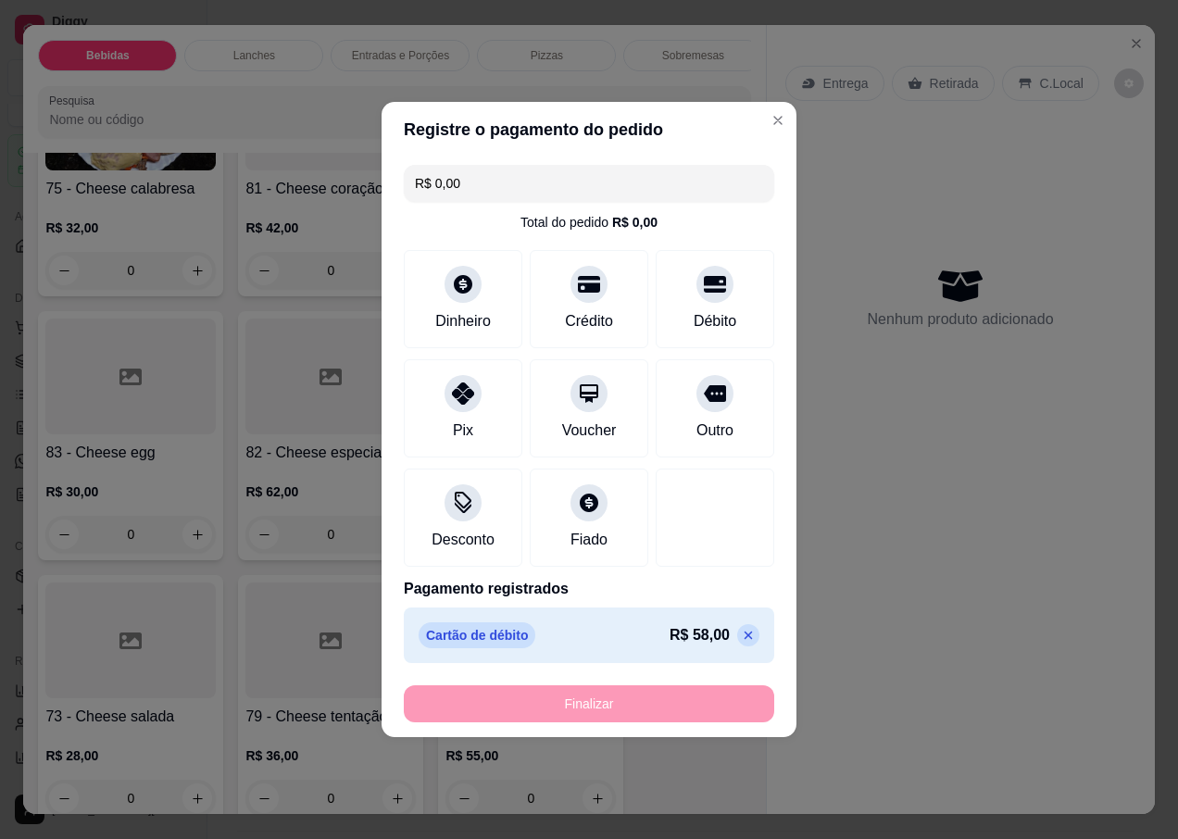
type input "-R$ 58,00"
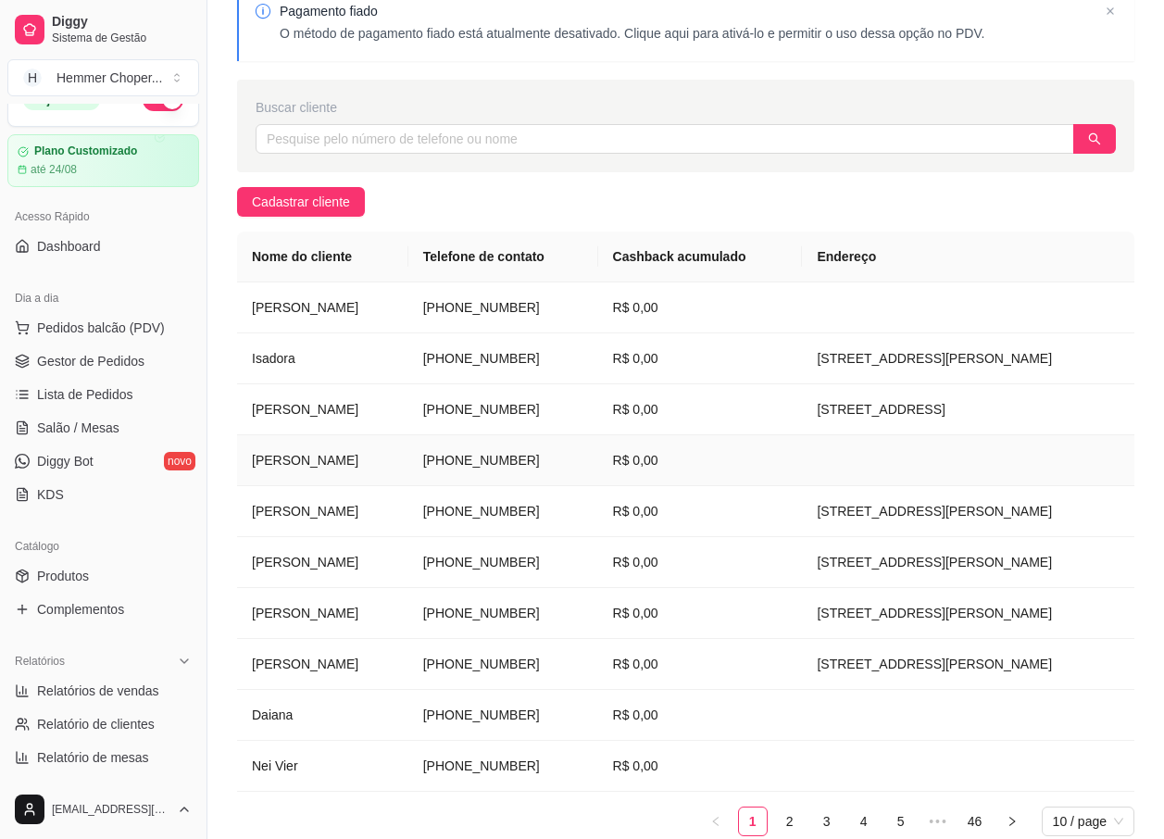
scroll to position [178, 0]
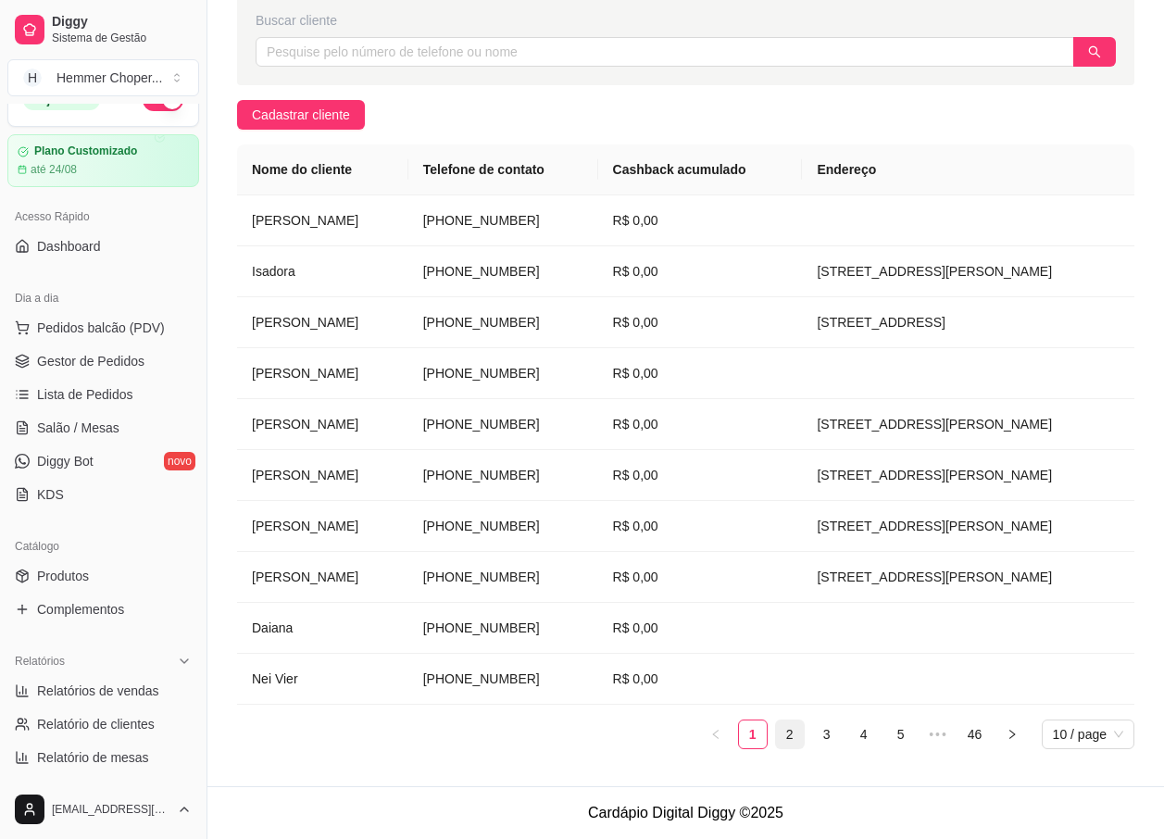
click at [792, 734] on link "2" at bounding box center [790, 735] width 28 height 28
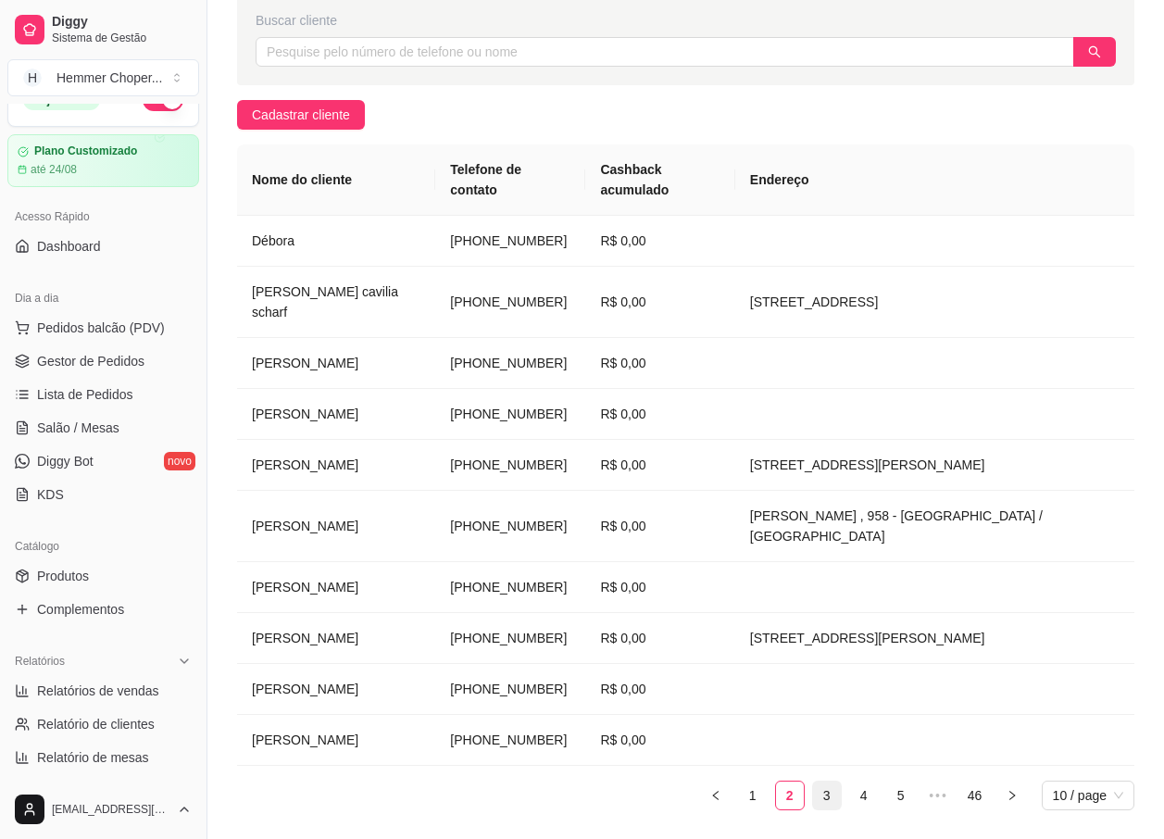
click at [829, 782] on link "3" at bounding box center [827, 796] width 28 height 28
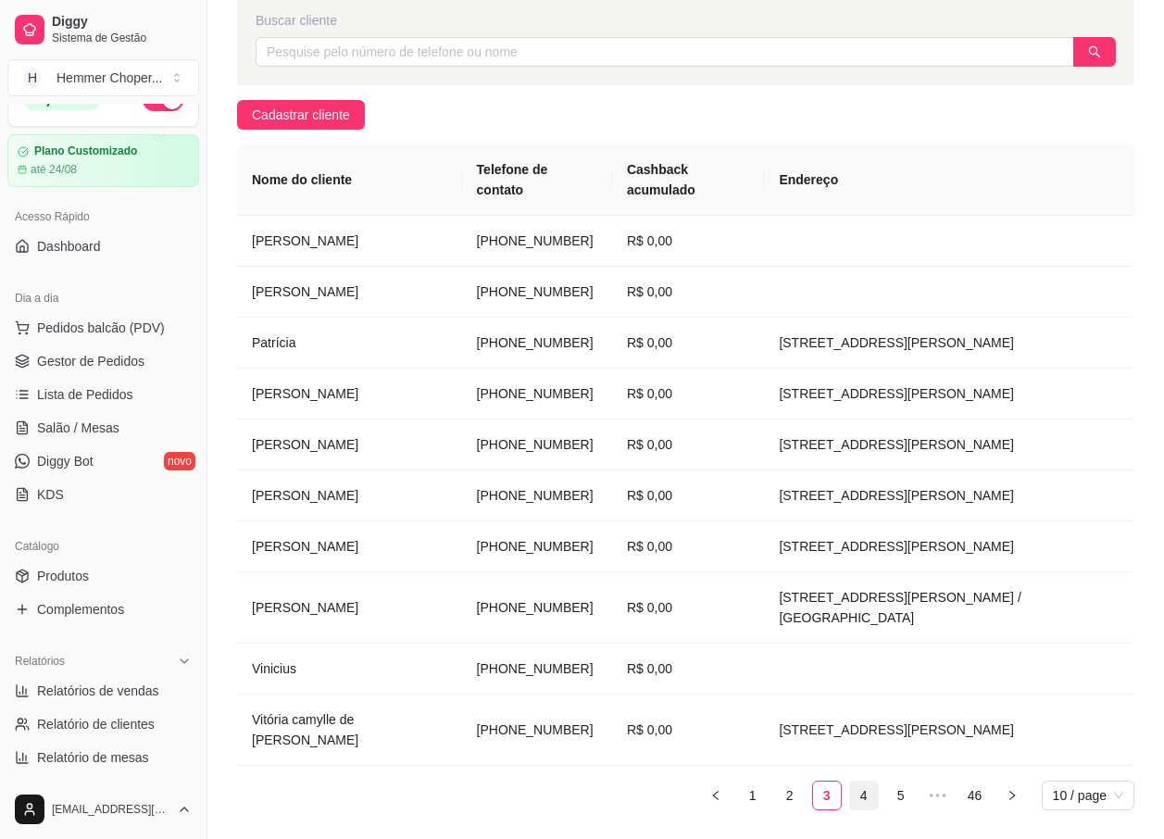
click at [858, 782] on link "4" at bounding box center [864, 796] width 28 height 28
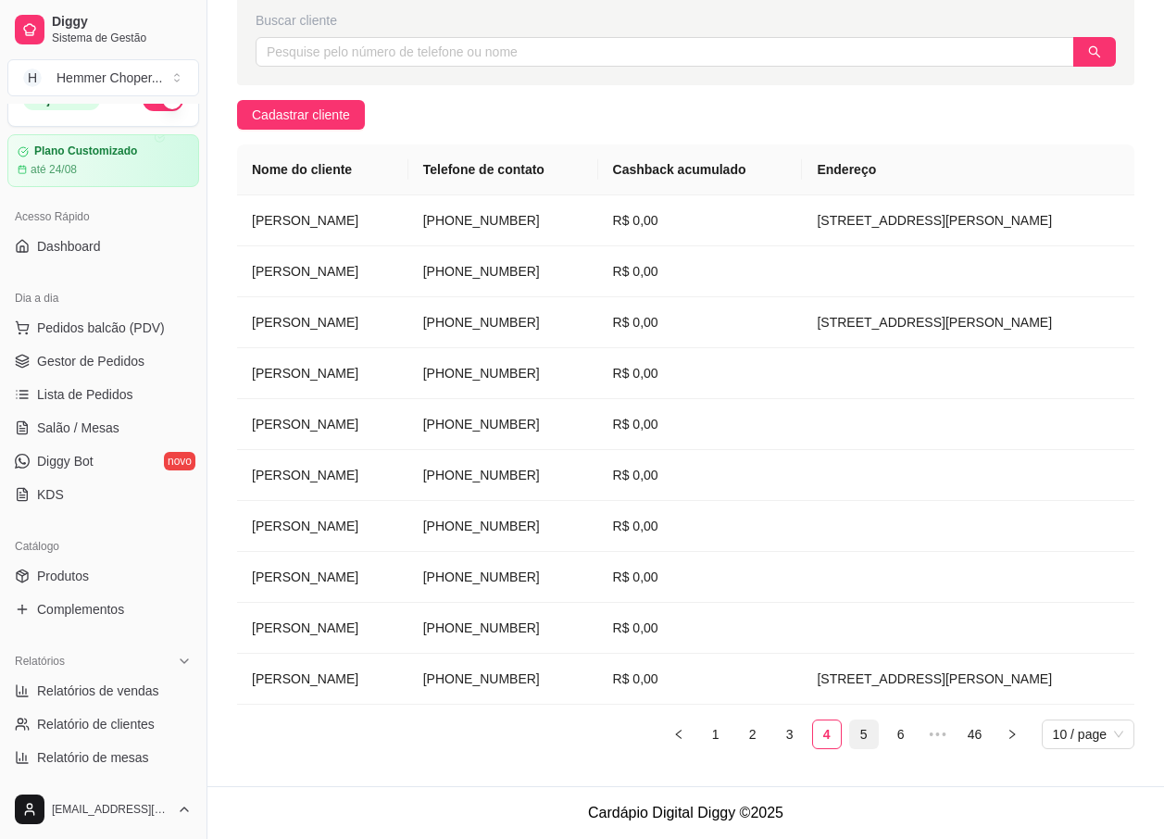
click at [865, 735] on link "5" at bounding box center [864, 735] width 28 height 28
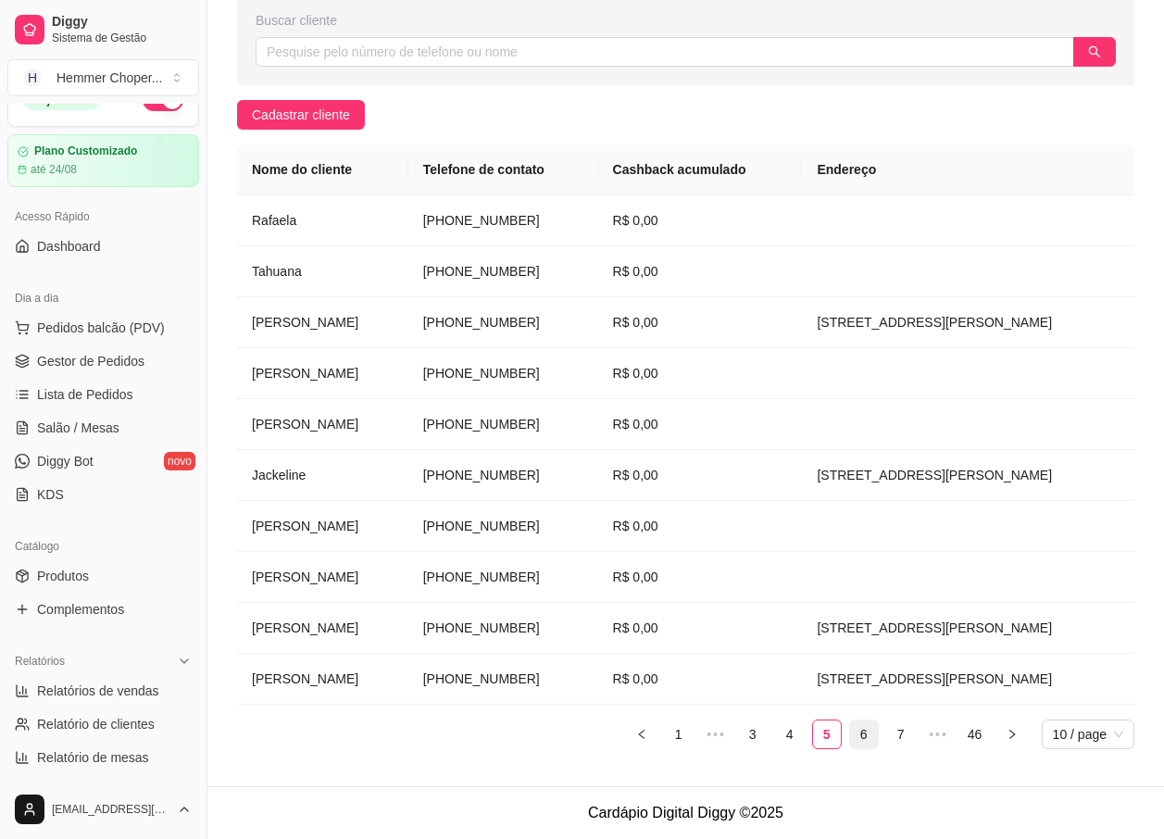
click at [865, 734] on link "6" at bounding box center [864, 735] width 28 height 28
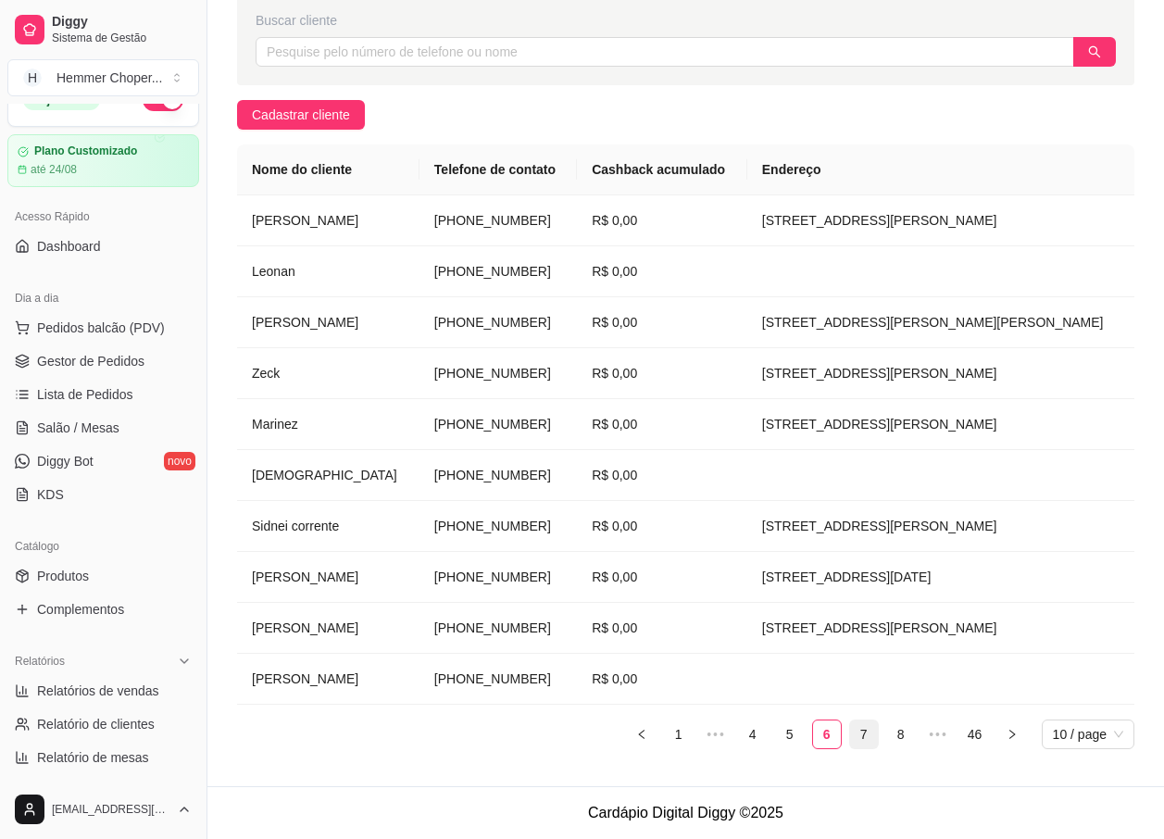
click at [867, 735] on link "7" at bounding box center [864, 735] width 28 height 28
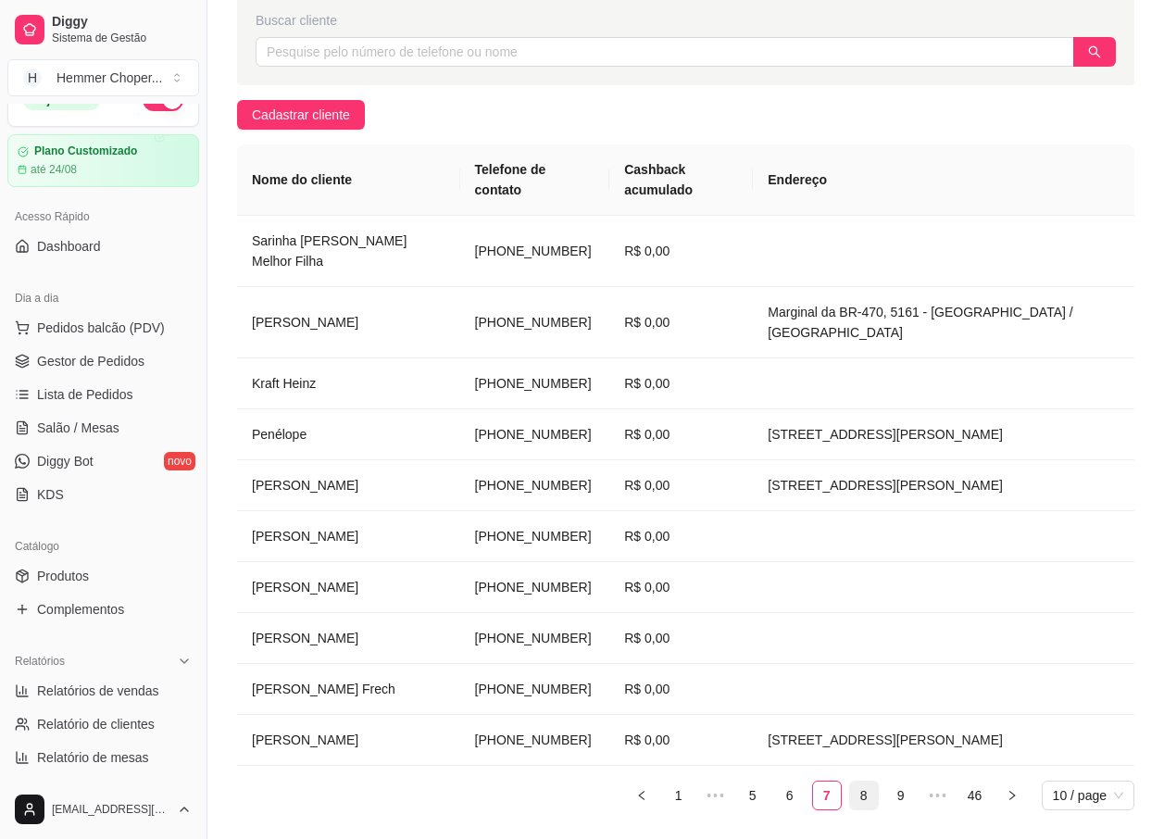
click at [867, 782] on link "8" at bounding box center [864, 796] width 28 height 28
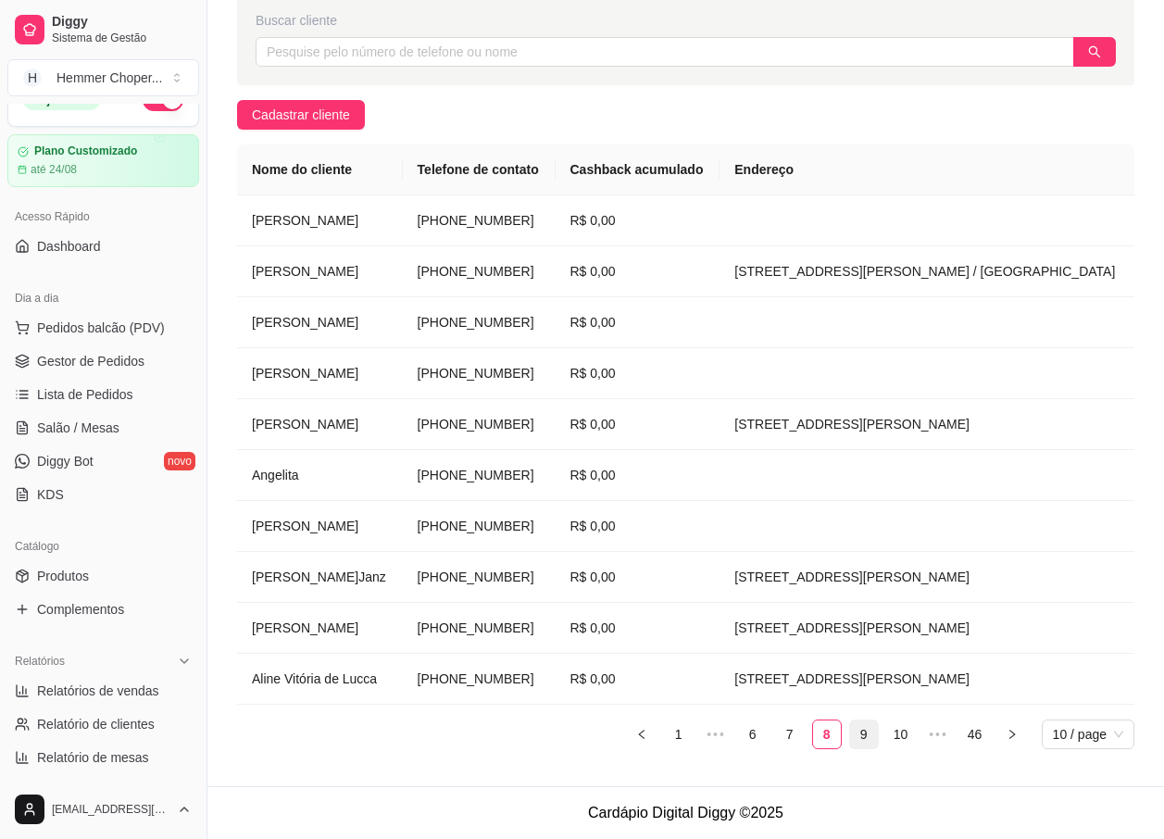
click at [866, 735] on link "9" at bounding box center [864, 735] width 28 height 28
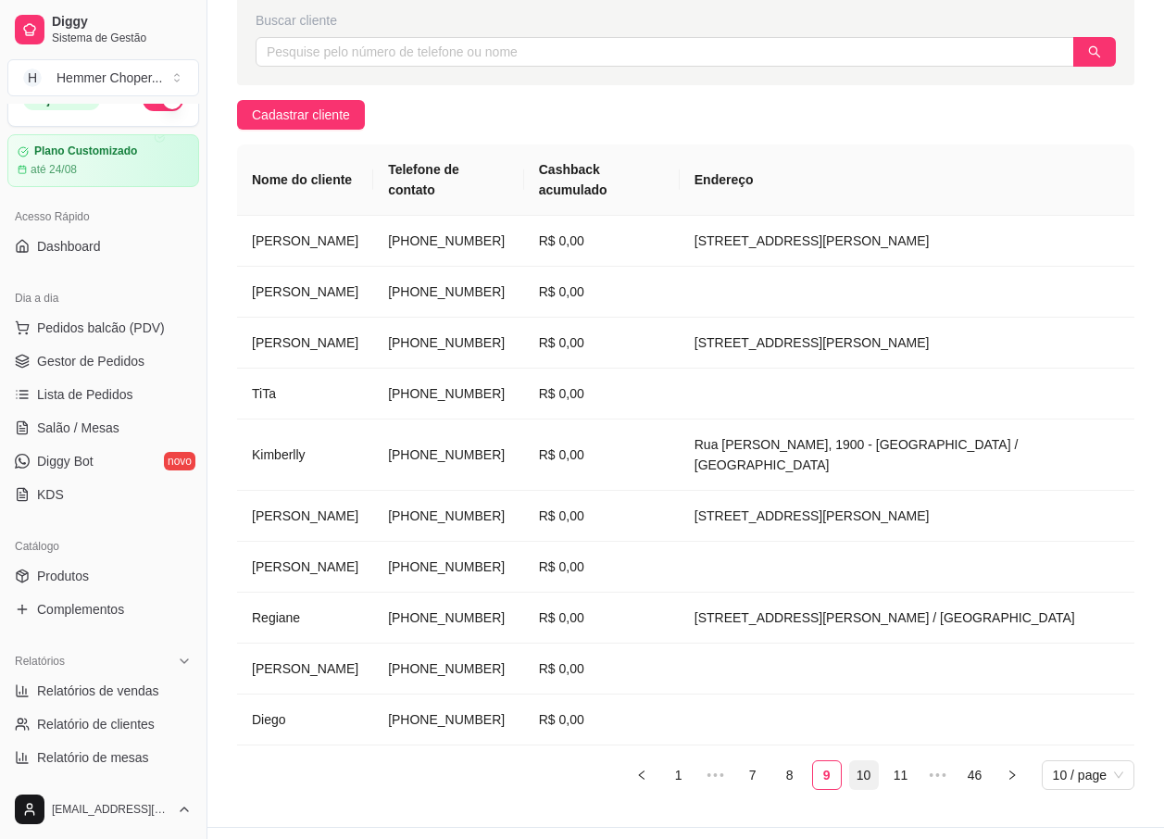
click at [866, 761] on link "10" at bounding box center [864, 775] width 28 height 28
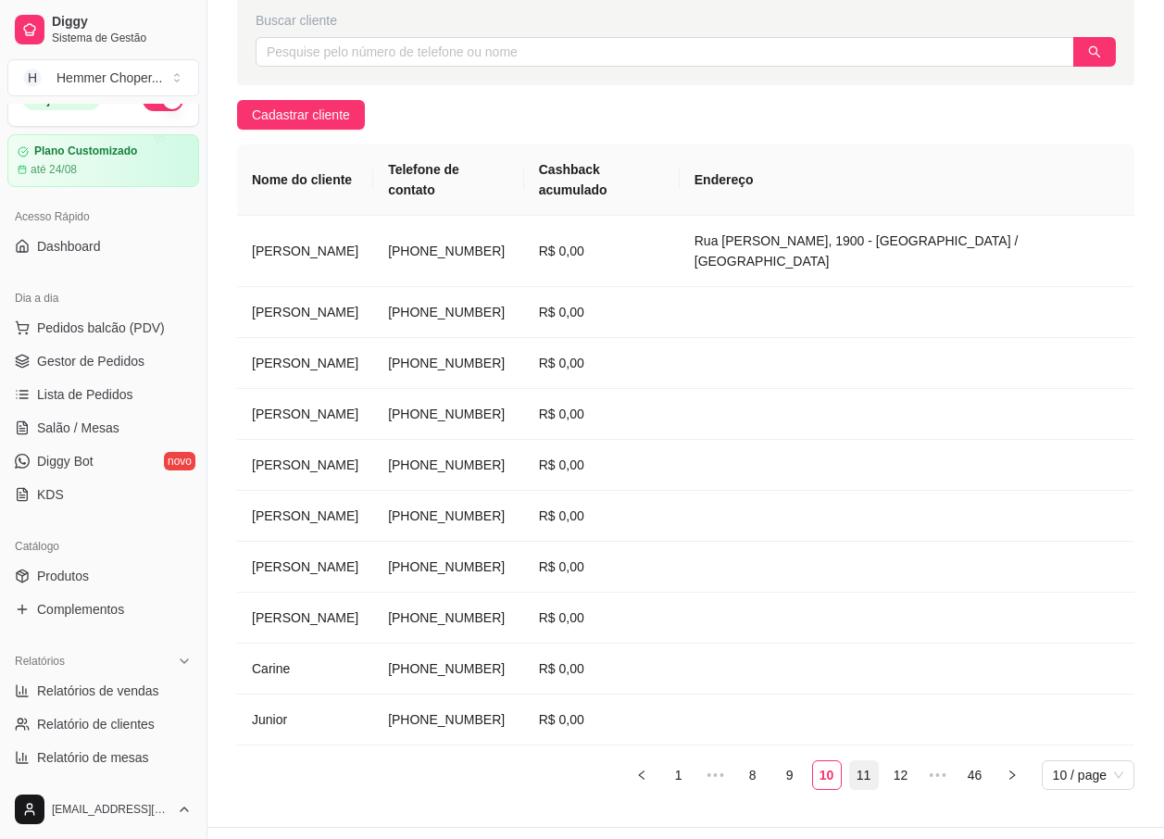
click at [861, 761] on link "11" at bounding box center [864, 775] width 28 height 28
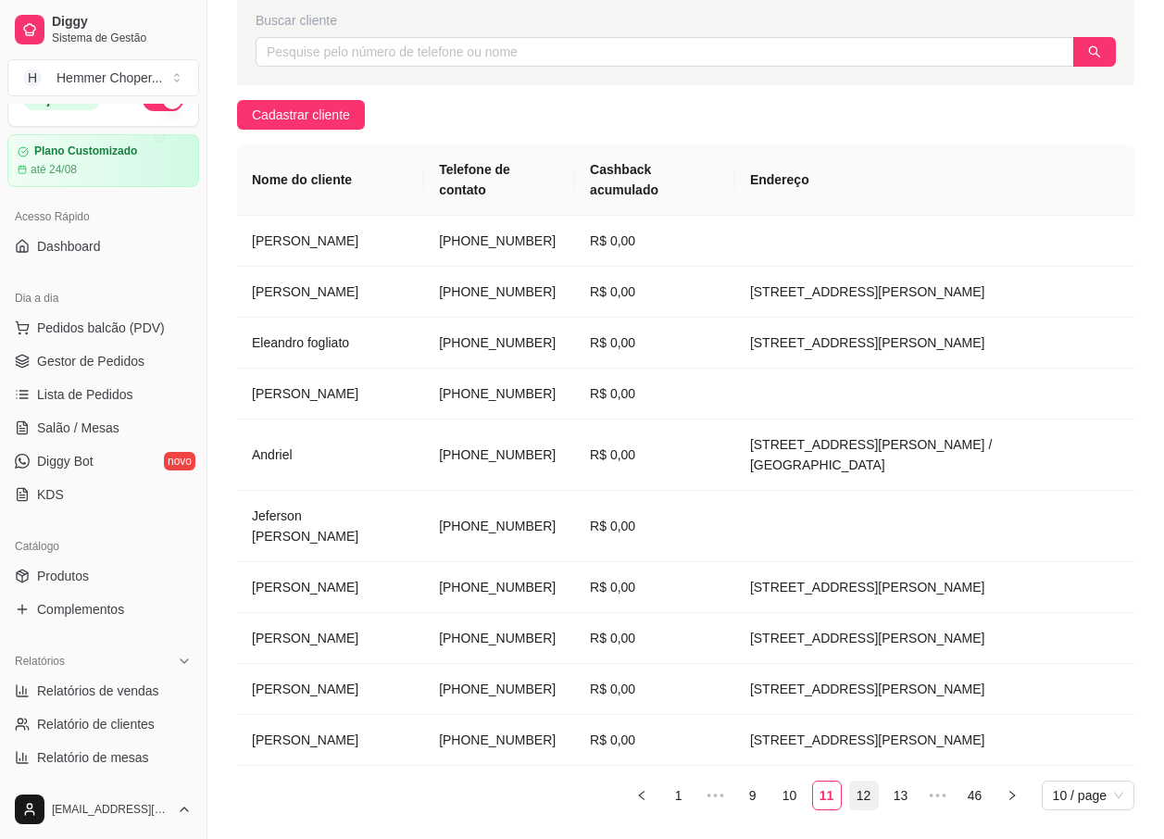
click at [860, 782] on link "12" at bounding box center [864, 796] width 28 height 28
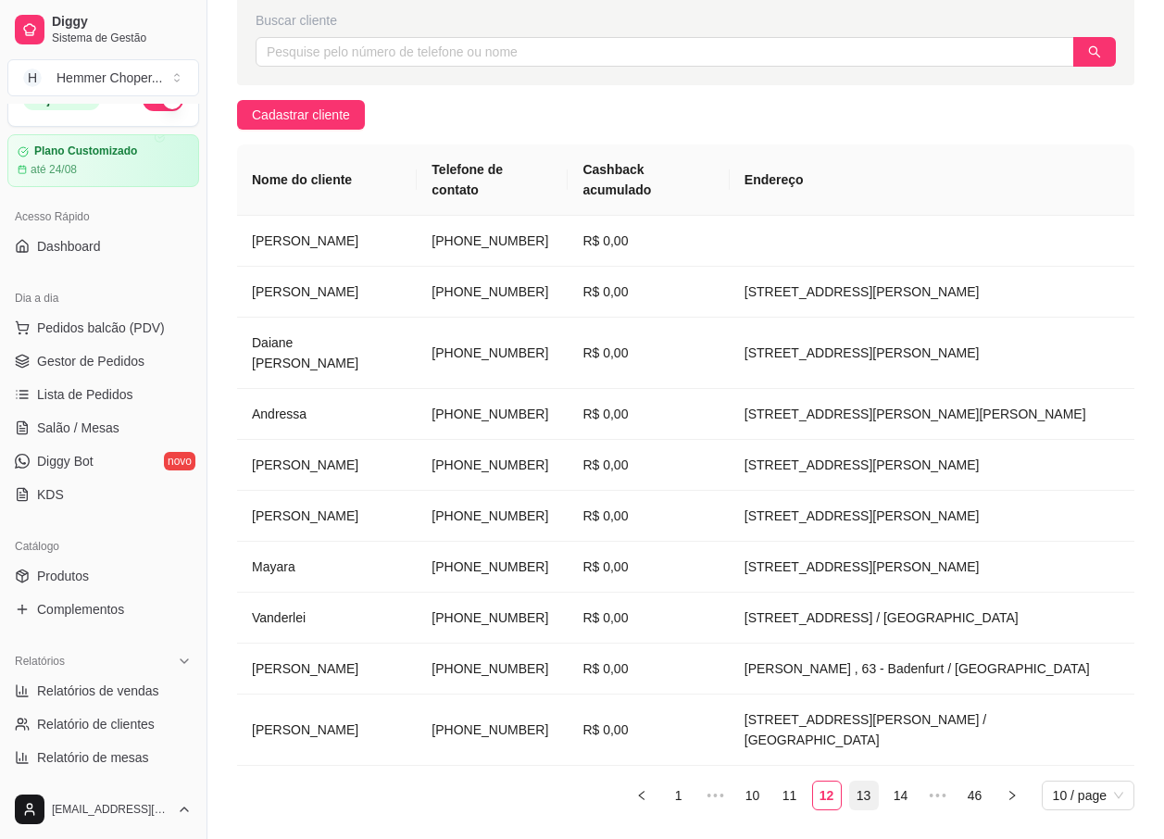
click at [866, 782] on link "13" at bounding box center [864, 796] width 28 height 28
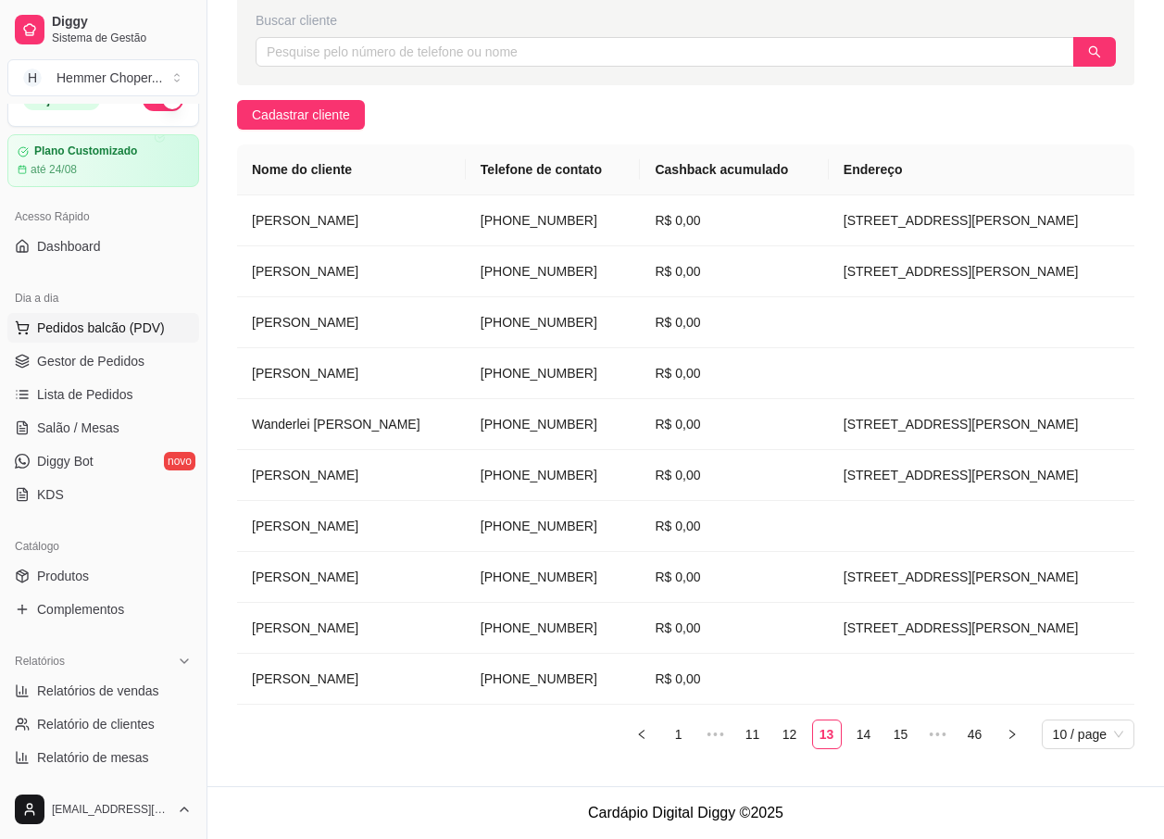
click at [86, 321] on span "Pedidos balcão (PDV)" at bounding box center [101, 328] width 128 height 19
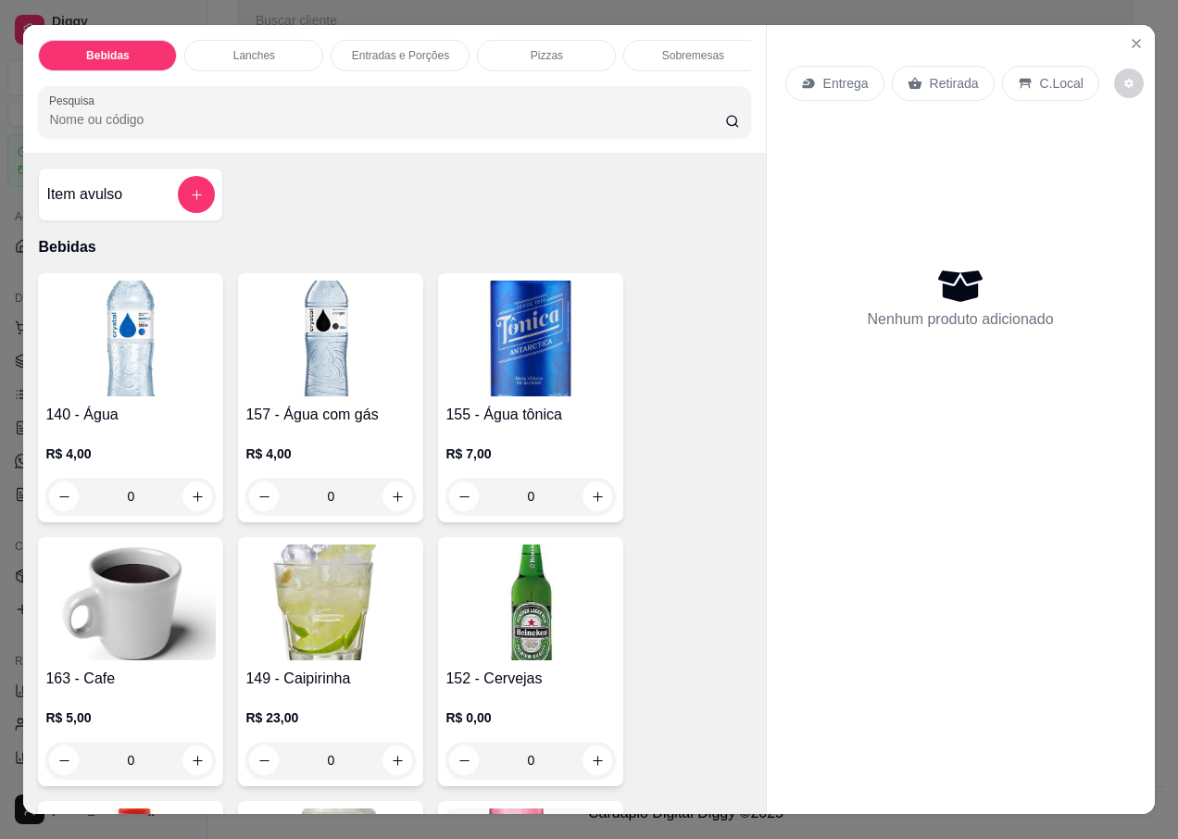
click at [935, 74] on p "Retirada" at bounding box center [954, 83] width 49 height 19
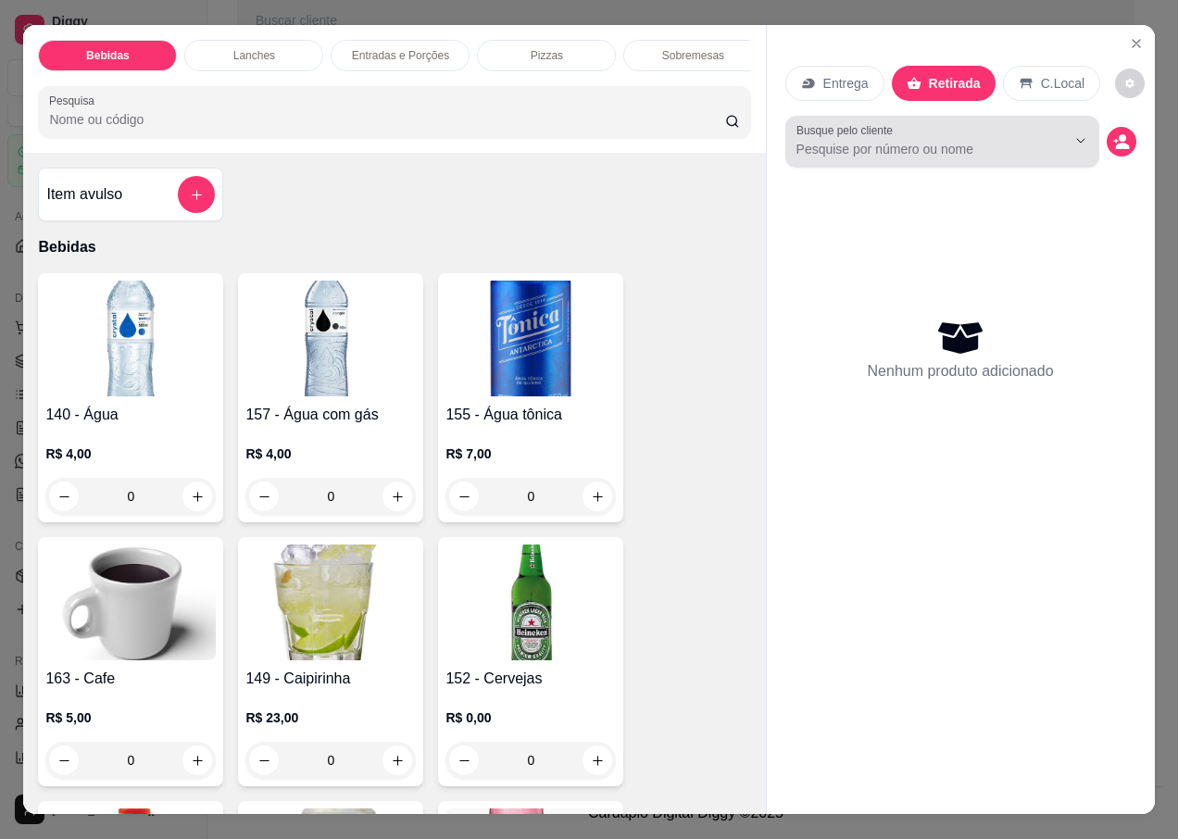
click at [886, 140] on input "Busque pelo cliente" at bounding box center [917, 149] width 240 height 19
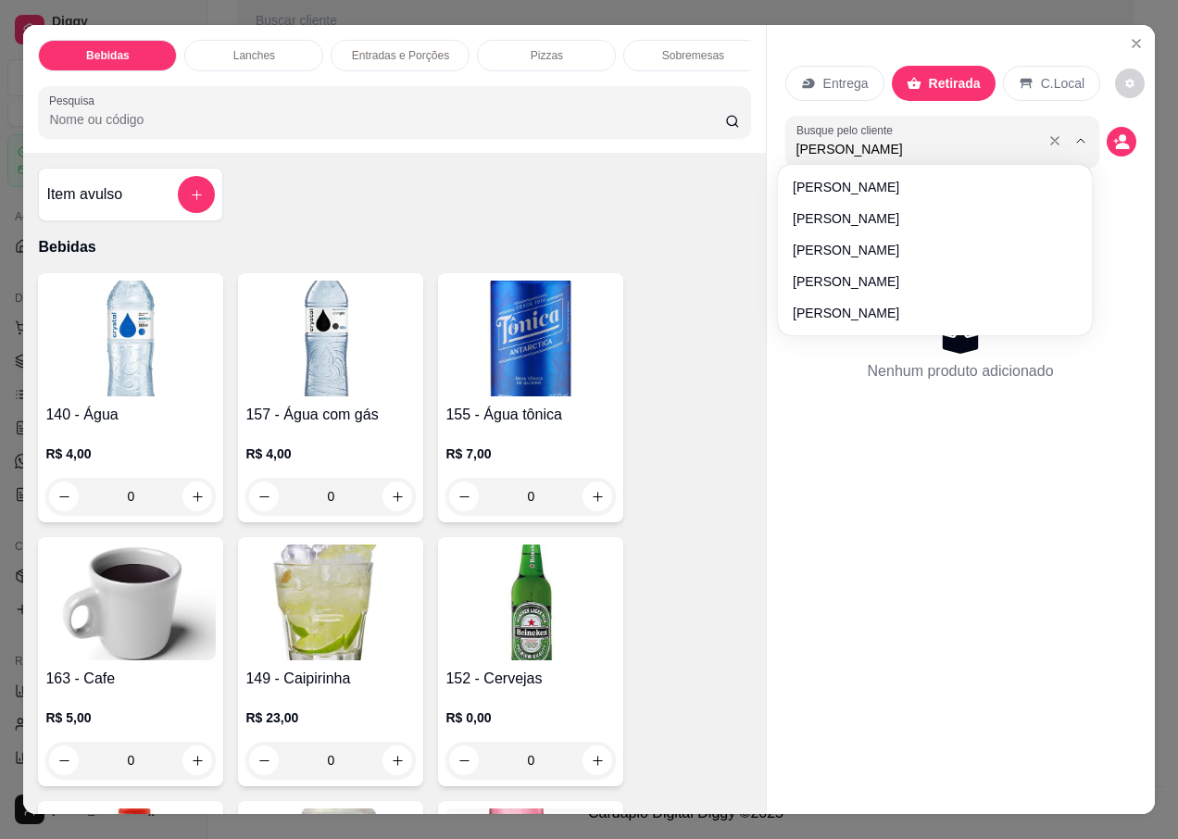
type input "[PERSON_NAME]"
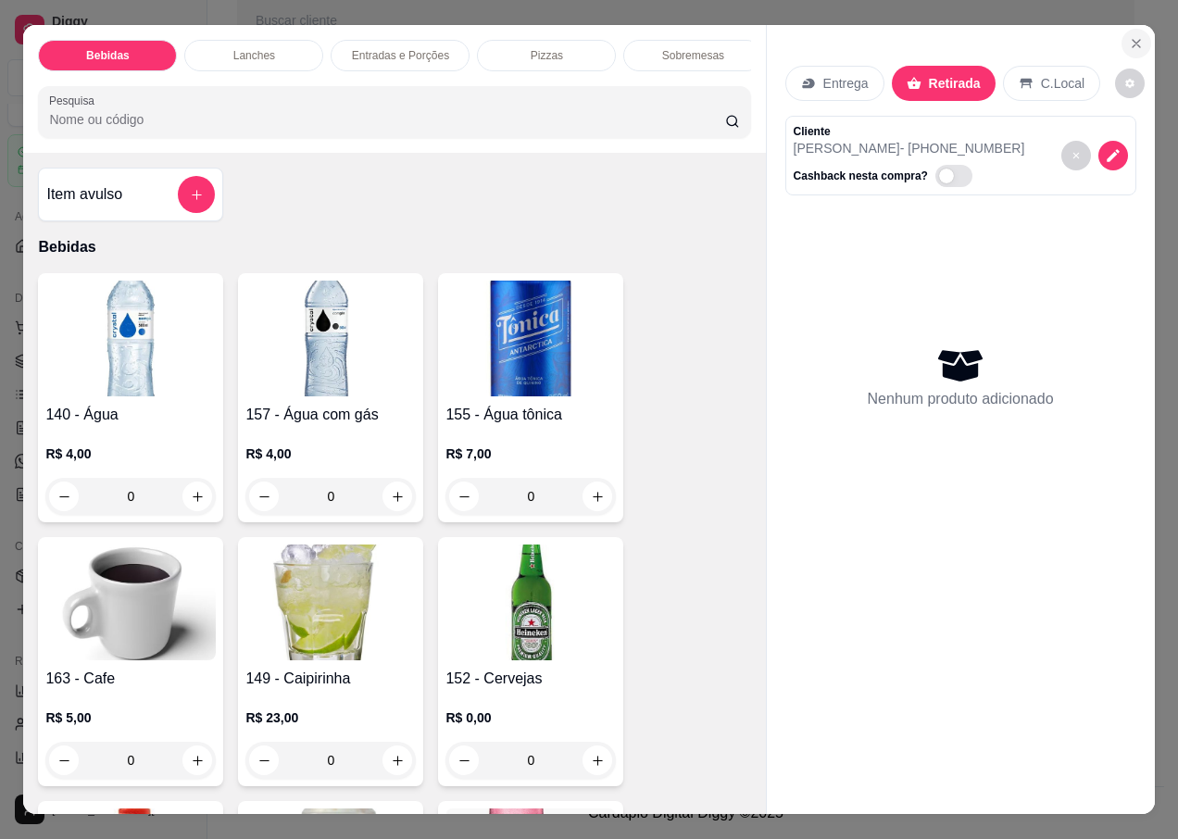
click at [1130, 41] on icon "Close" at bounding box center [1136, 43] width 15 height 15
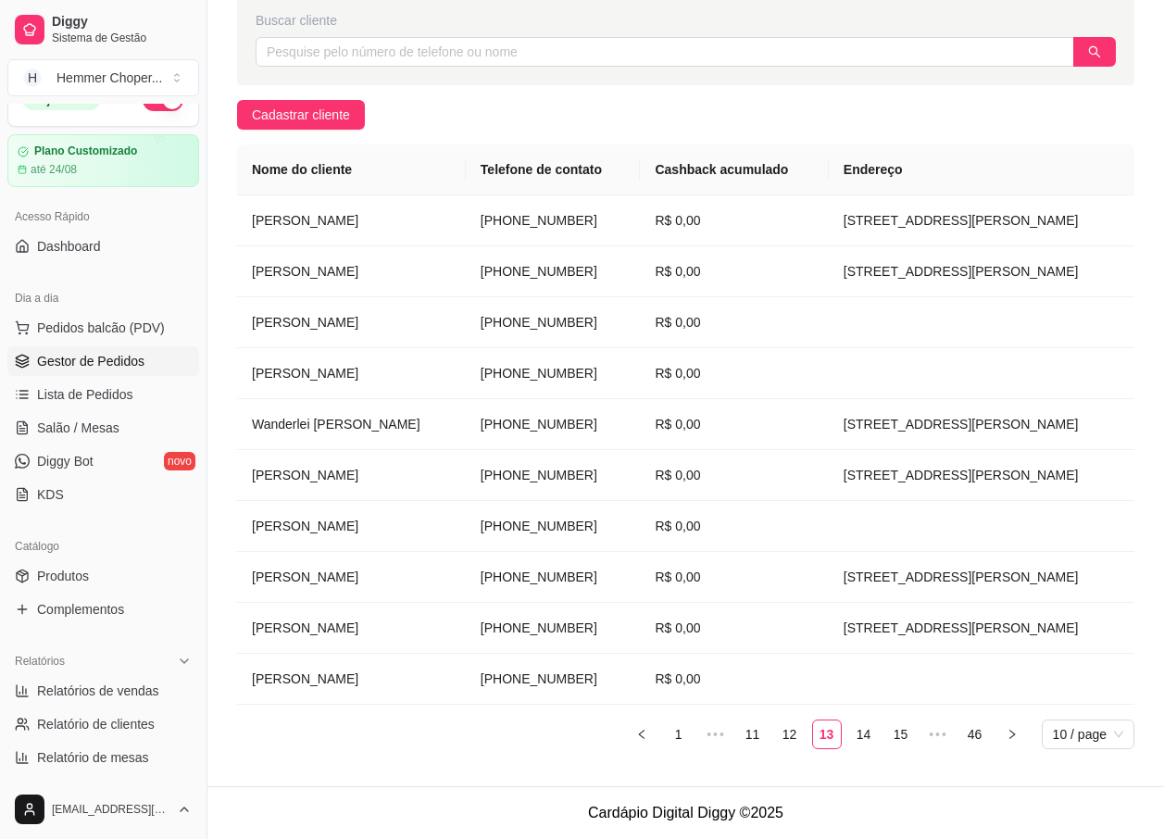
click at [85, 358] on span "Gestor de Pedidos" at bounding box center [90, 361] width 107 height 19
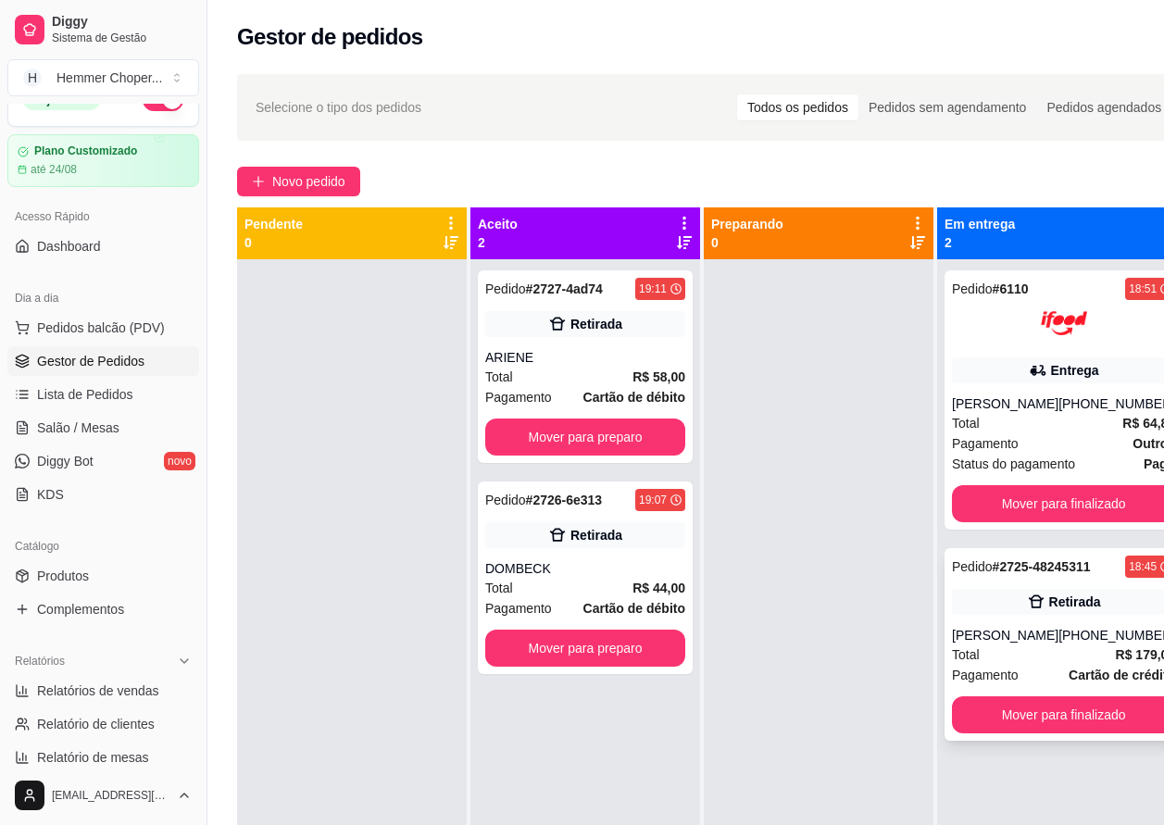
click at [1050, 661] on div "Total R$ 179,00" at bounding box center [1063, 655] width 223 height 20
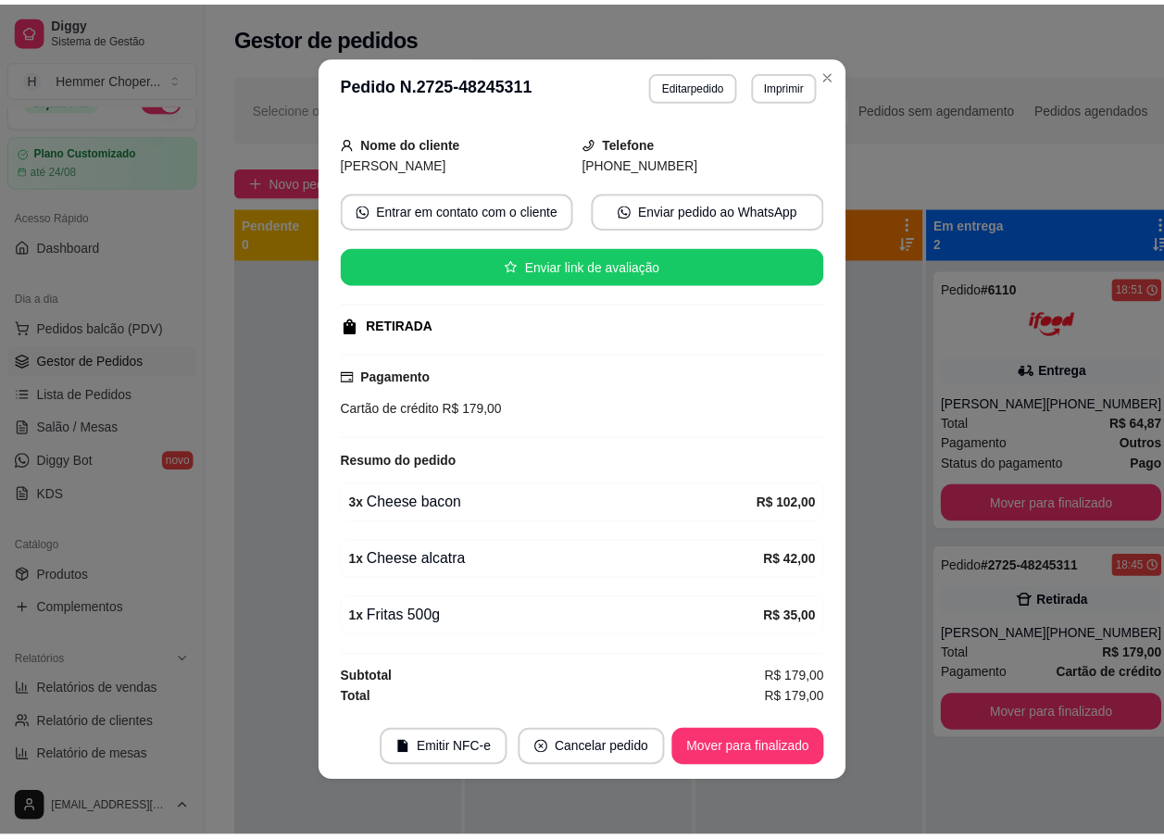
scroll to position [4, 0]
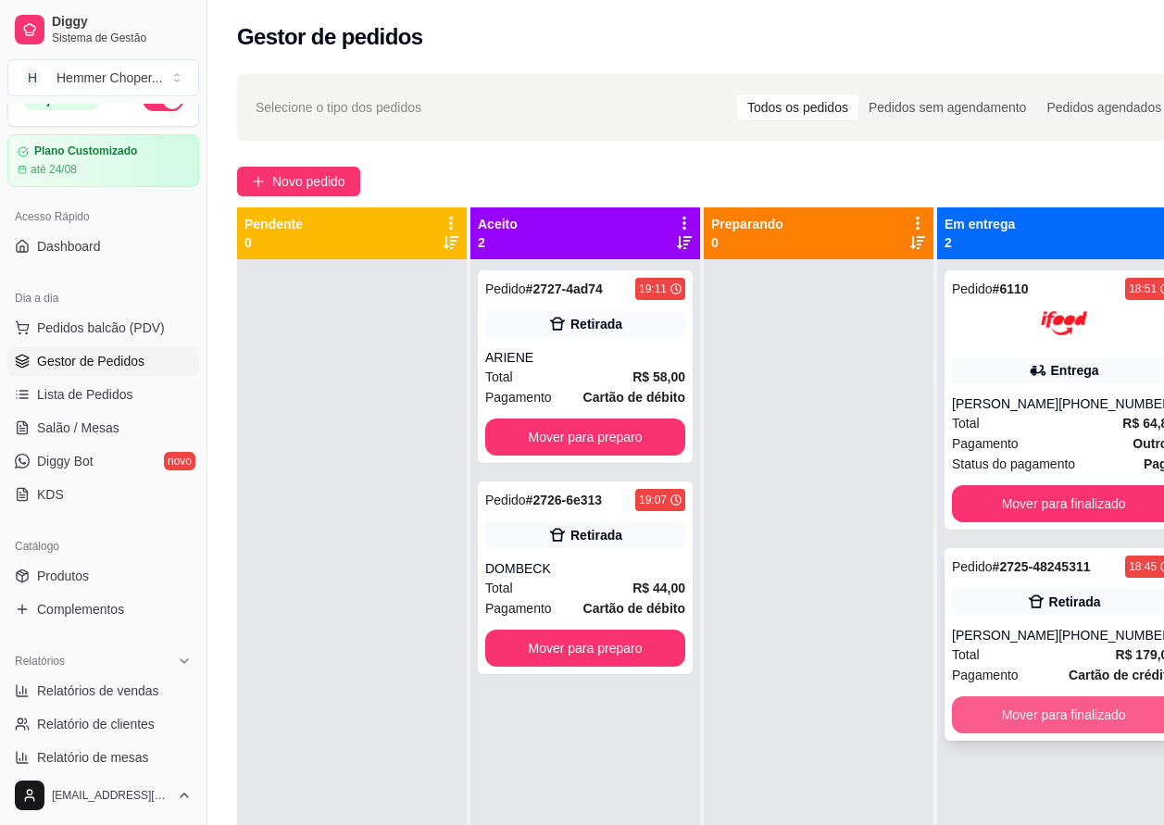
click at [1024, 722] on button "Mover para finalizado" at bounding box center [1063, 715] width 223 height 37
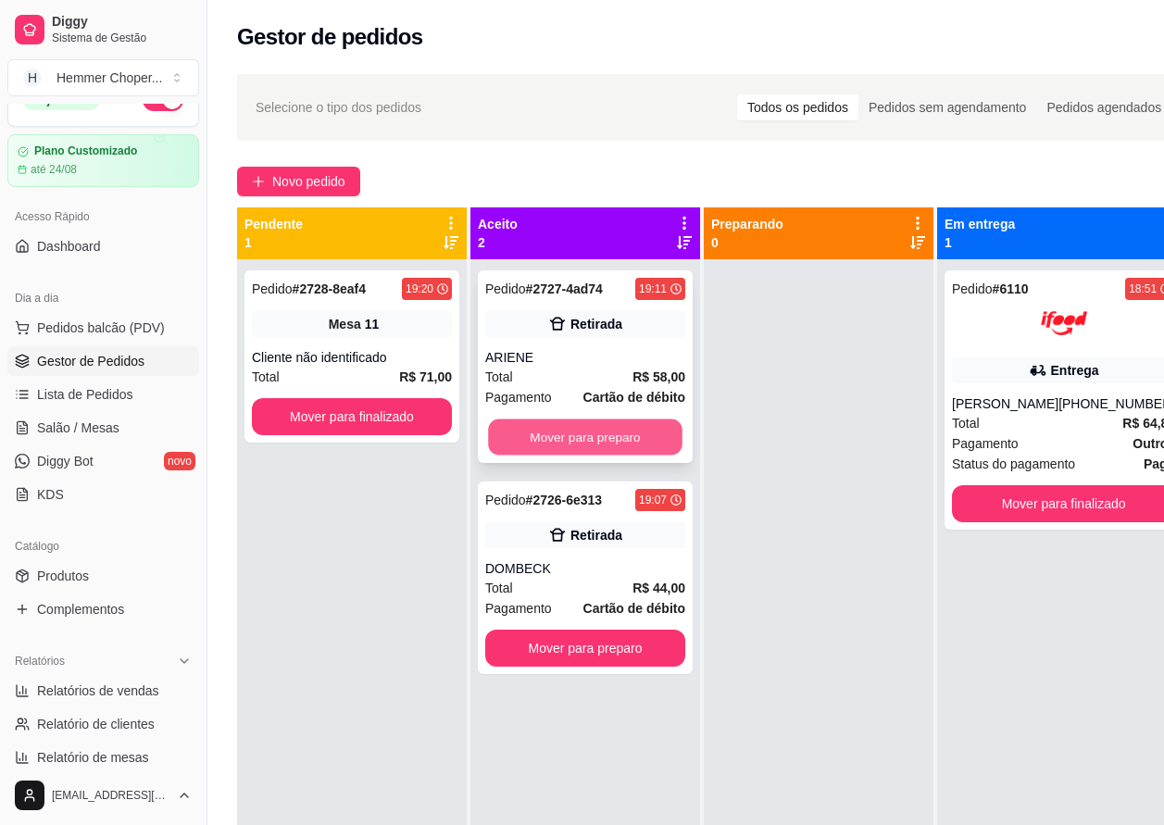
click at [571, 434] on button "Mover para preparo" at bounding box center [585, 438] width 195 height 36
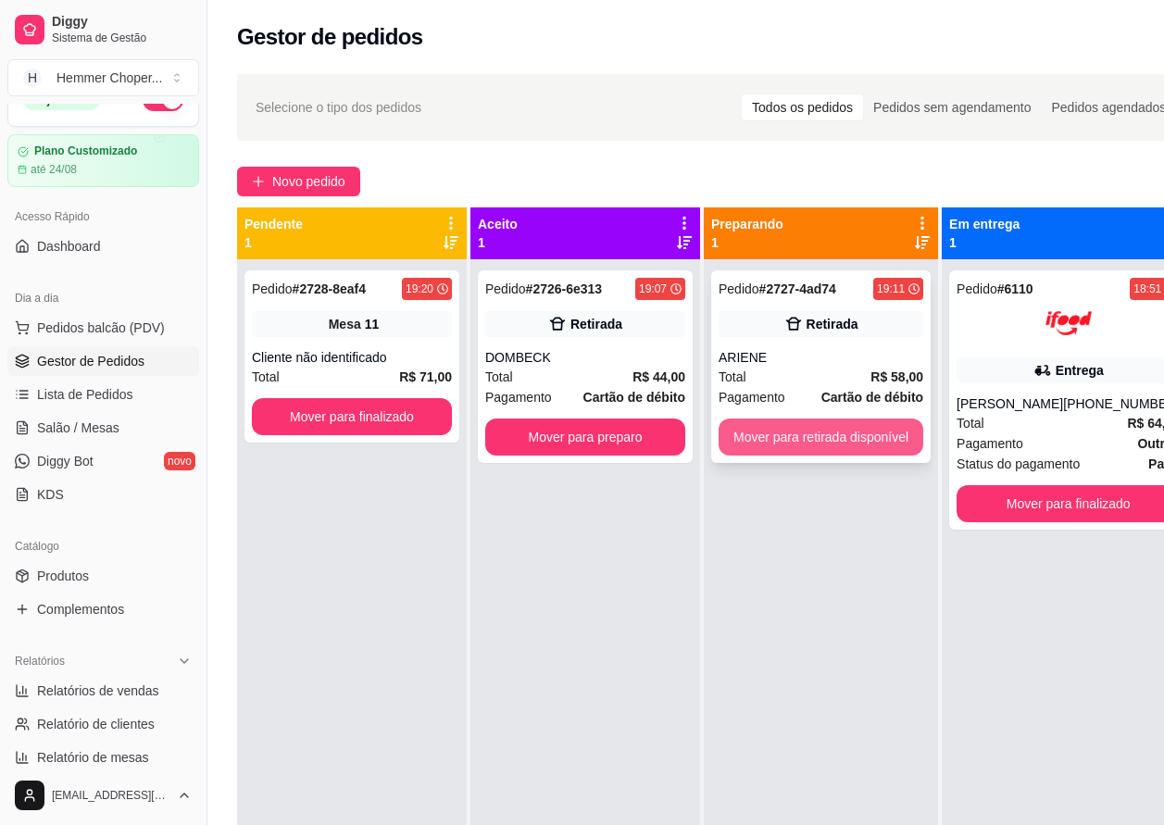
click at [797, 431] on button "Mover para retirada disponível" at bounding box center [821, 437] width 205 height 37
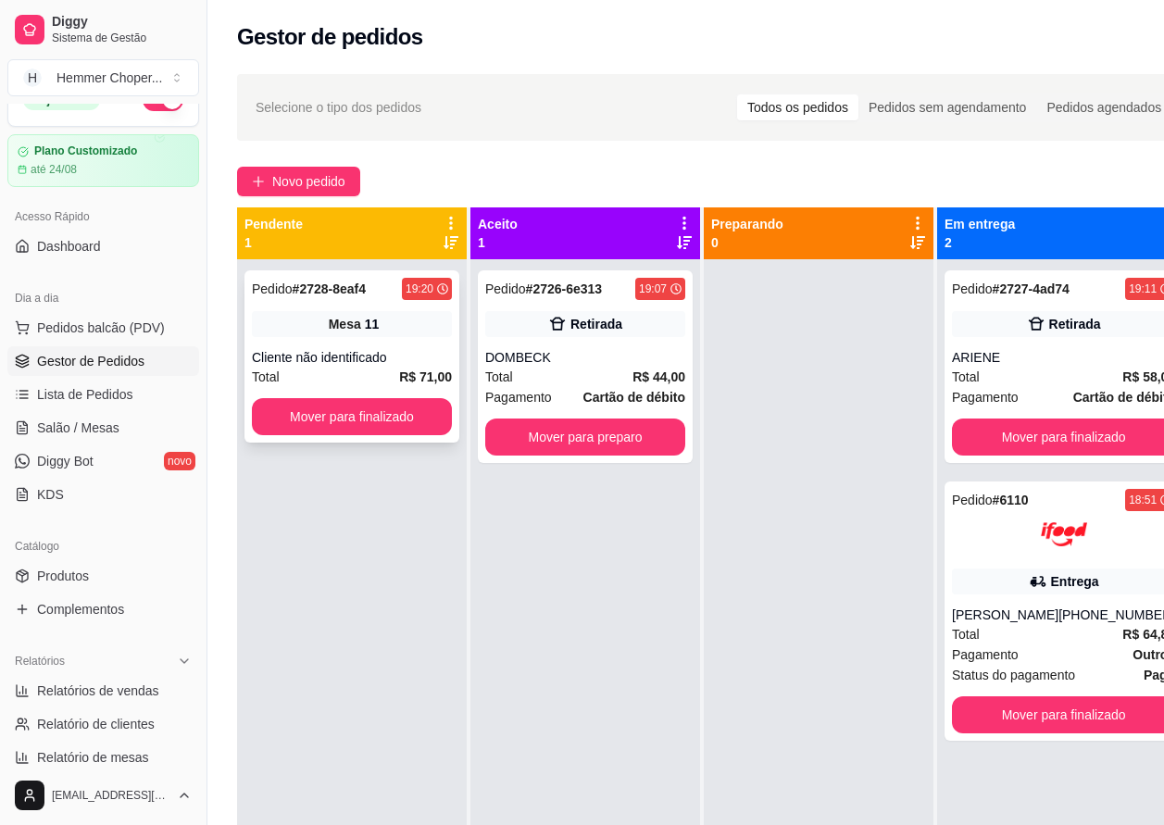
click at [338, 359] on div "Cliente não identificado" at bounding box center [352, 357] width 200 height 19
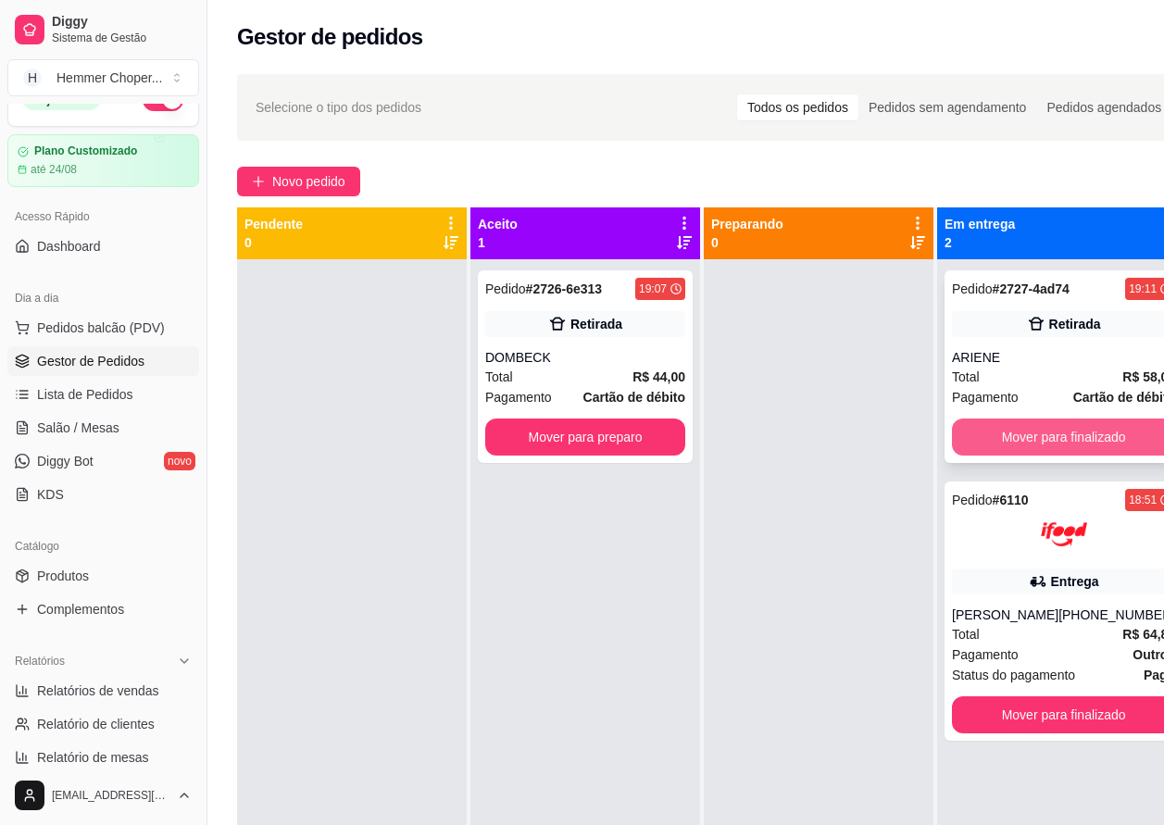
click at [998, 436] on button "Mover para finalizado" at bounding box center [1063, 437] width 223 height 37
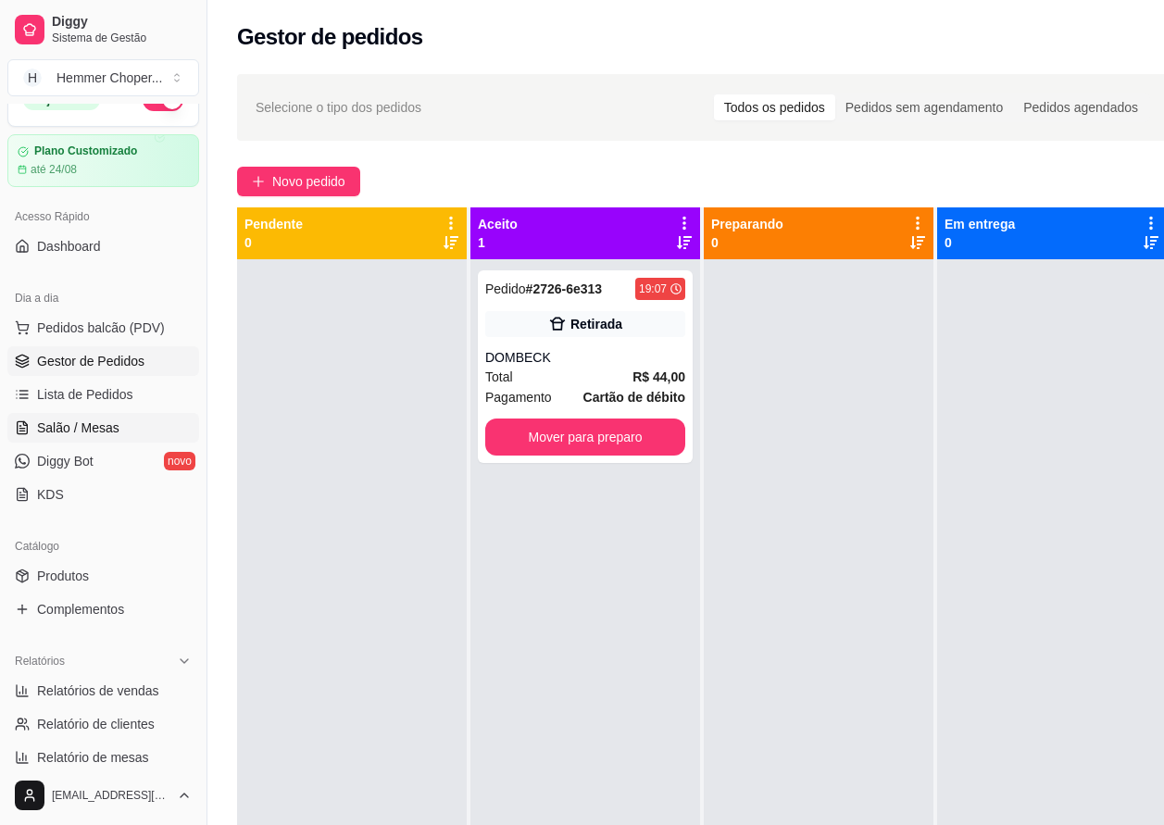
click at [106, 425] on span "Salão / Mesas" at bounding box center [78, 428] width 82 height 19
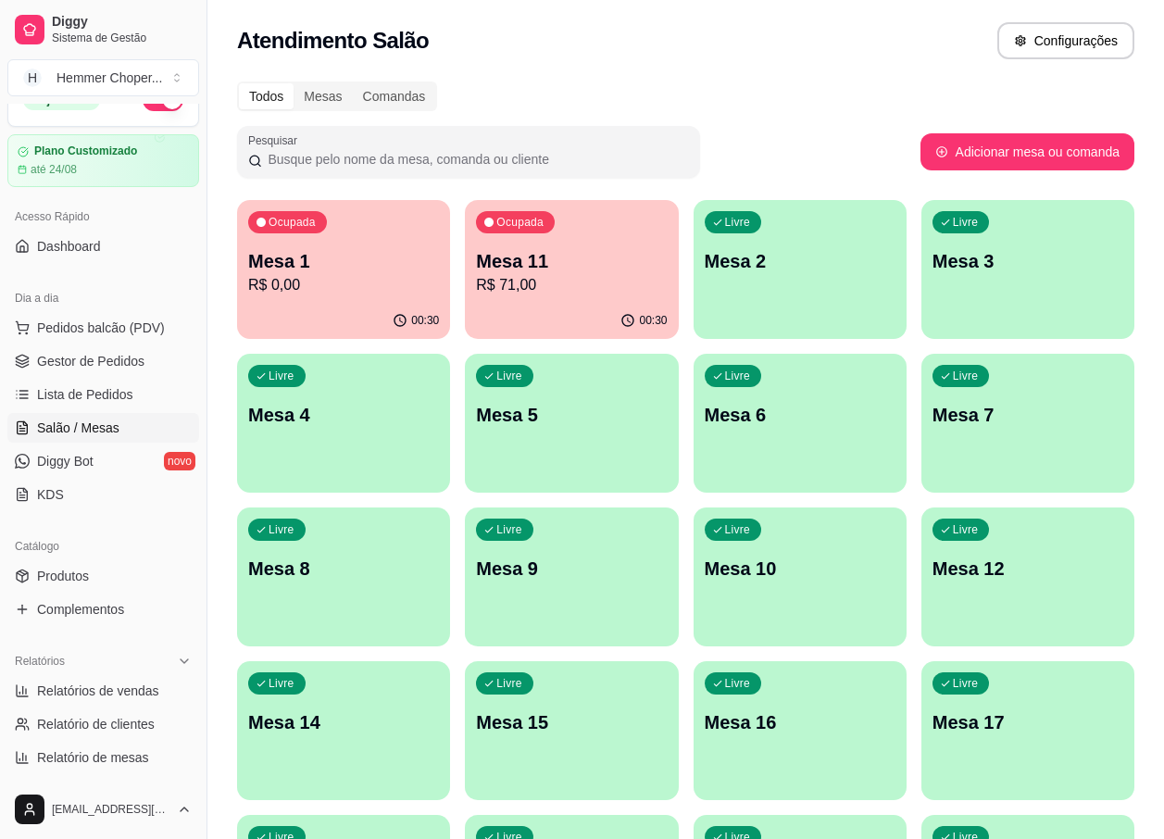
click at [402, 243] on div "Ocupada Mesa 1 R$ 0,00" at bounding box center [343, 251] width 213 height 103
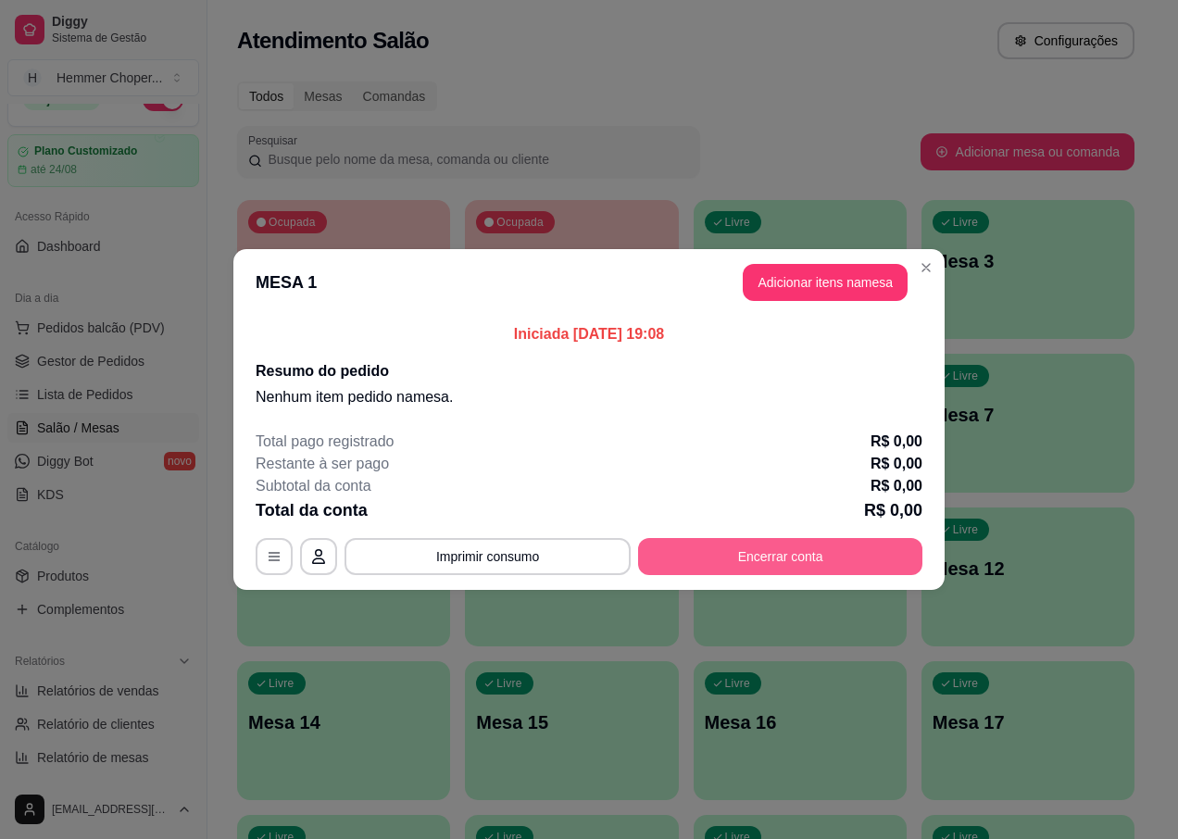
click at [765, 570] on button "Encerrar conta" at bounding box center [780, 556] width 284 height 37
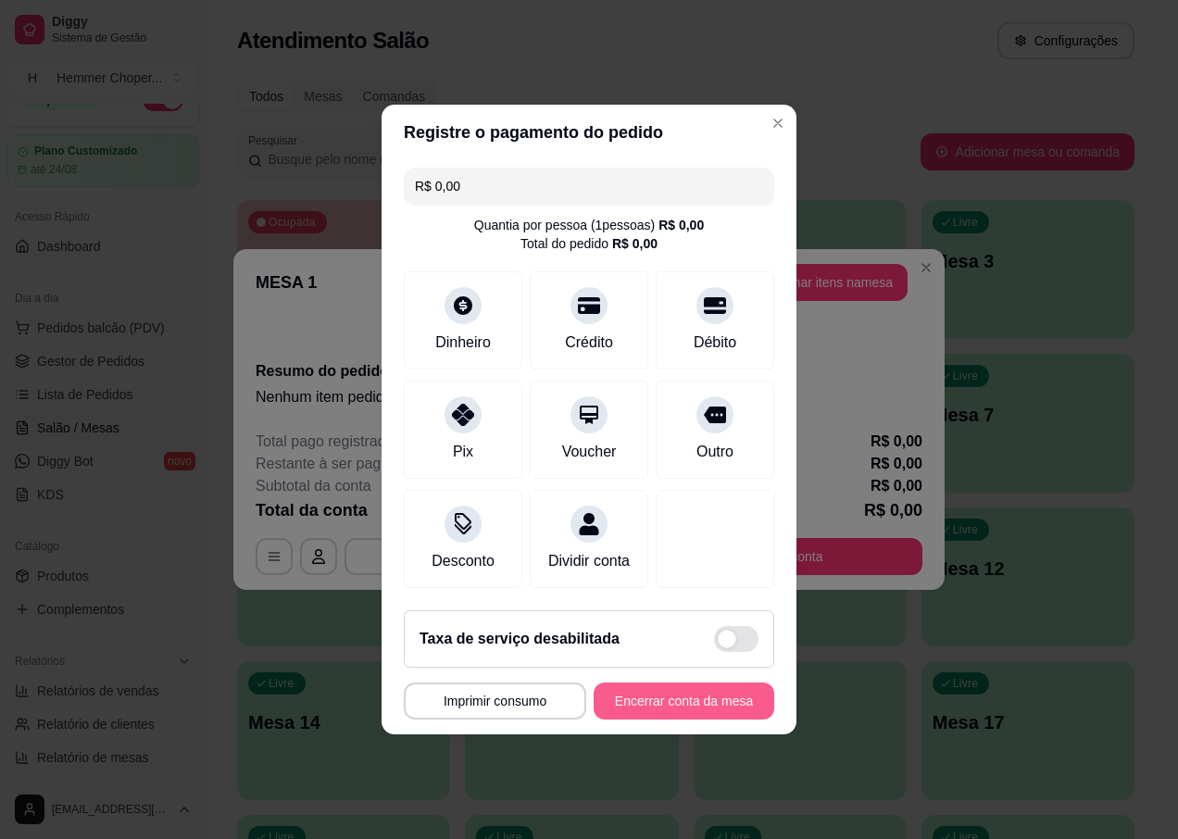
click at [705, 715] on button "Encerrar conta da mesa" at bounding box center [684, 701] width 181 height 37
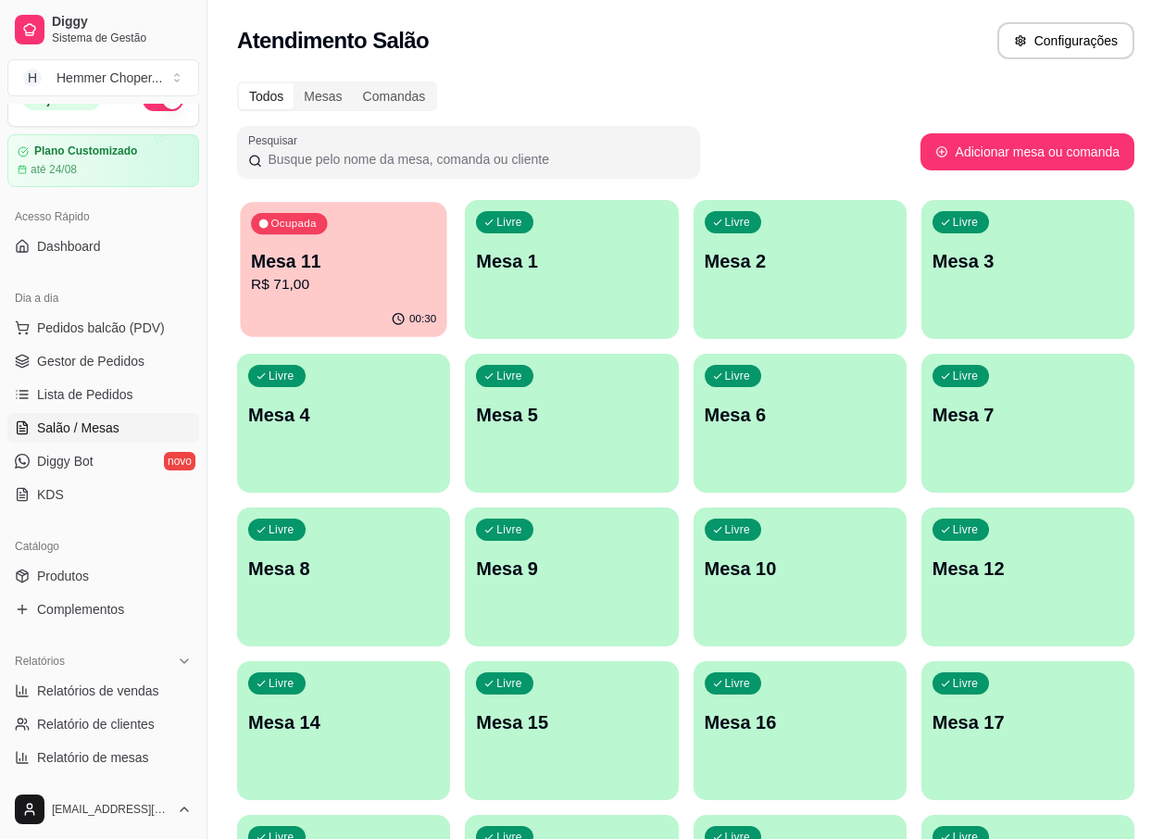
click at [353, 290] on p "R$ 71,00" at bounding box center [343, 284] width 185 height 21
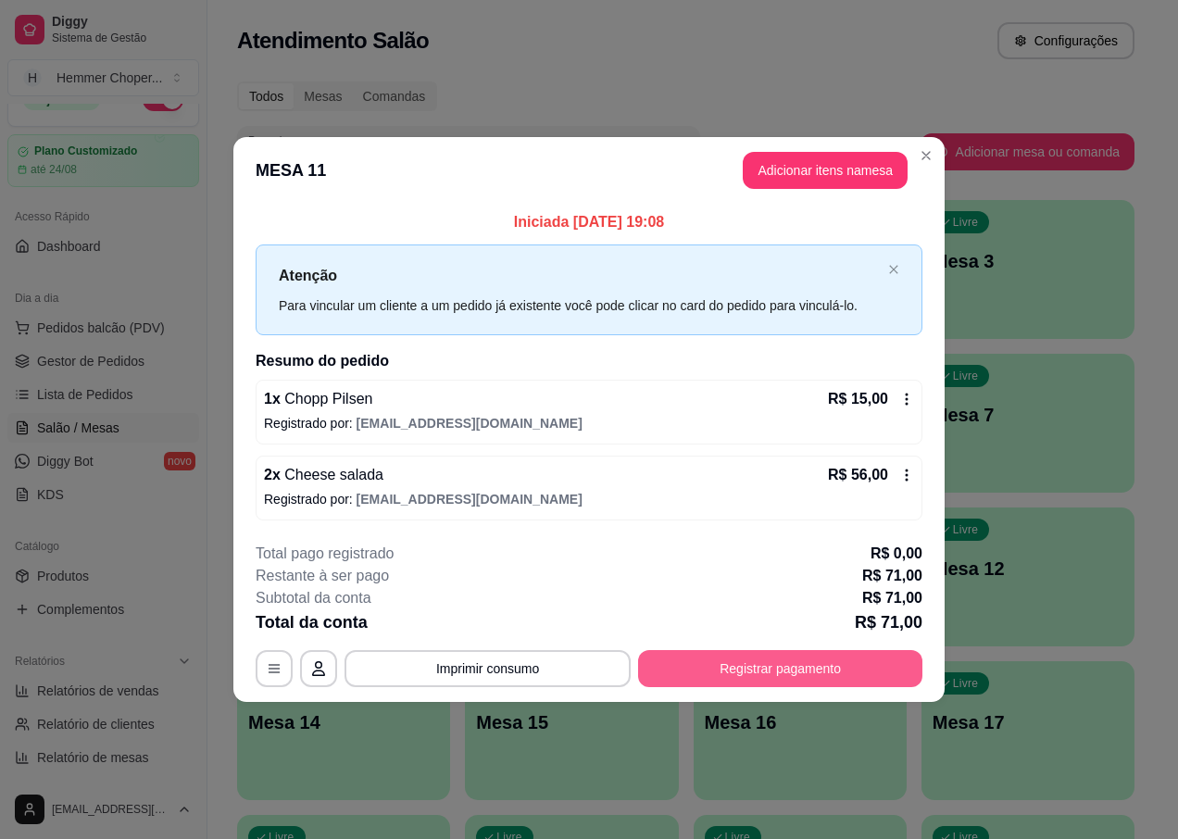
click at [716, 668] on button "Registrar pagamento" at bounding box center [780, 668] width 284 height 37
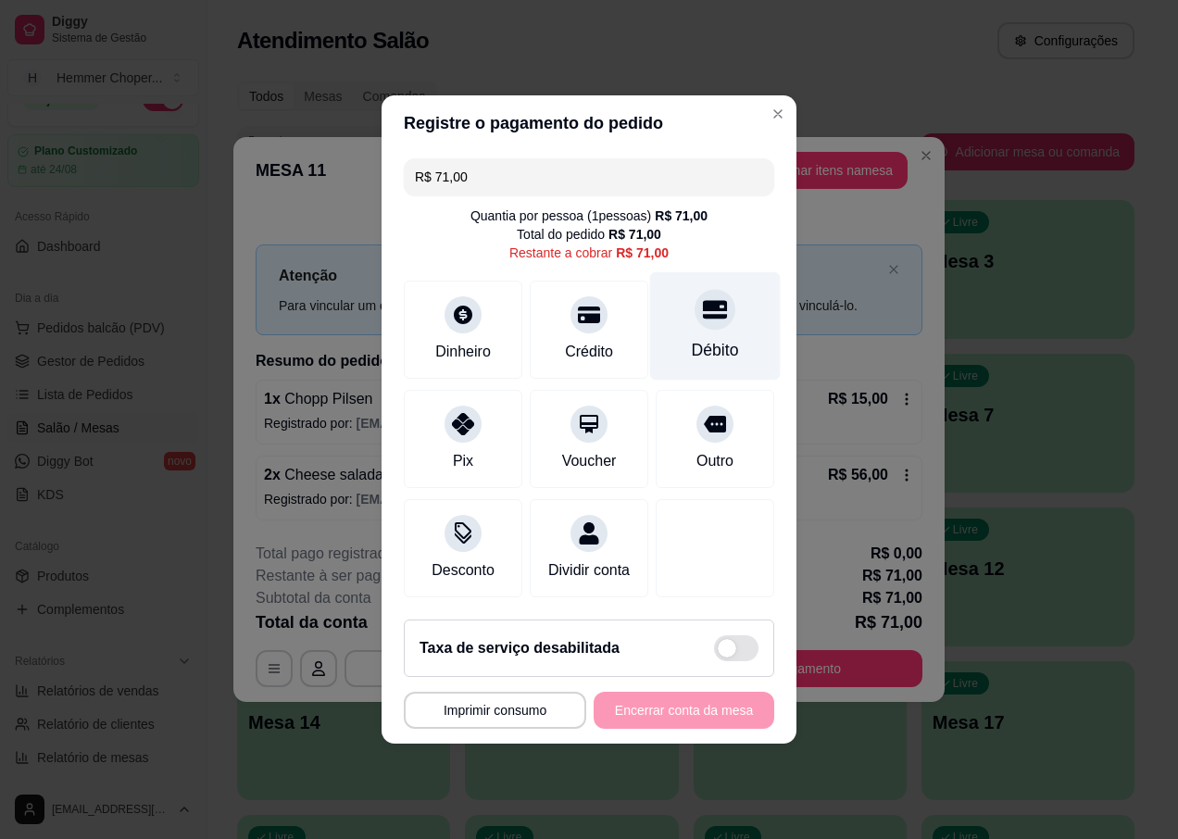
click at [705, 319] on div at bounding box center [715, 309] width 41 height 41
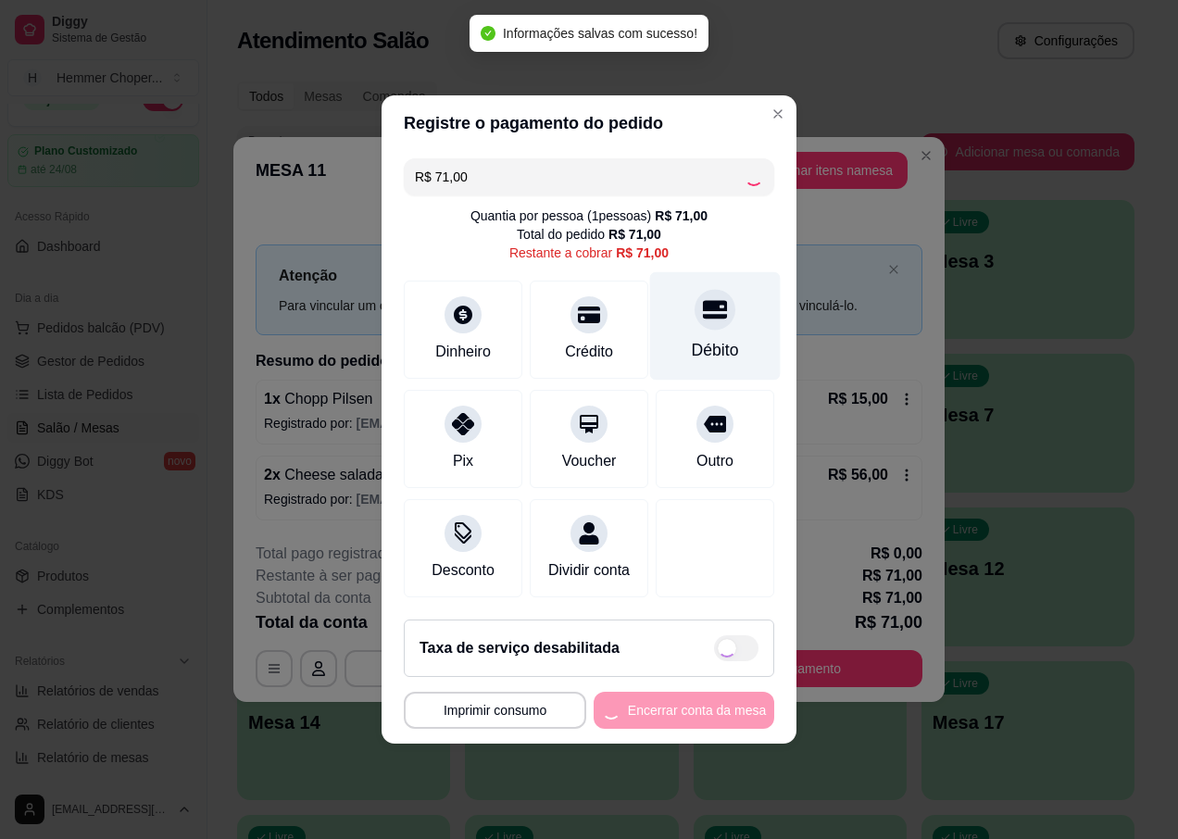
type input "R$ 0,00"
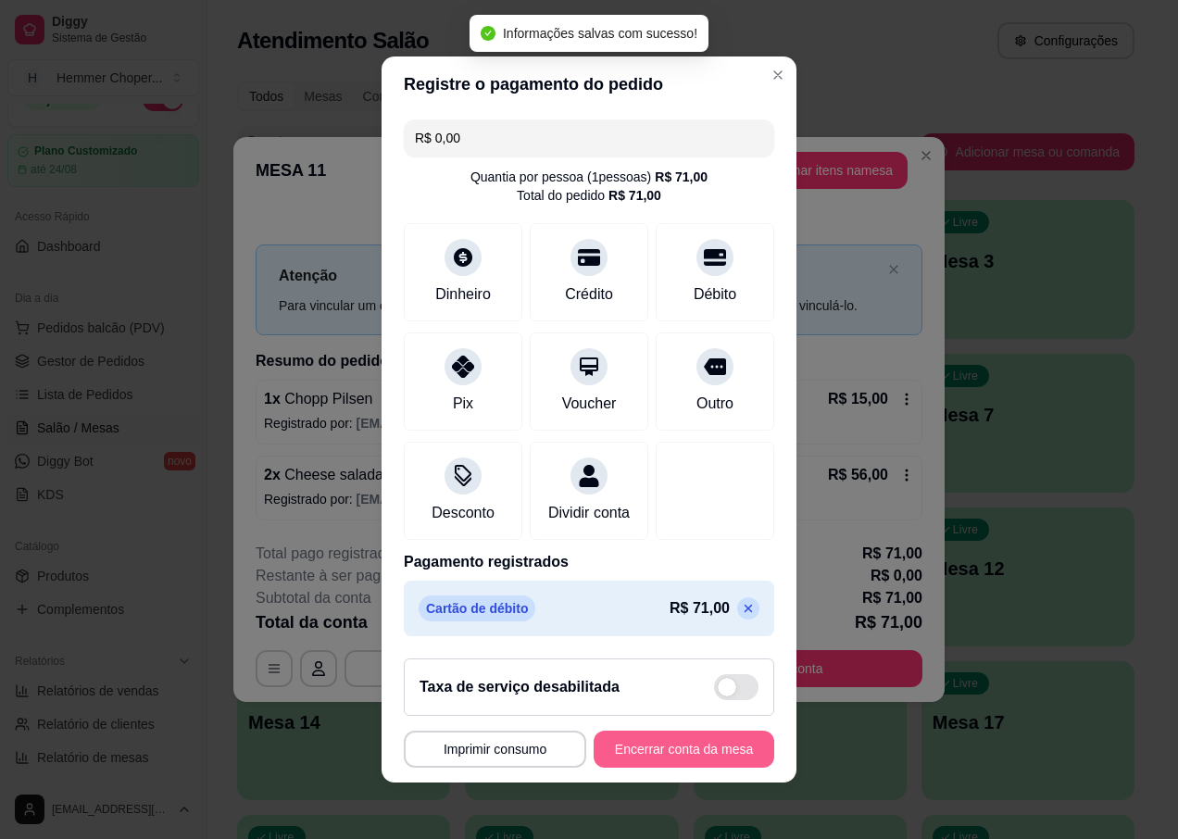
click at [676, 764] on button "Encerrar conta da mesa" at bounding box center [684, 749] width 181 height 37
